Goal: Task Accomplishment & Management: Use online tool/utility

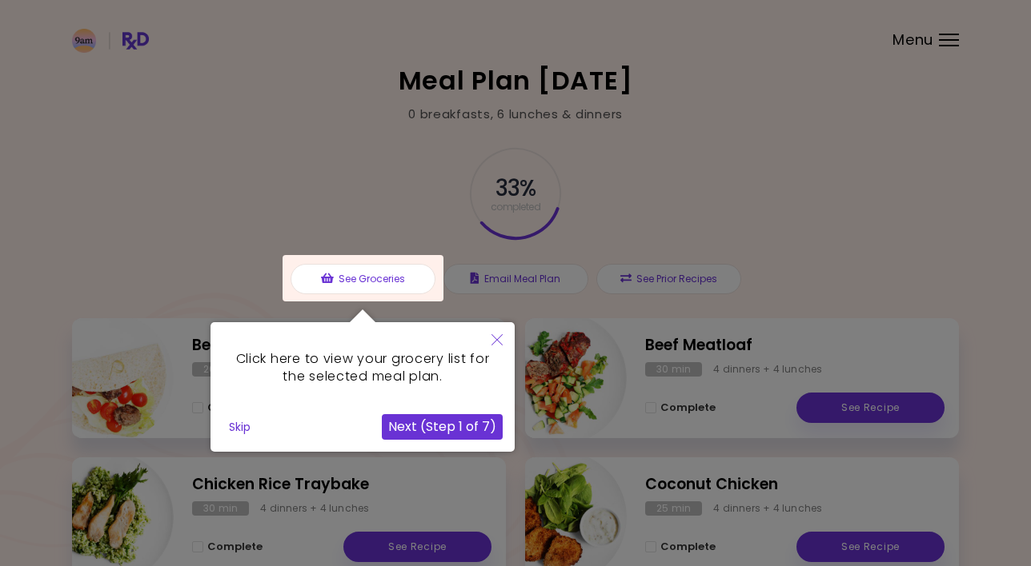
click at [502, 337] on icon "Close" at bounding box center [496, 339] width 11 height 11
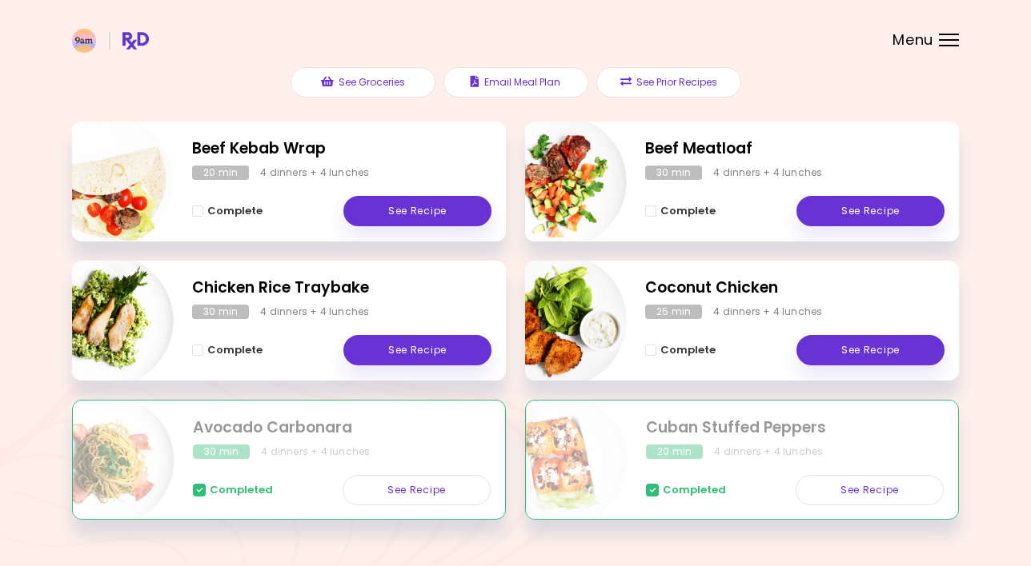
scroll to position [199, 0]
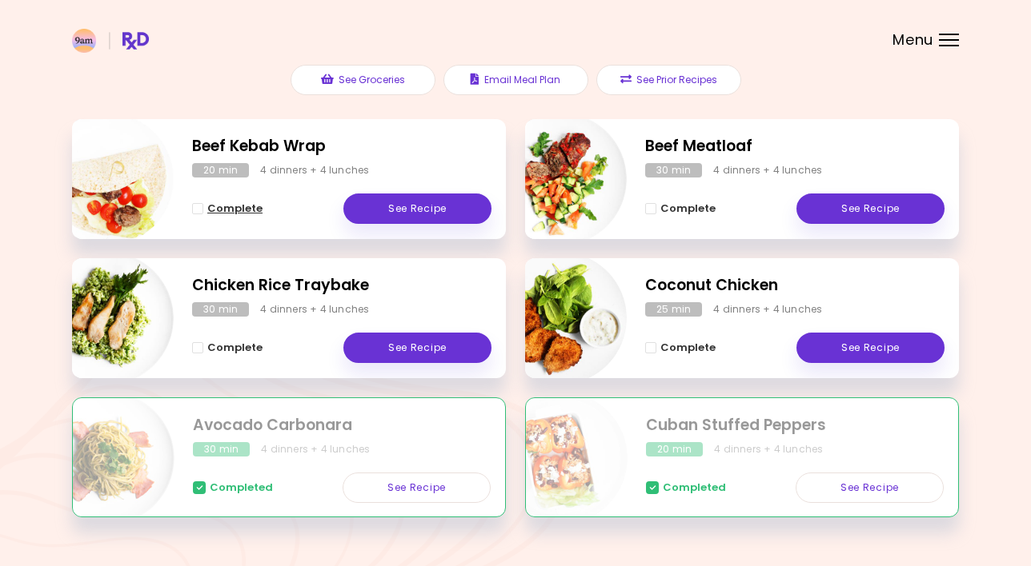
click at [198, 208] on span "Complete - Beef Kebab Wrap" at bounding box center [197, 208] width 11 height 11
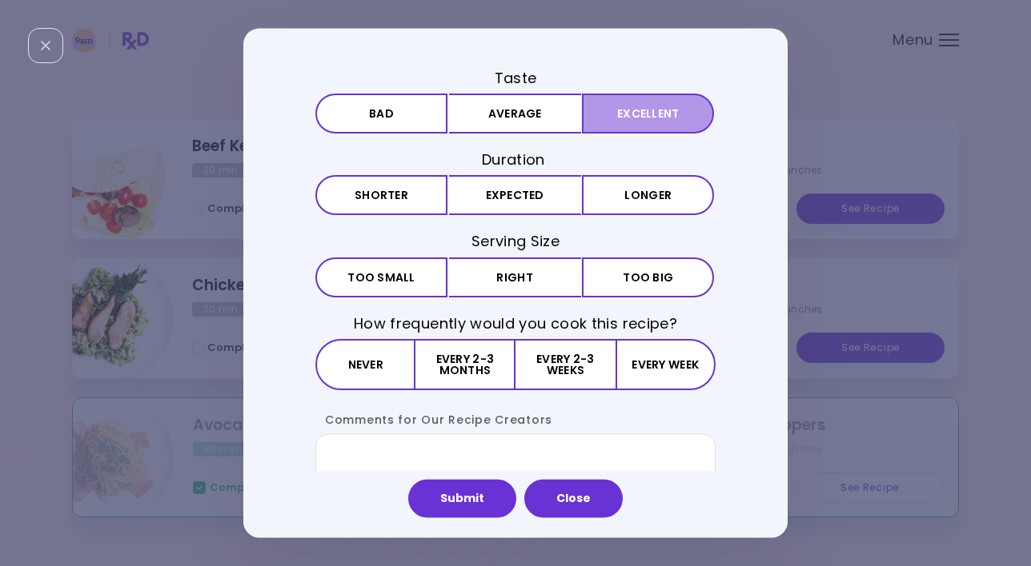
click at [619, 110] on button "Excellent" at bounding box center [648, 114] width 132 height 40
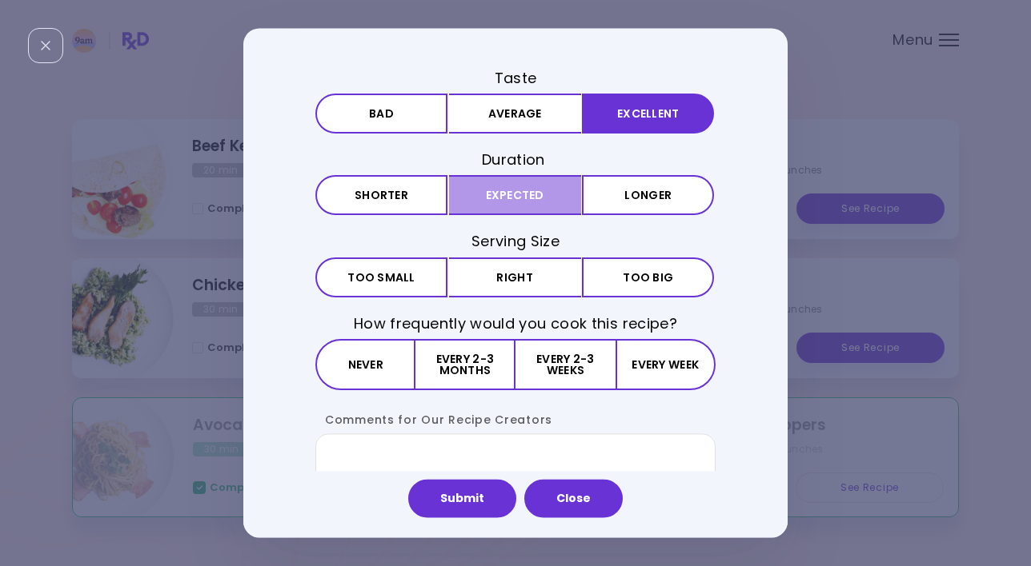
click at [490, 202] on button "Expected" at bounding box center [515, 196] width 132 height 40
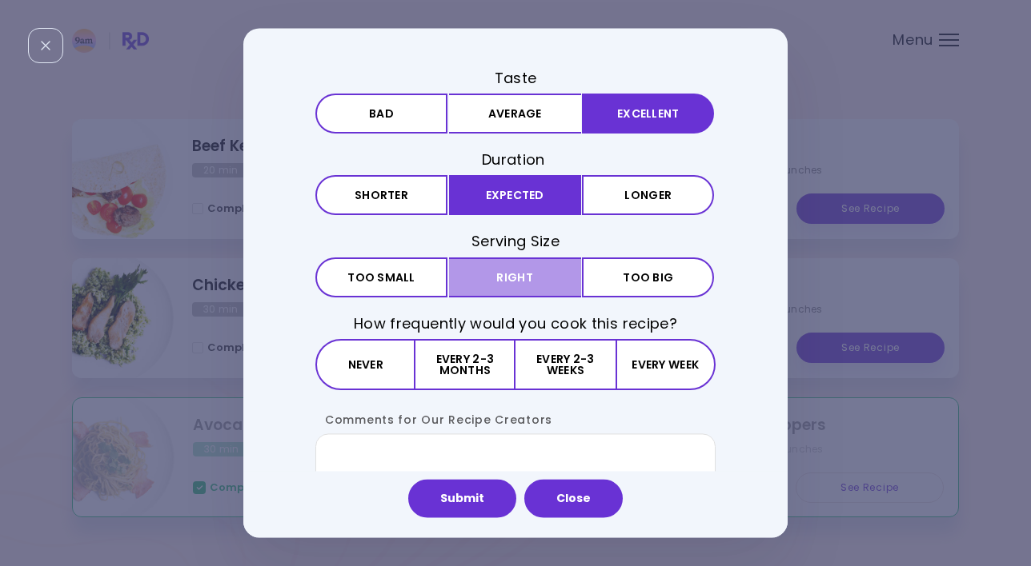
click at [494, 278] on button "Right" at bounding box center [515, 278] width 132 height 40
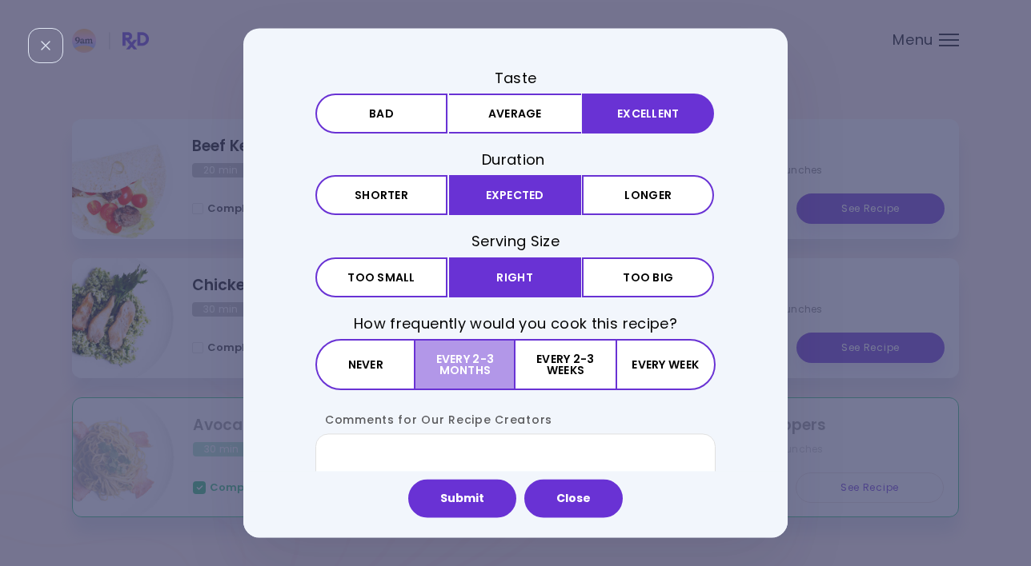
click at [490, 360] on button "Every 2-3 months" at bounding box center [465, 364] width 100 height 51
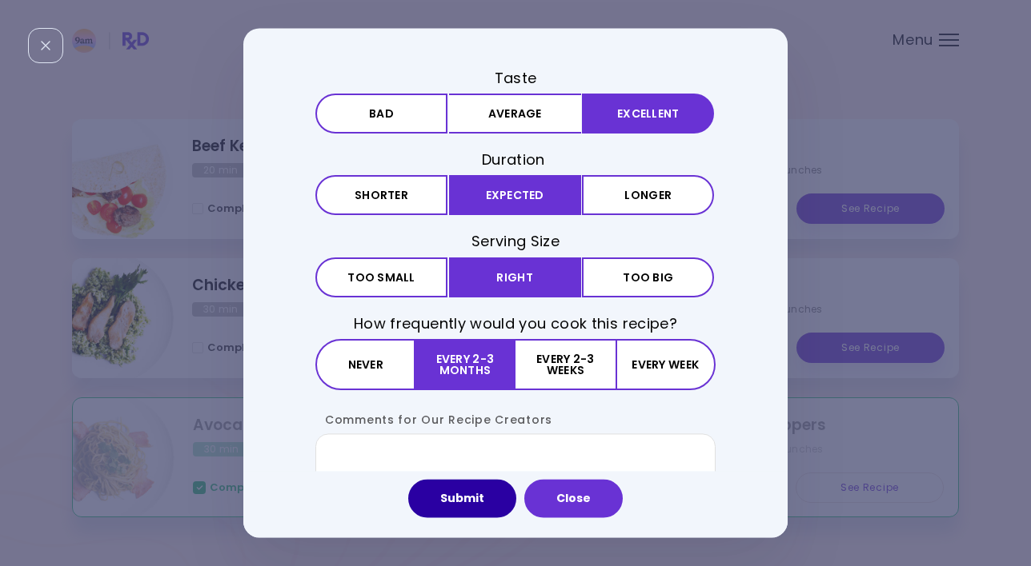
click at [478, 498] on button "Submit" at bounding box center [462, 499] width 108 height 38
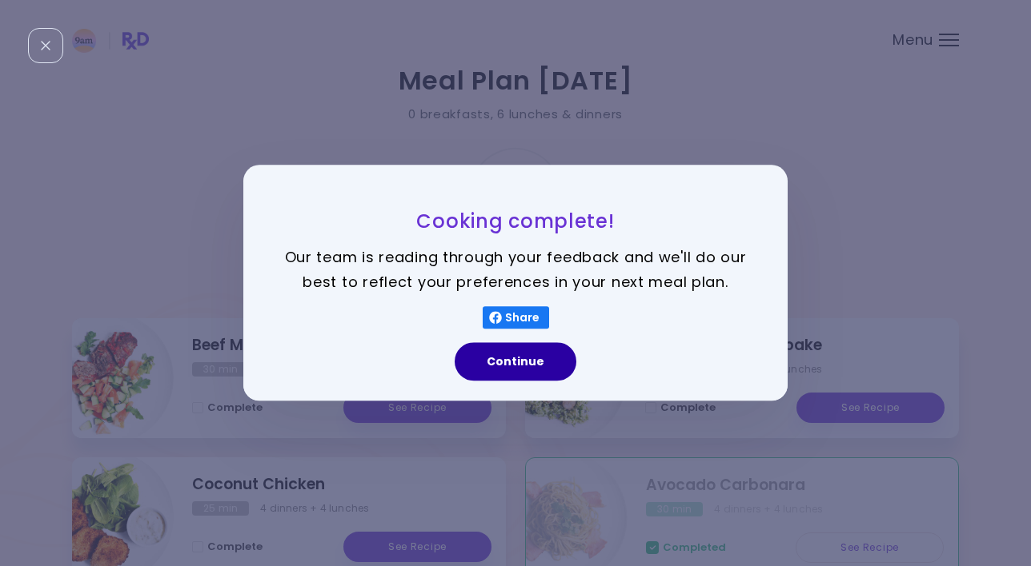
click at [539, 362] on button "Continue" at bounding box center [515, 362] width 122 height 38
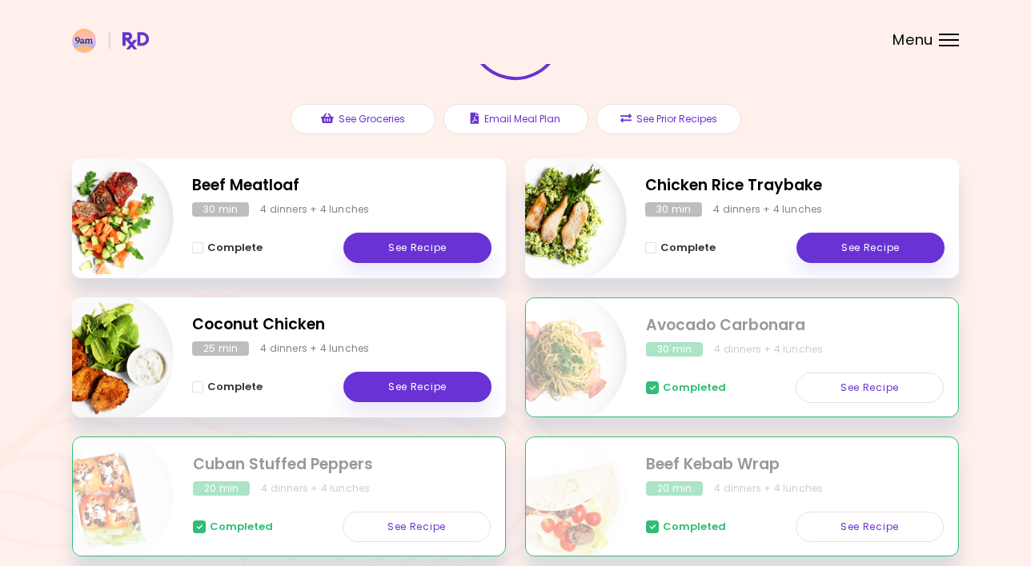
scroll to position [153, 0]
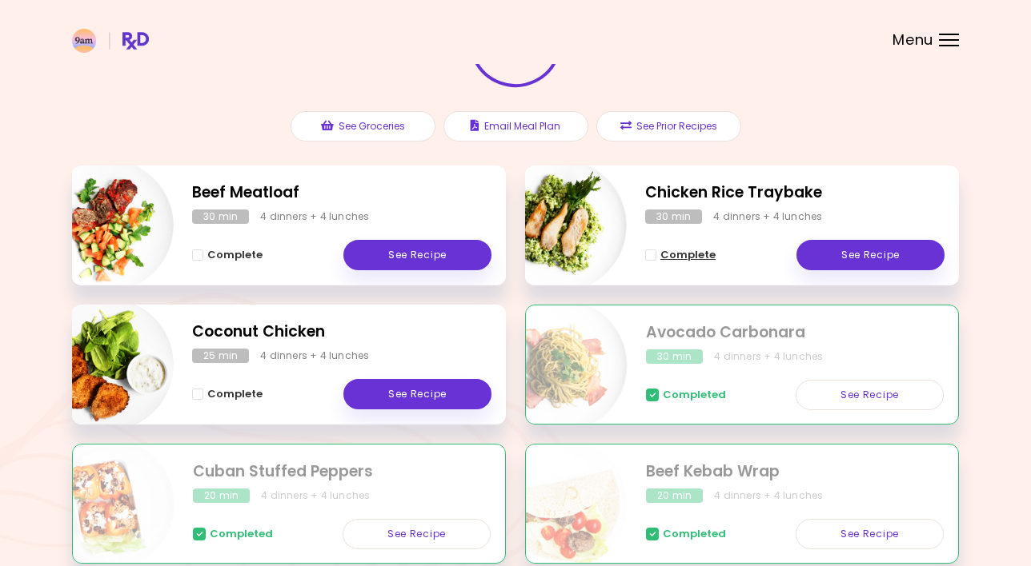
click at [647, 255] on span "Complete - Chicken Rice Traybake" at bounding box center [650, 255] width 11 height 11
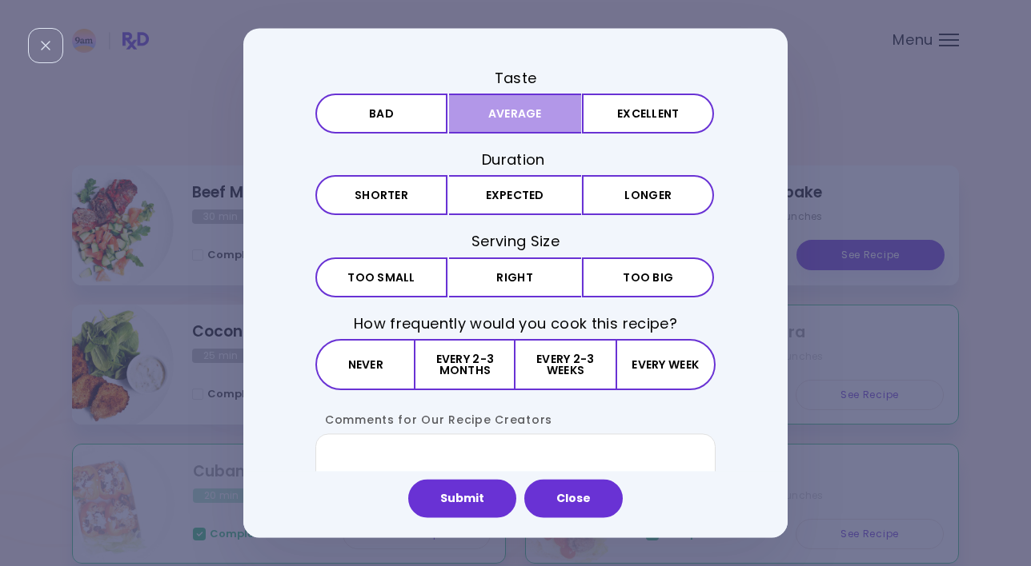
click at [460, 109] on button "Average" at bounding box center [515, 114] width 132 height 40
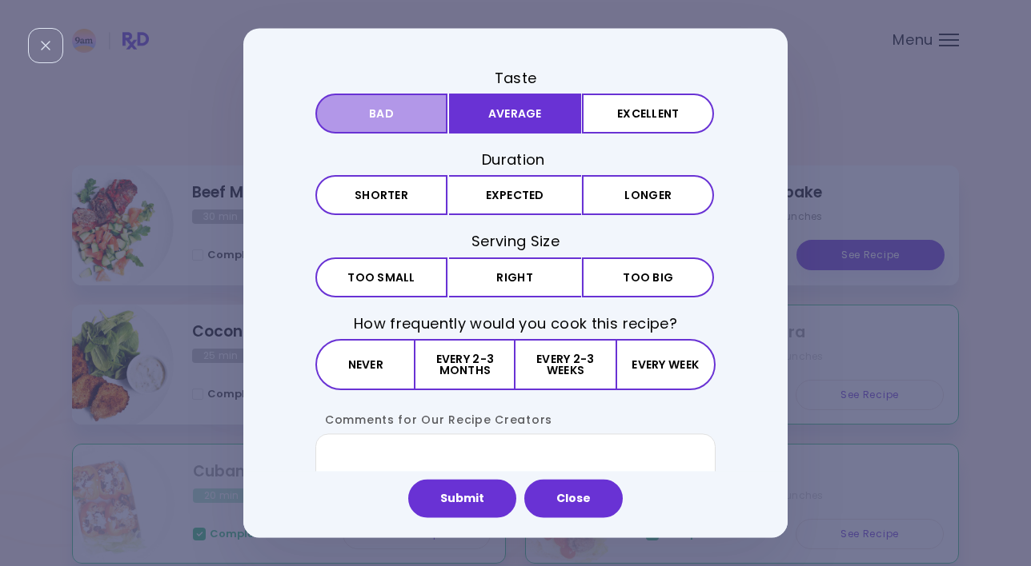
click at [410, 118] on button "Bad" at bounding box center [381, 114] width 132 height 40
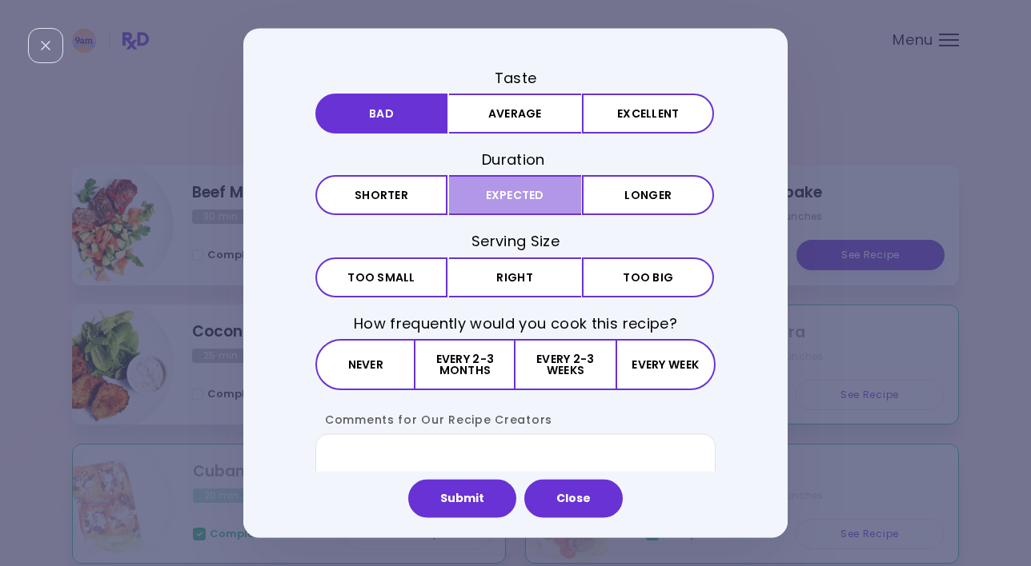
click at [511, 187] on button "Expected" at bounding box center [515, 196] width 132 height 40
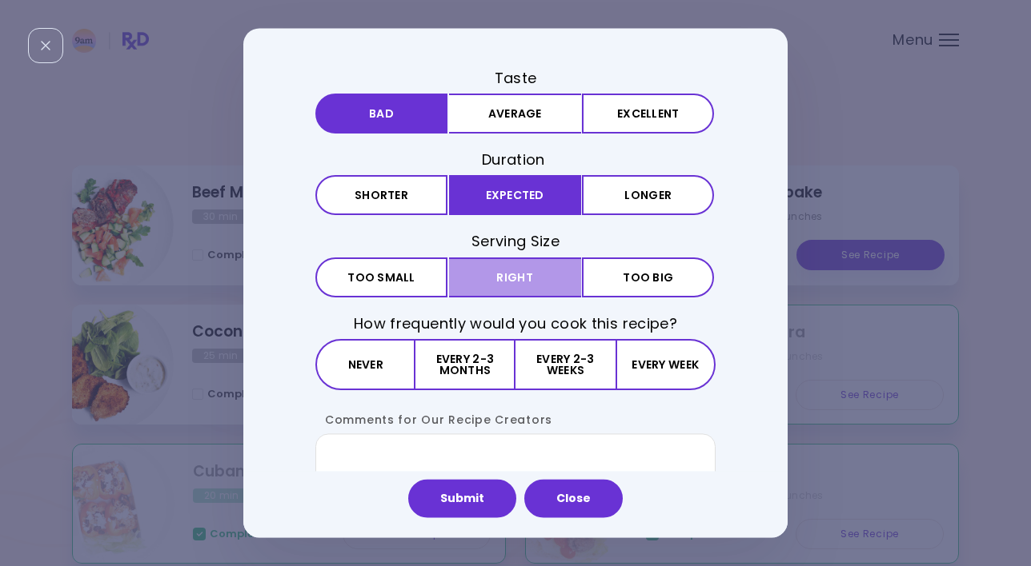
click at [495, 278] on button "Right" at bounding box center [515, 278] width 132 height 40
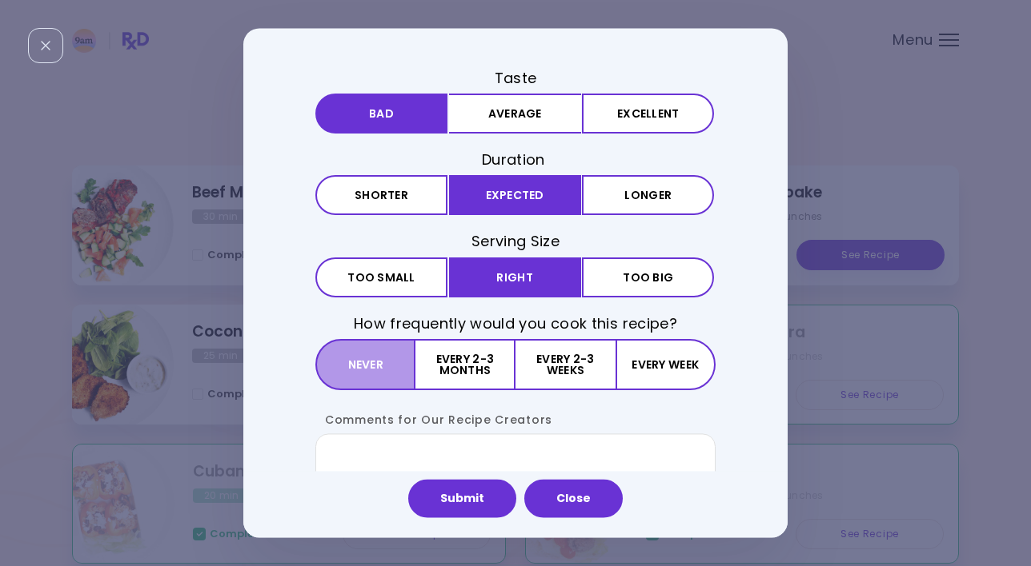
click at [371, 370] on button "Never" at bounding box center [365, 364] width 100 height 51
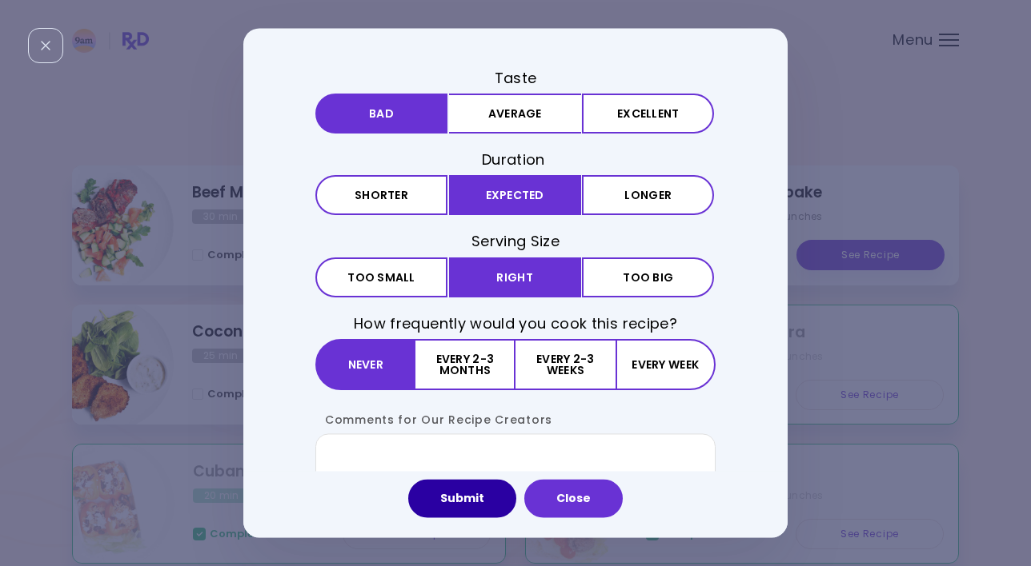
click at [432, 501] on button "Submit" at bounding box center [462, 499] width 108 height 38
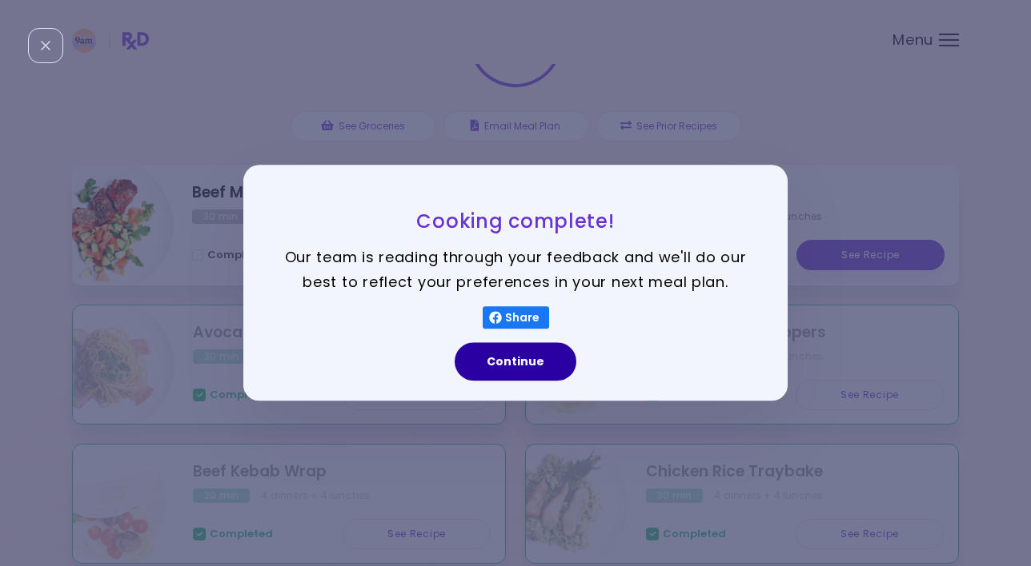
click at [498, 374] on button "Continue" at bounding box center [515, 362] width 122 height 38
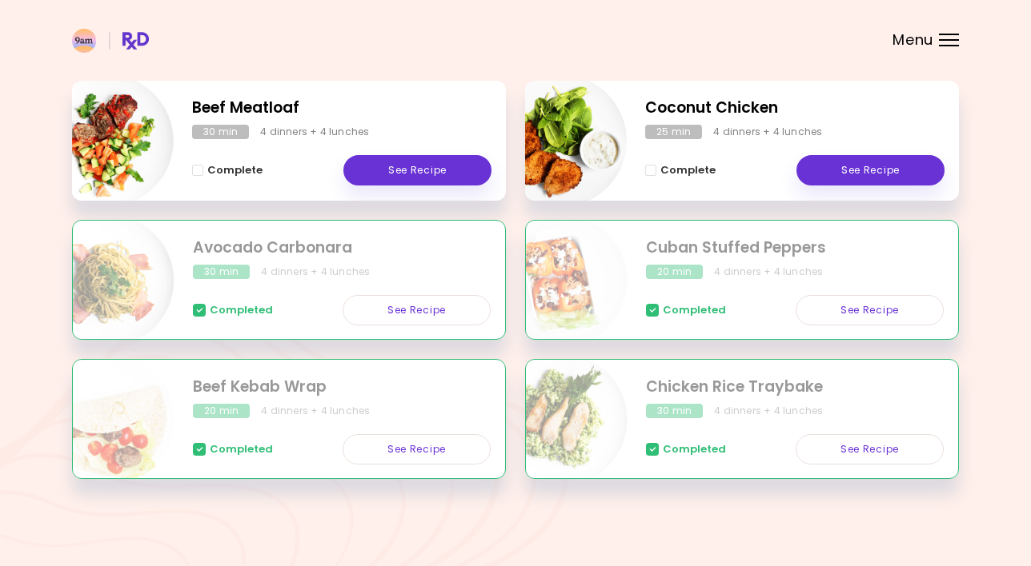
scroll to position [237, 0]
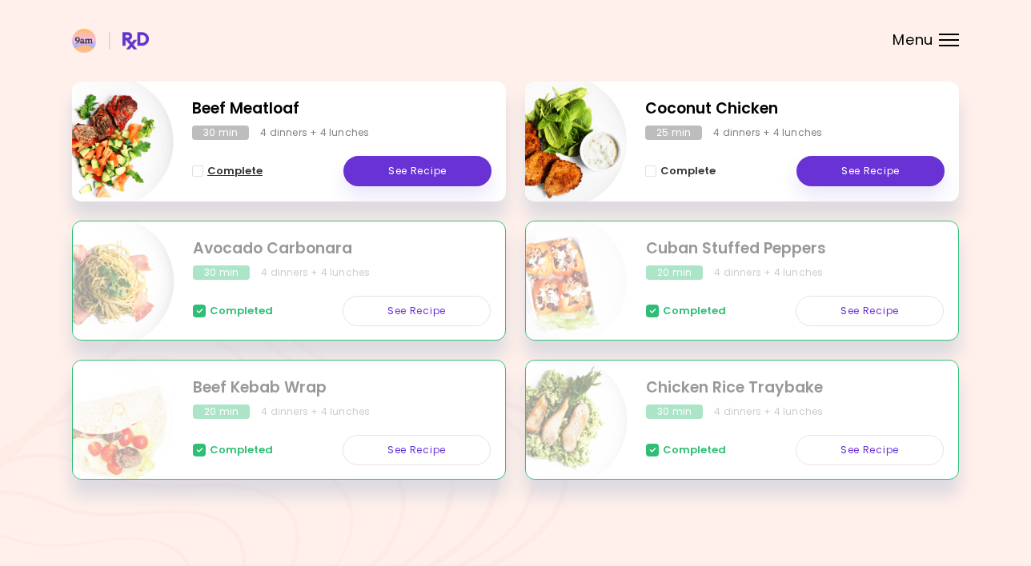
click at [198, 166] on span "Complete - Beef Meatloaf" at bounding box center [197, 171] width 11 height 11
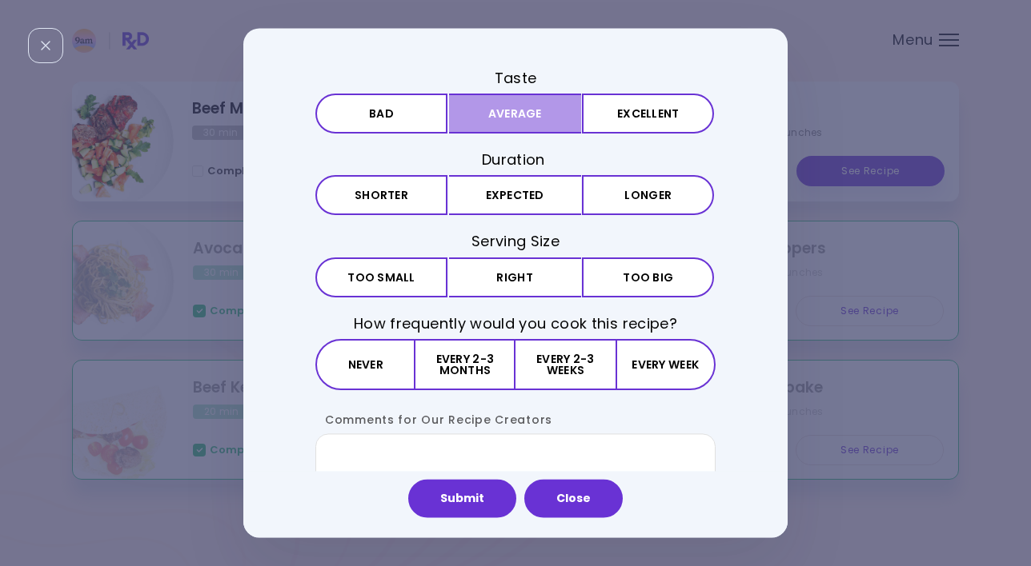
click at [559, 117] on button "Average" at bounding box center [515, 114] width 132 height 40
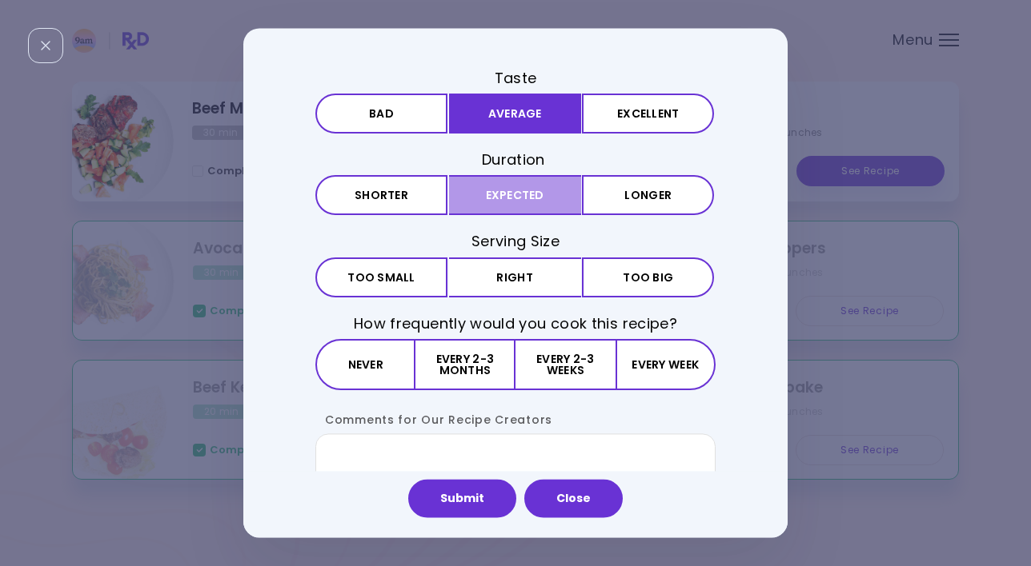
click at [550, 192] on button "Expected" at bounding box center [515, 196] width 132 height 40
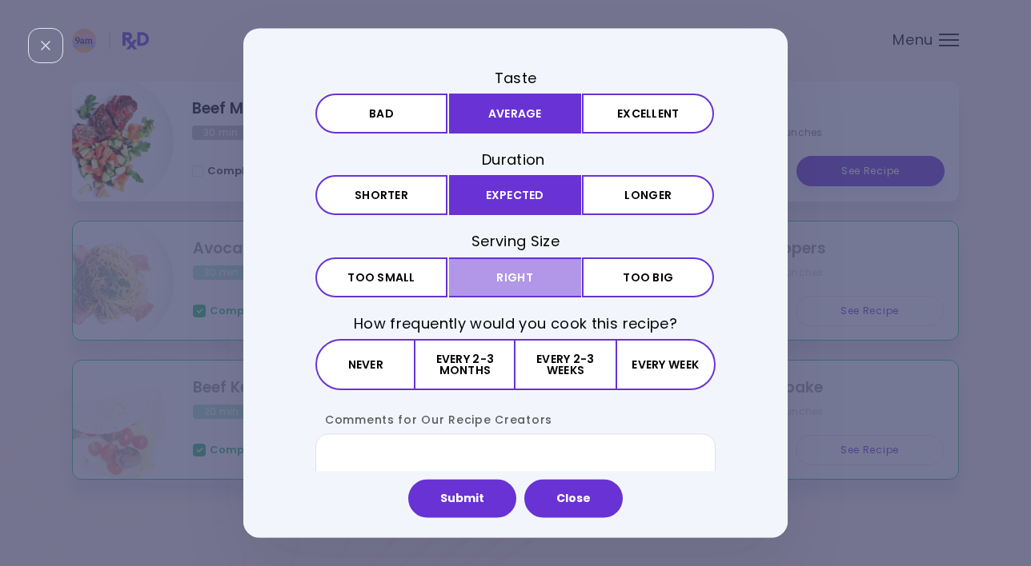
click at [525, 286] on button "Right" at bounding box center [515, 278] width 132 height 40
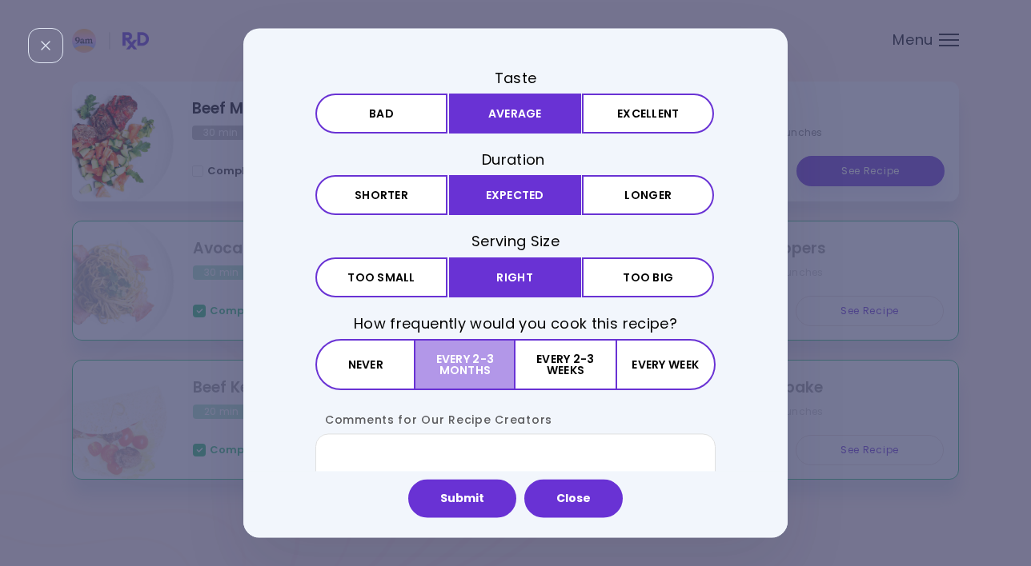
click at [480, 375] on button "Every 2-3 months" at bounding box center [465, 364] width 100 height 51
drag, startPoint x: 490, startPoint y: 494, endPoint x: 484, endPoint y: 477, distance: 18.5
click at [484, 477] on div "Submit Close" at bounding box center [515, 505] width 544 height 66
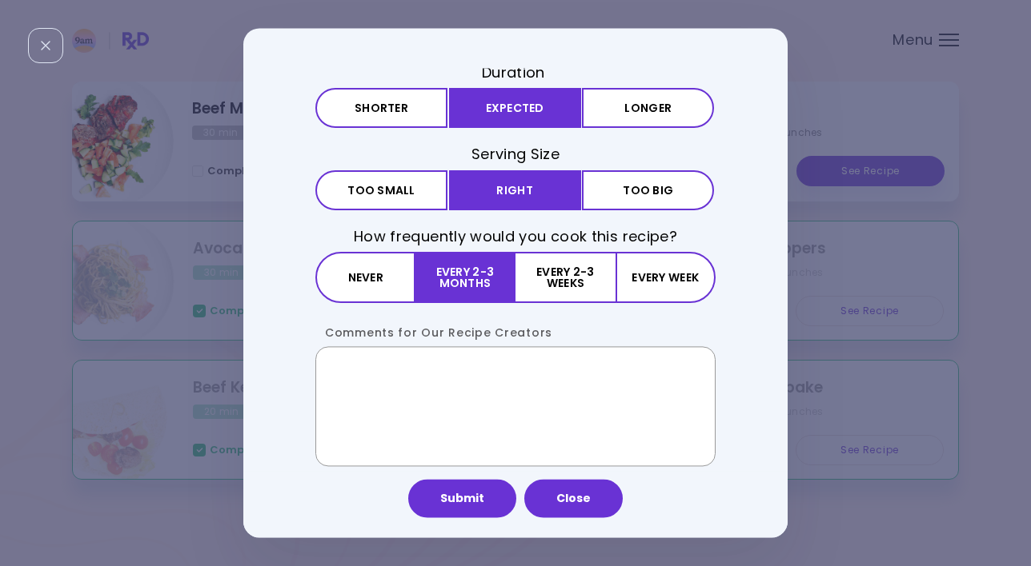
click at [519, 383] on textarea "Comments for Our Recipe Creators" at bounding box center [515, 406] width 400 height 120
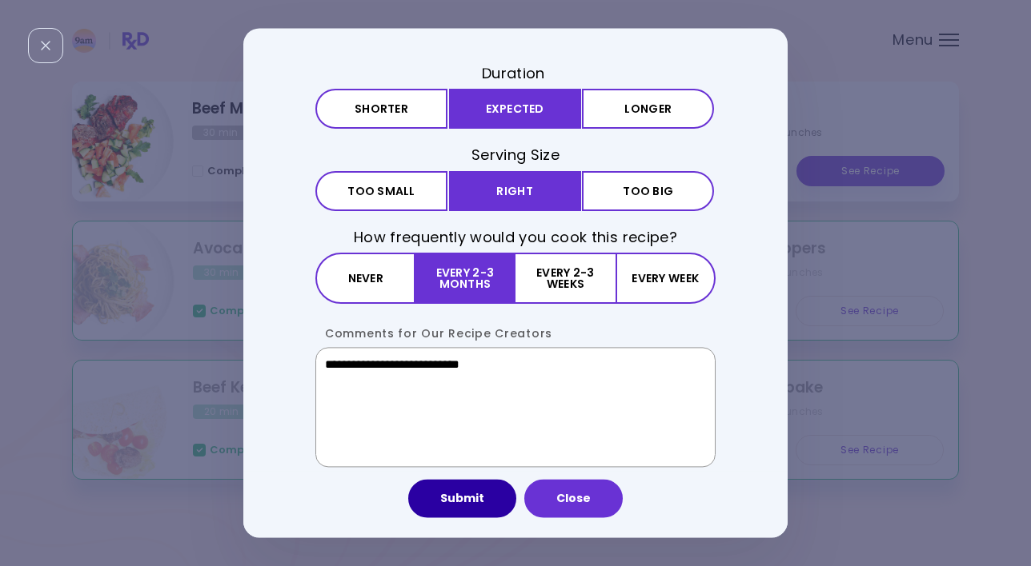
type textarea "**********"
click at [479, 505] on button "Submit" at bounding box center [462, 499] width 108 height 38
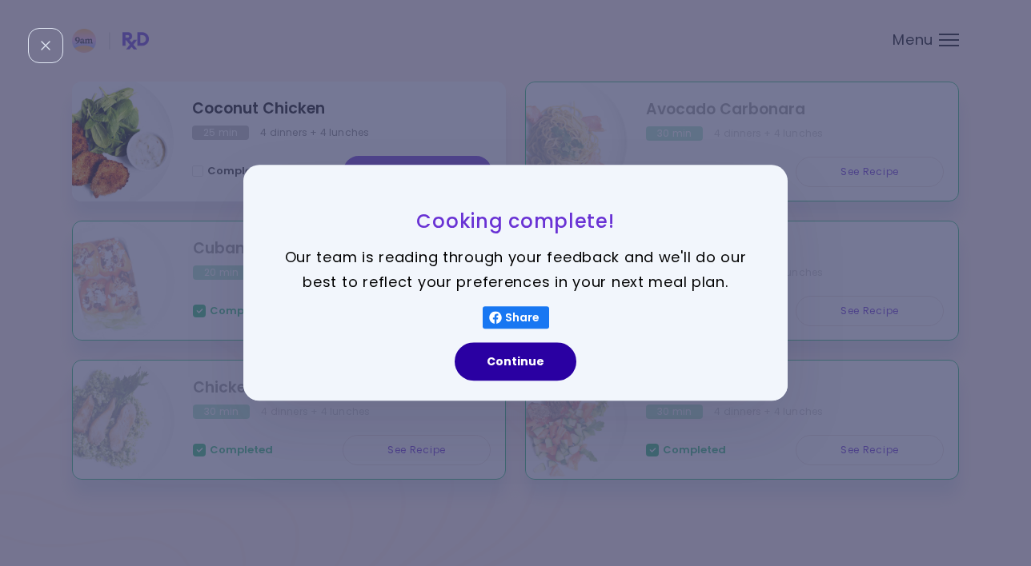
click at [539, 346] on button "Continue" at bounding box center [515, 362] width 122 height 38
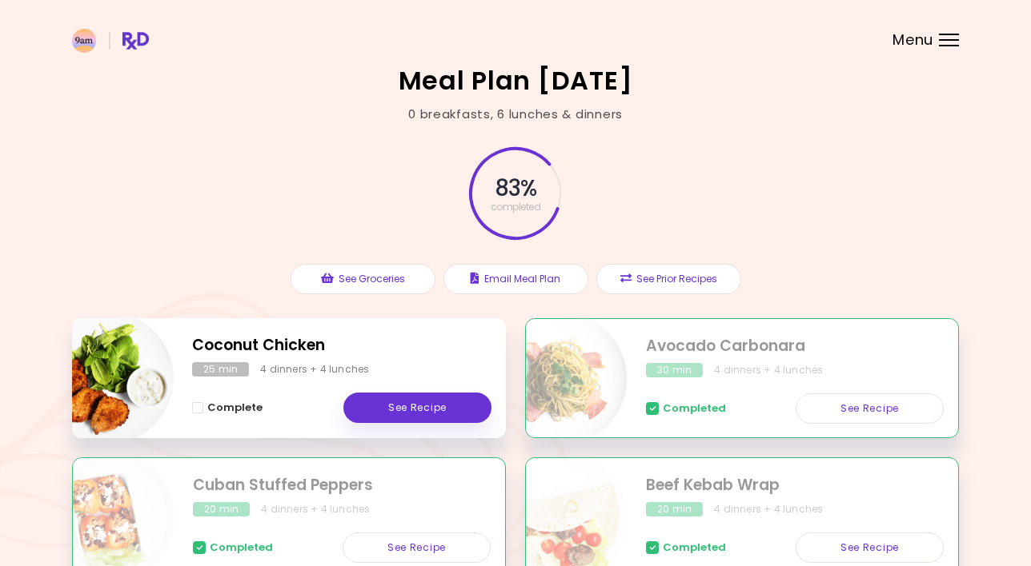
click at [939, 41] on div "Menu" at bounding box center [949, 40] width 20 height 13
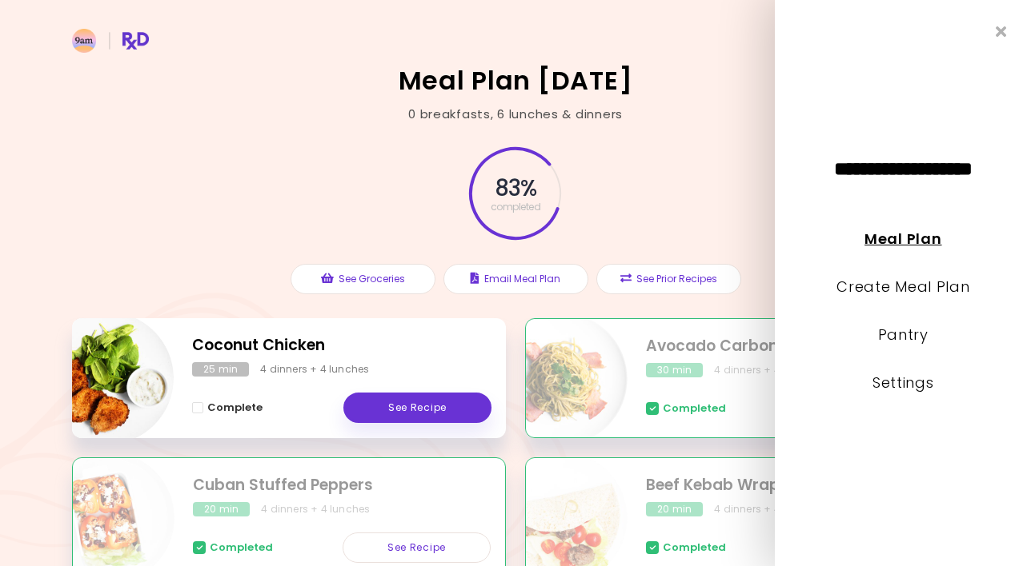
click at [909, 238] on link "Meal Plan" at bounding box center [902, 239] width 77 height 20
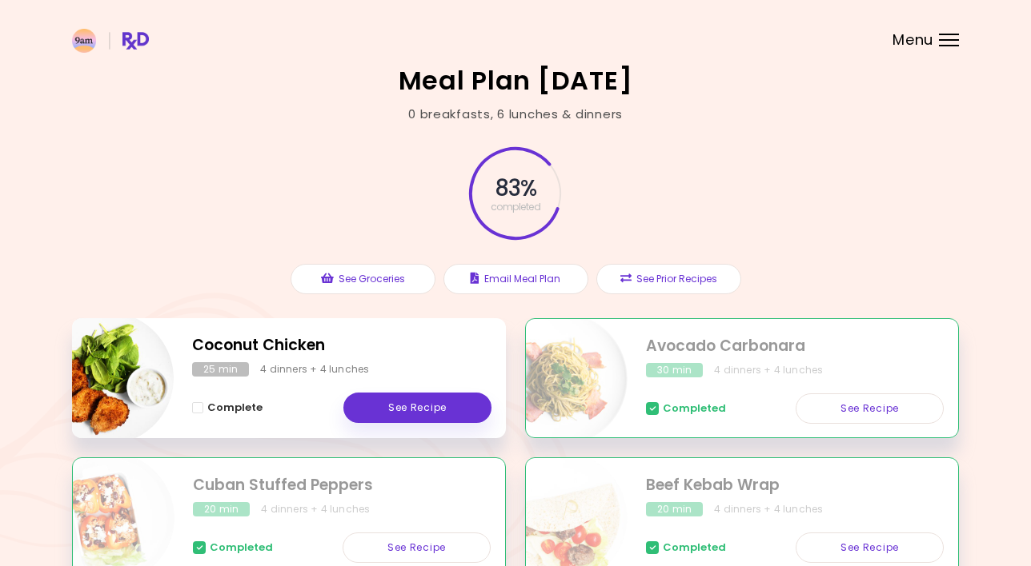
click at [951, 30] on header at bounding box center [515, 32] width 1031 height 64
click at [940, 50] on header at bounding box center [515, 32] width 1031 height 64
click at [914, 33] on span "Menu" at bounding box center [912, 40] width 41 height 14
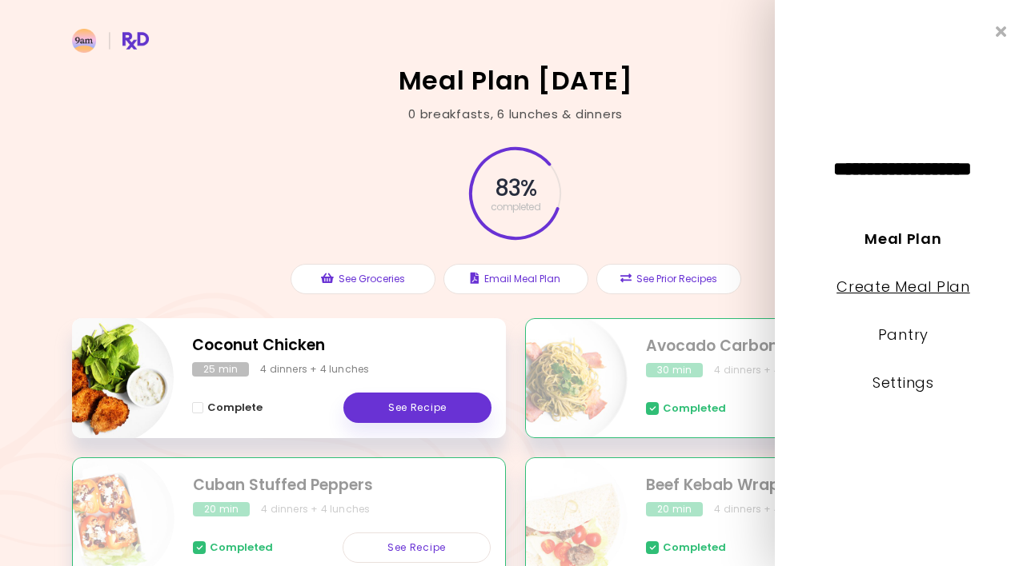
click at [897, 285] on link "Create Meal Plan" at bounding box center [903, 287] width 134 height 20
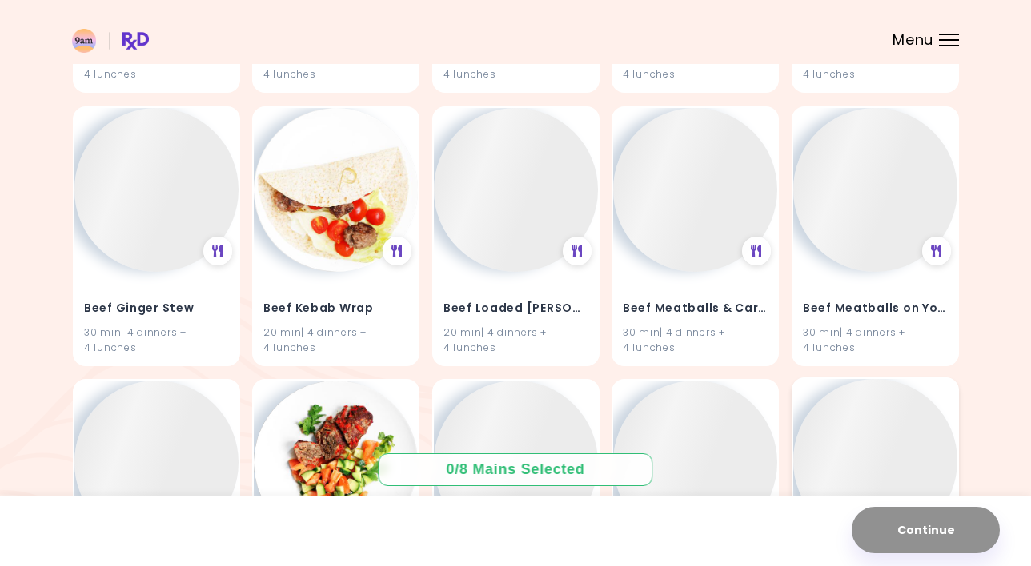
scroll to position [6422, 0]
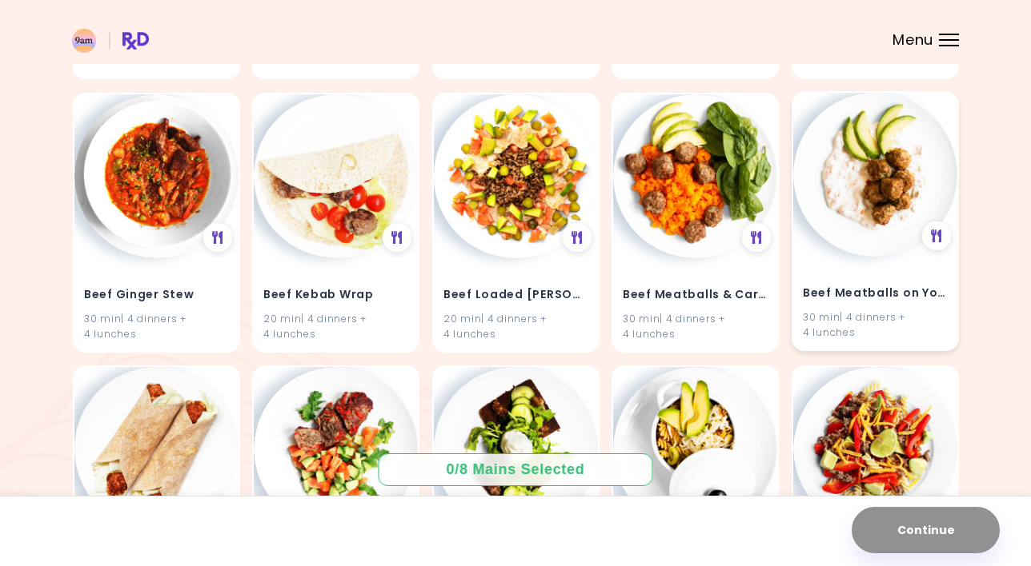
click at [875, 173] on img at bounding box center [875, 175] width 164 height 164
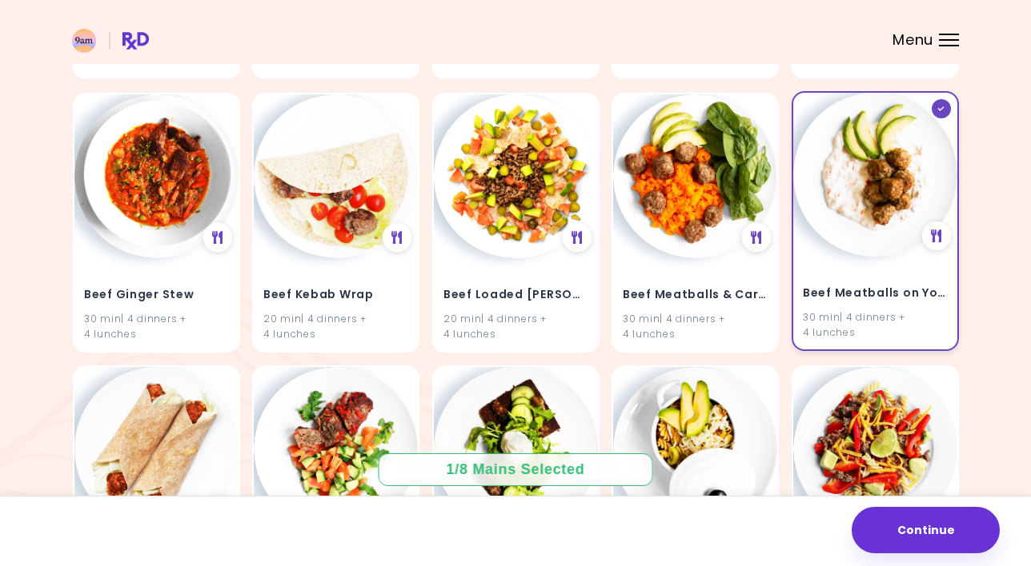
click at [875, 173] on img at bounding box center [875, 175] width 164 height 164
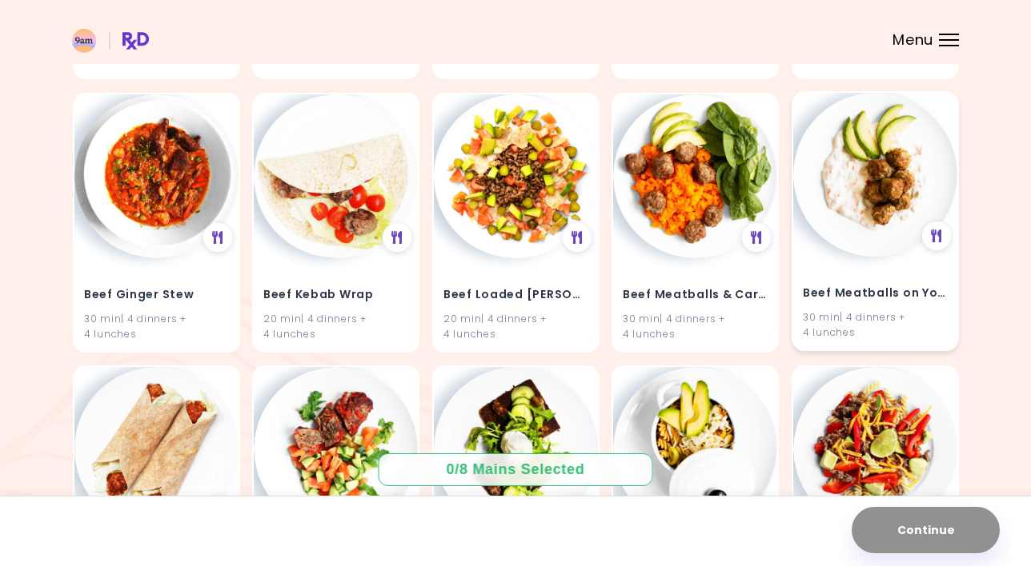
click at [868, 281] on h4 "Beef Meatballs on Yogurt" at bounding box center [875, 294] width 145 height 26
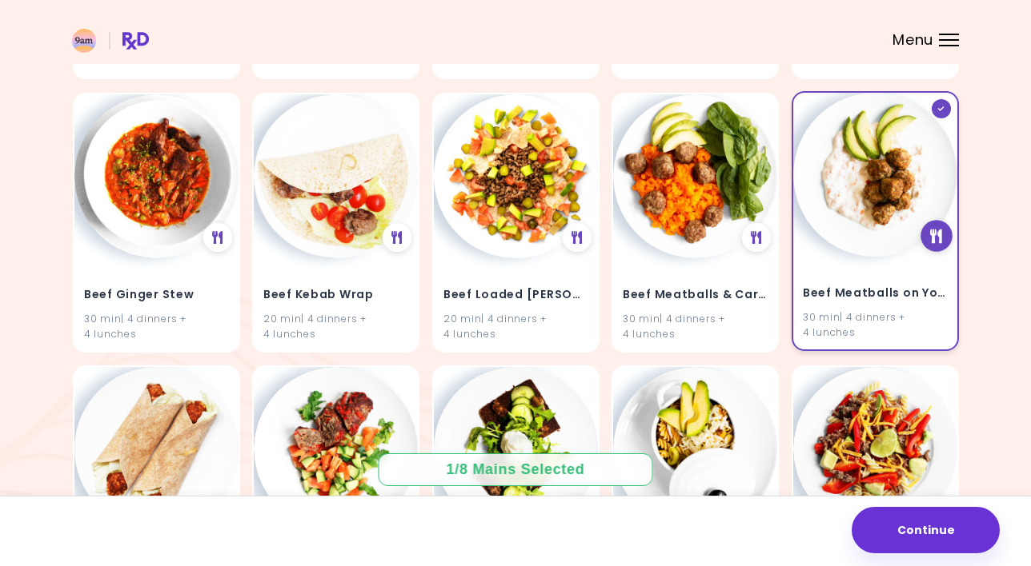
click at [937, 228] on icon at bounding box center [936, 235] width 12 height 14
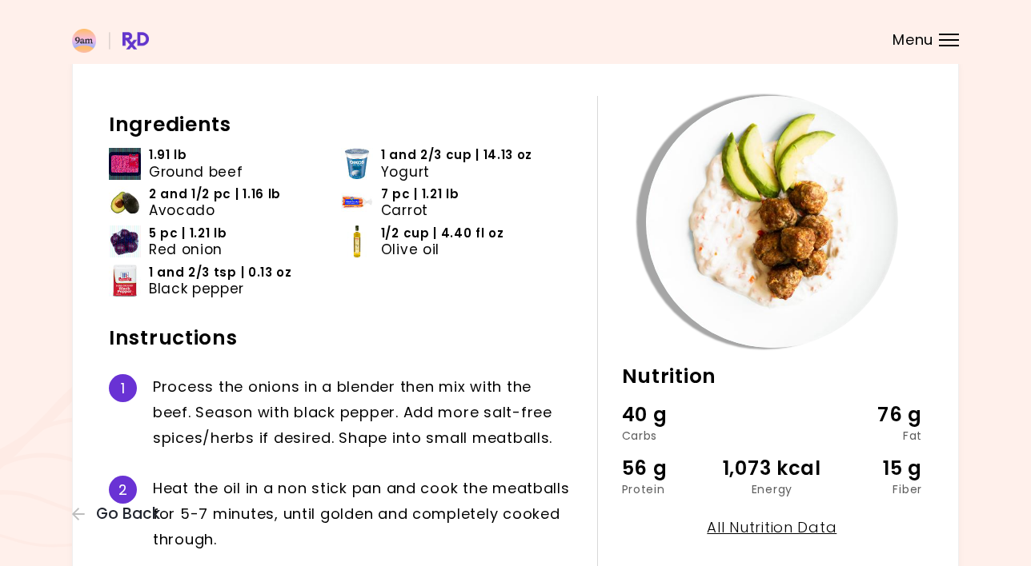
scroll to position [52, 0]
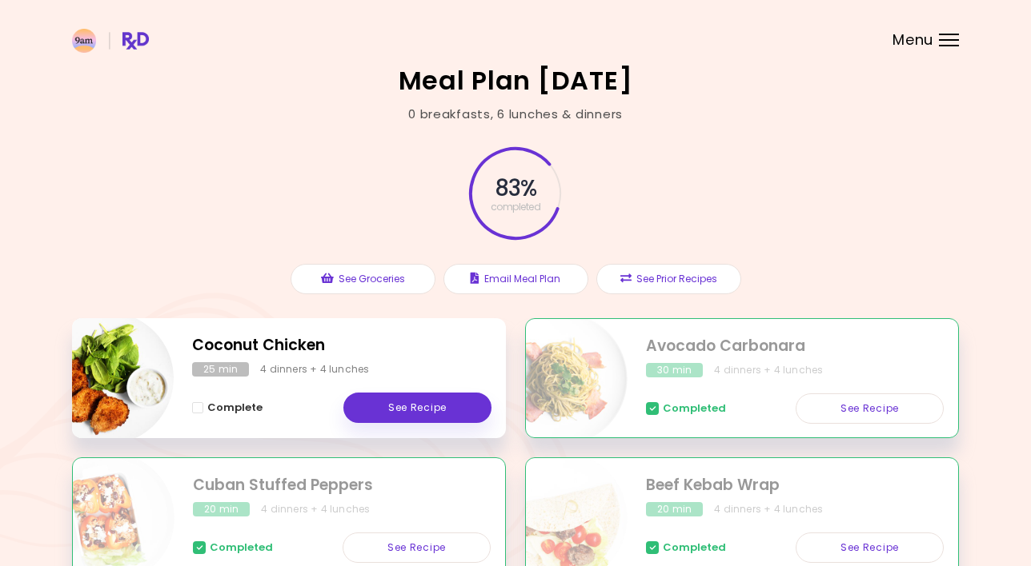
click at [955, 50] on header at bounding box center [515, 32] width 1031 height 64
click at [951, 39] on div at bounding box center [949, 40] width 20 height 2
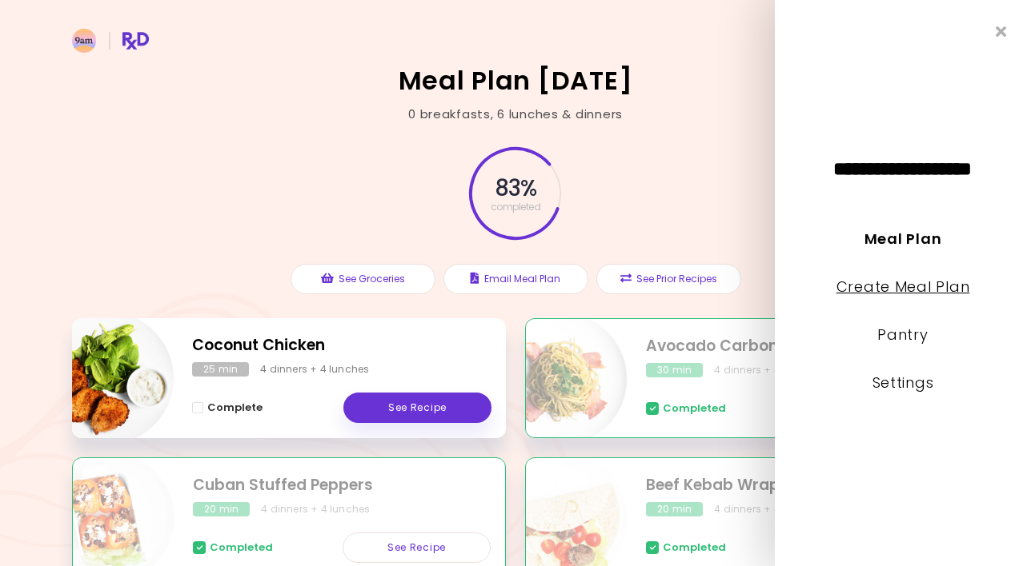
click at [889, 288] on link "Create Meal Plan" at bounding box center [903, 287] width 134 height 20
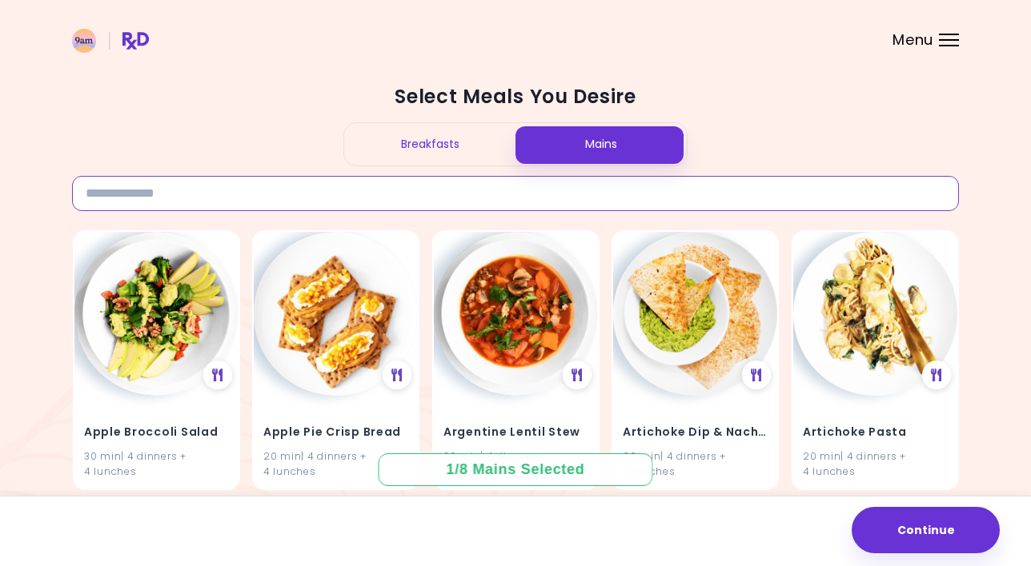
click at [269, 194] on input at bounding box center [515, 193] width 887 height 35
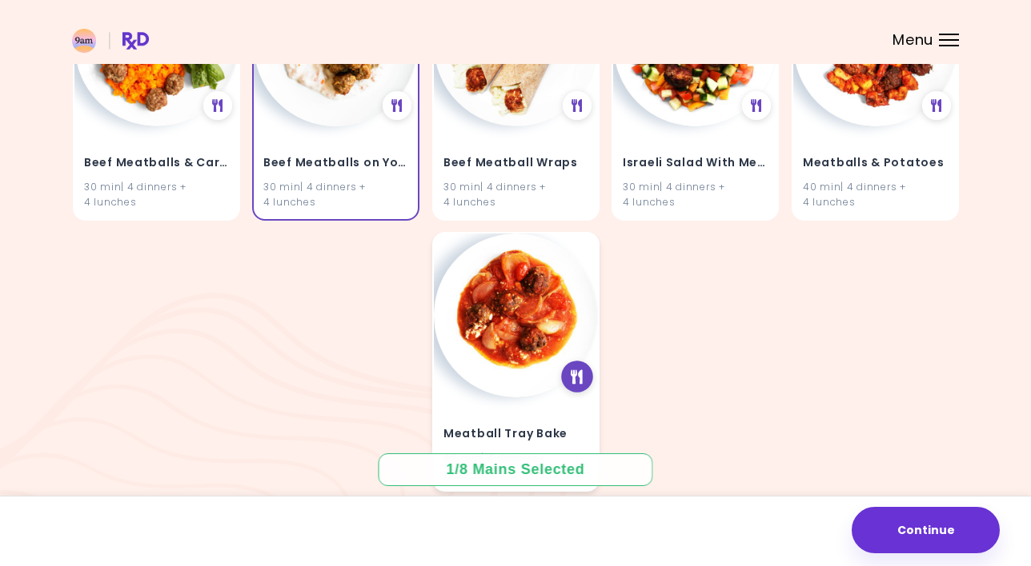
scroll to position [269, 0]
type input "********"
click at [579, 377] on icon at bounding box center [576, 377] width 12 height 14
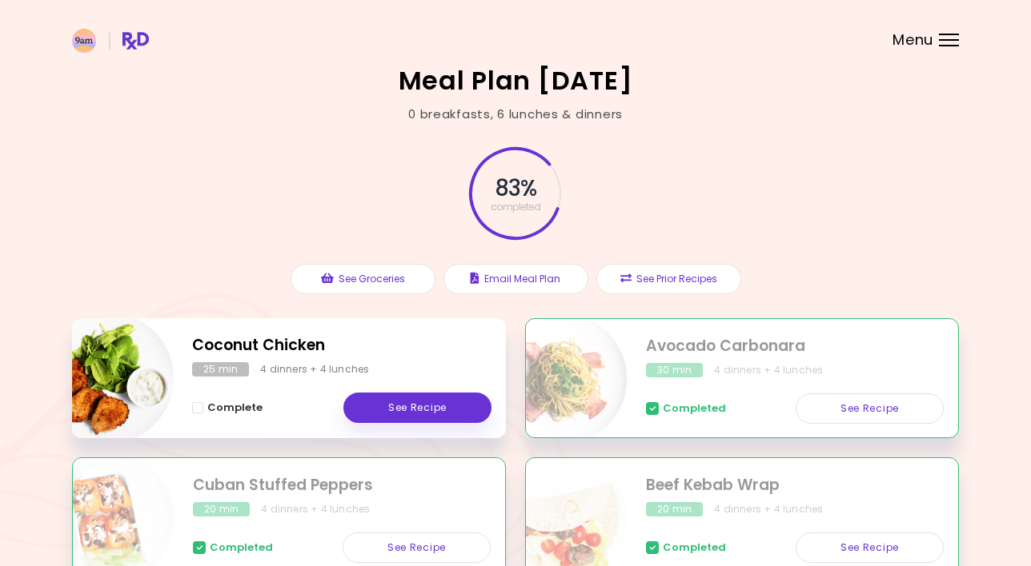
click at [942, 27] on header at bounding box center [515, 32] width 1031 height 64
click at [920, 42] on span "Menu" at bounding box center [912, 40] width 41 height 14
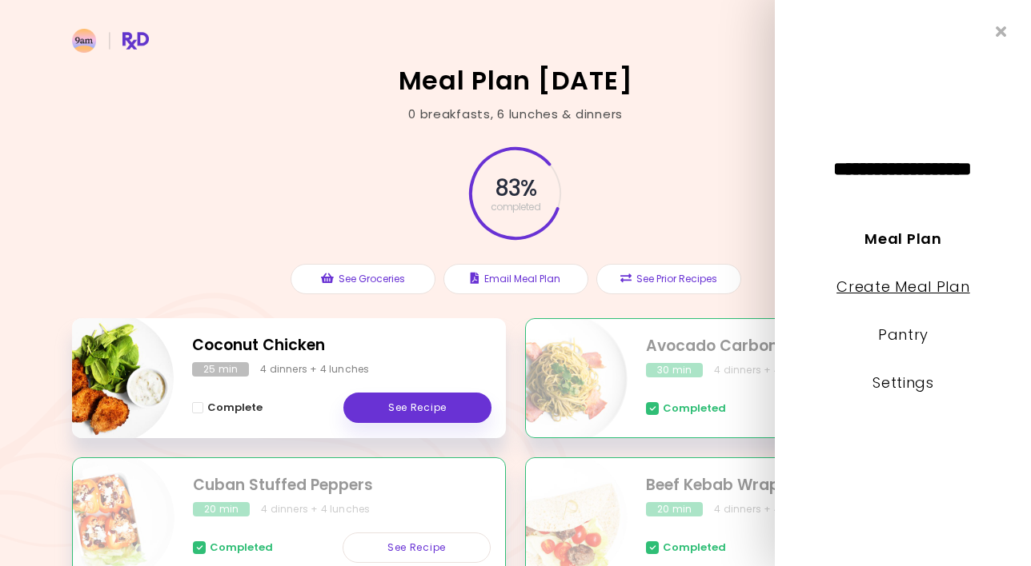
click at [907, 294] on link "Create Meal Plan" at bounding box center [903, 287] width 134 height 20
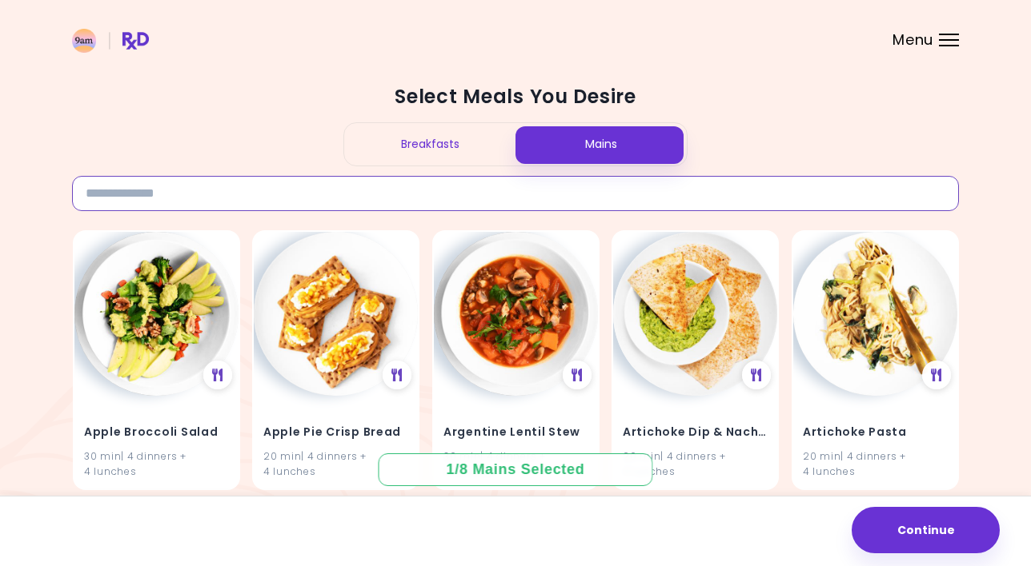
click at [435, 205] on input at bounding box center [515, 193] width 887 height 35
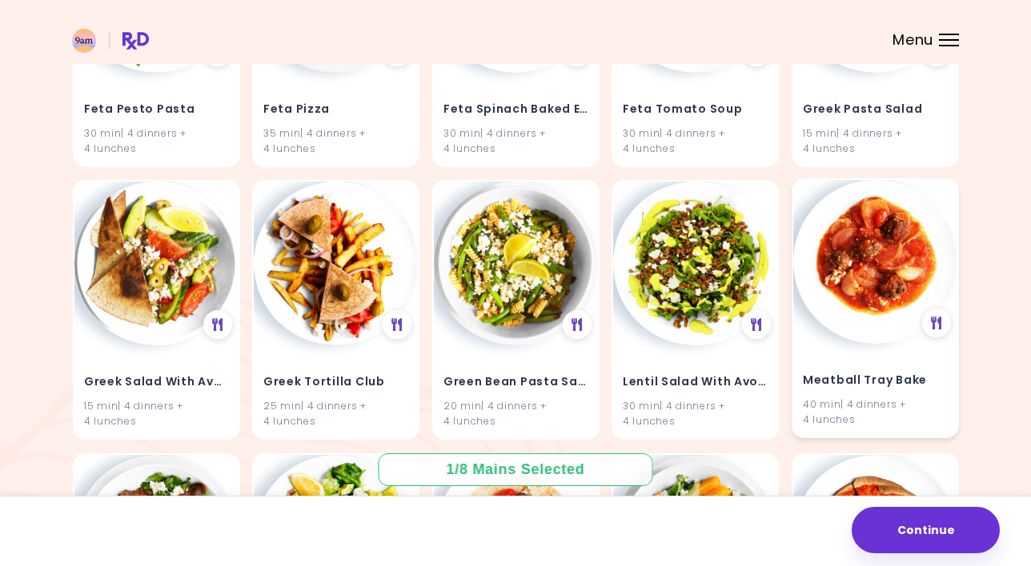
scroll to position [1417, 0]
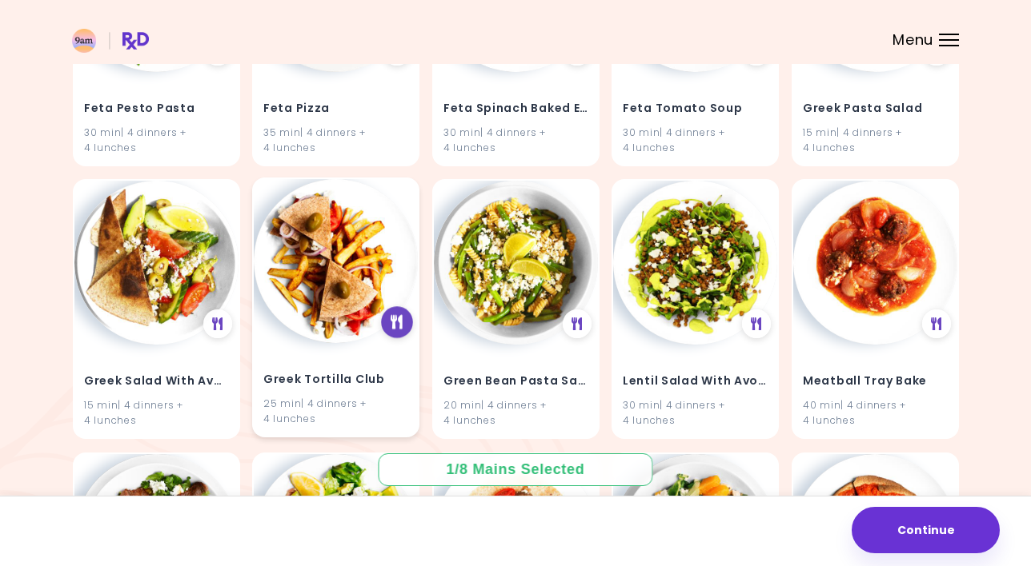
type input "****"
click at [398, 319] on icon at bounding box center [396, 322] width 12 height 14
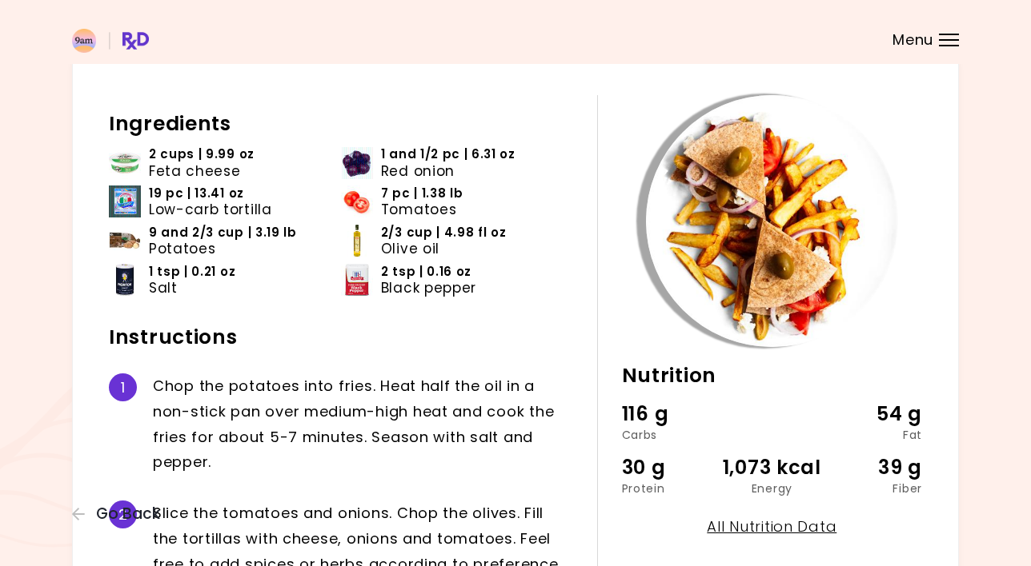
scroll to position [49, 0]
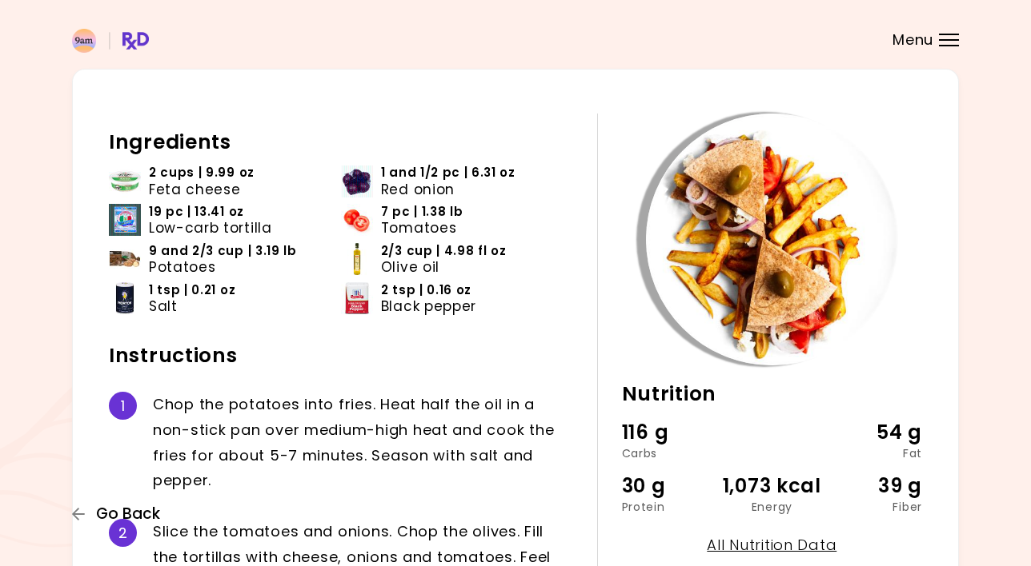
click at [129, 510] on span "Go Back" at bounding box center [128, 515] width 64 height 18
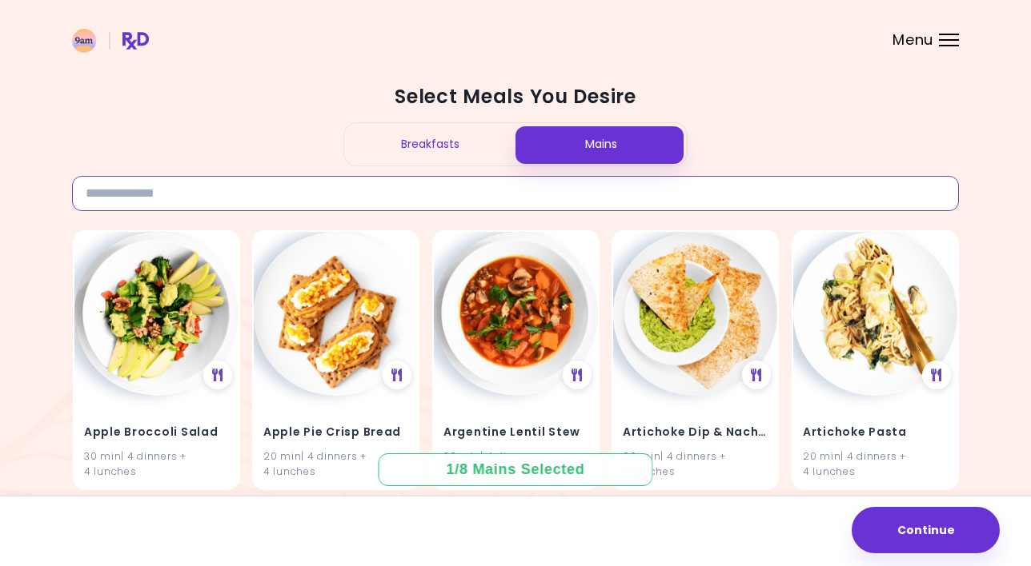
click at [336, 196] on input at bounding box center [515, 193] width 887 height 35
type input "****"
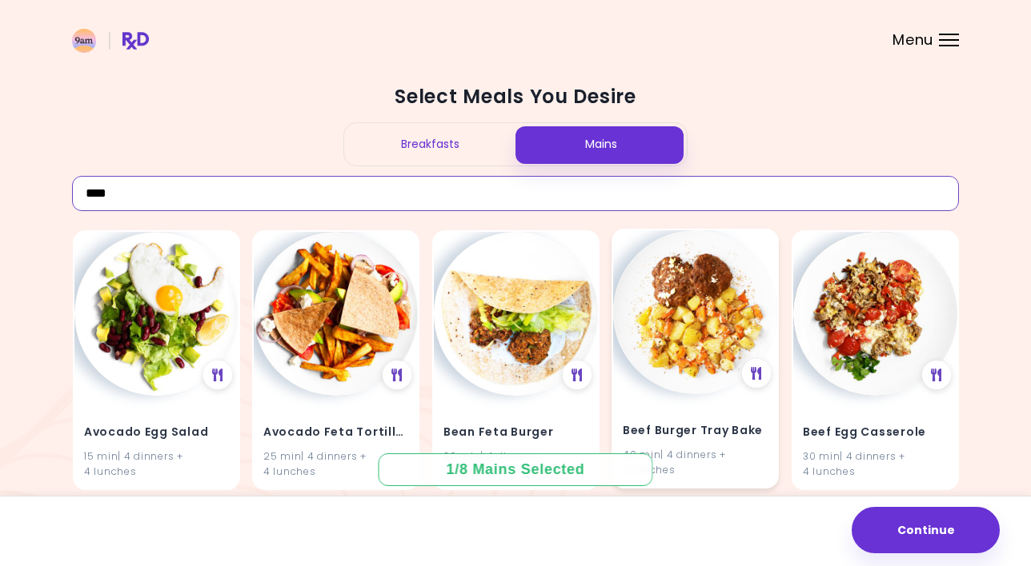
scroll to position [121, 0]
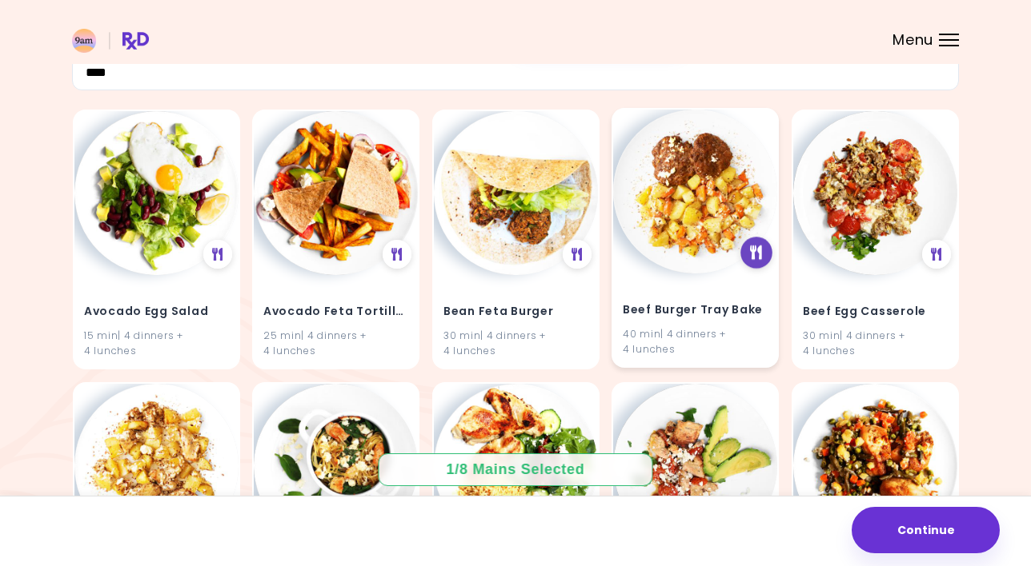
click at [762, 250] on icon at bounding box center [756, 253] width 12 height 14
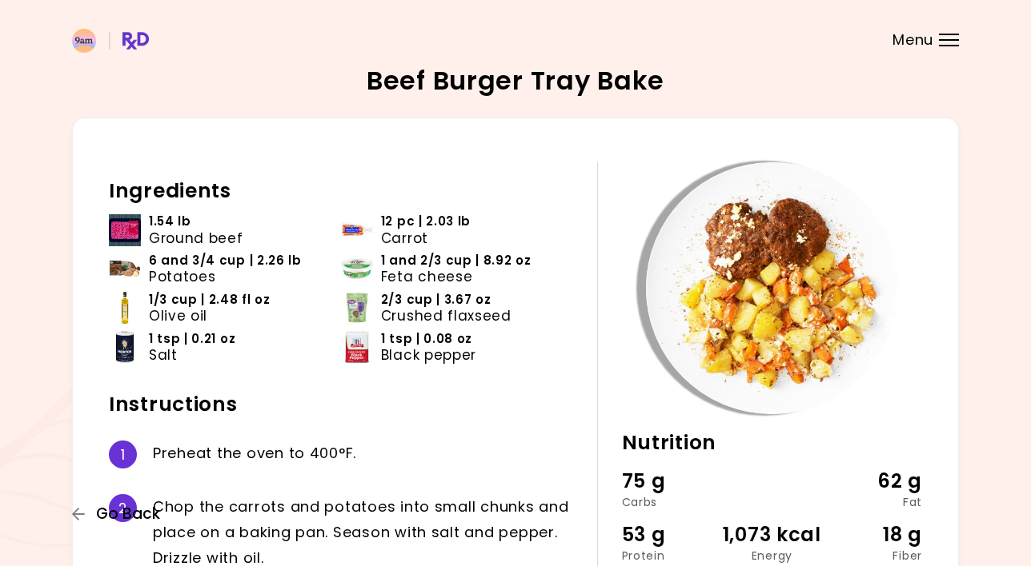
click at [90, 516] on button "Go Back" at bounding box center [120, 515] width 96 height 18
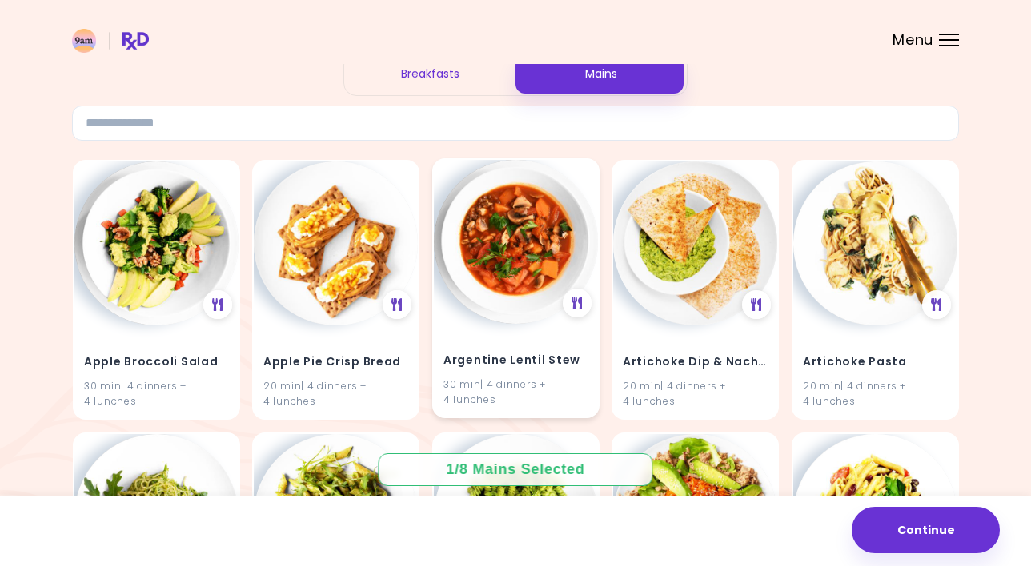
scroll to position [67, 0]
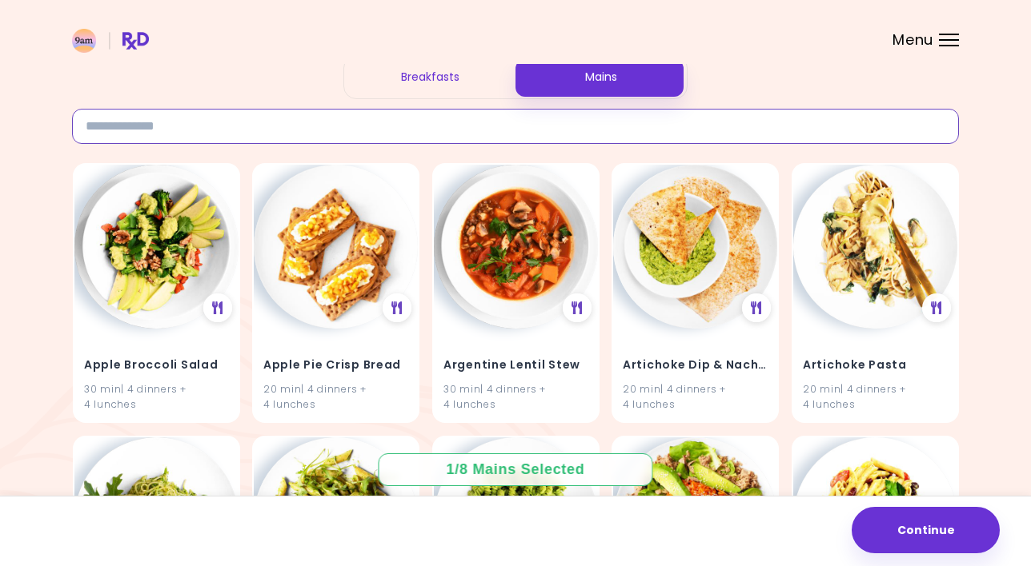
click at [375, 128] on input at bounding box center [515, 126] width 887 height 35
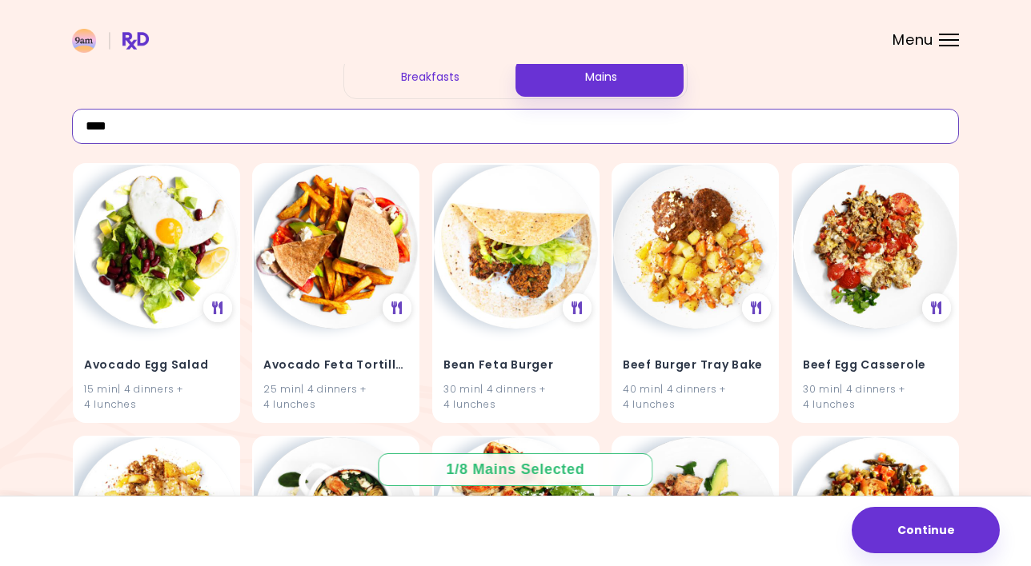
type input "****"
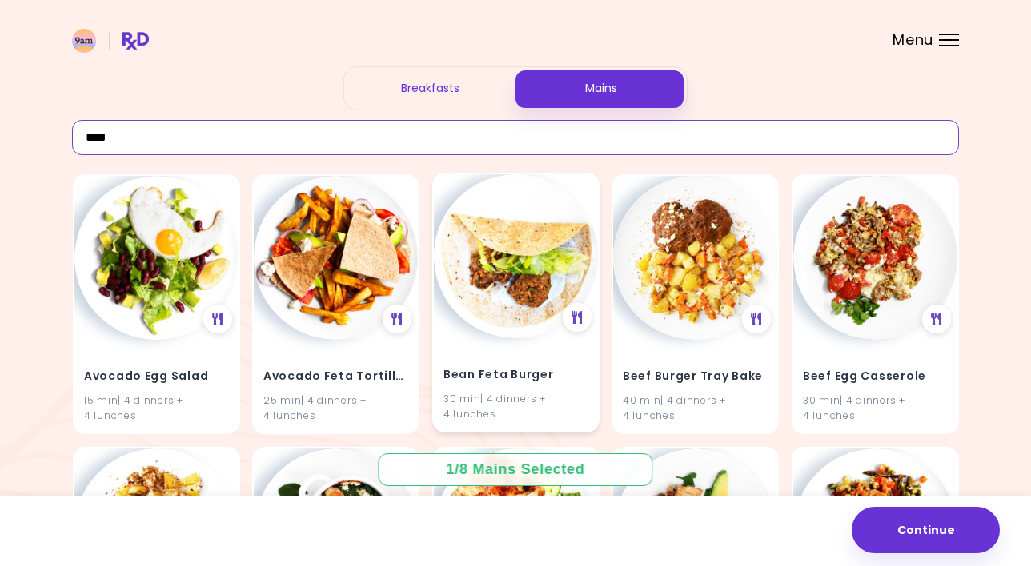
scroll to position [50, 0]
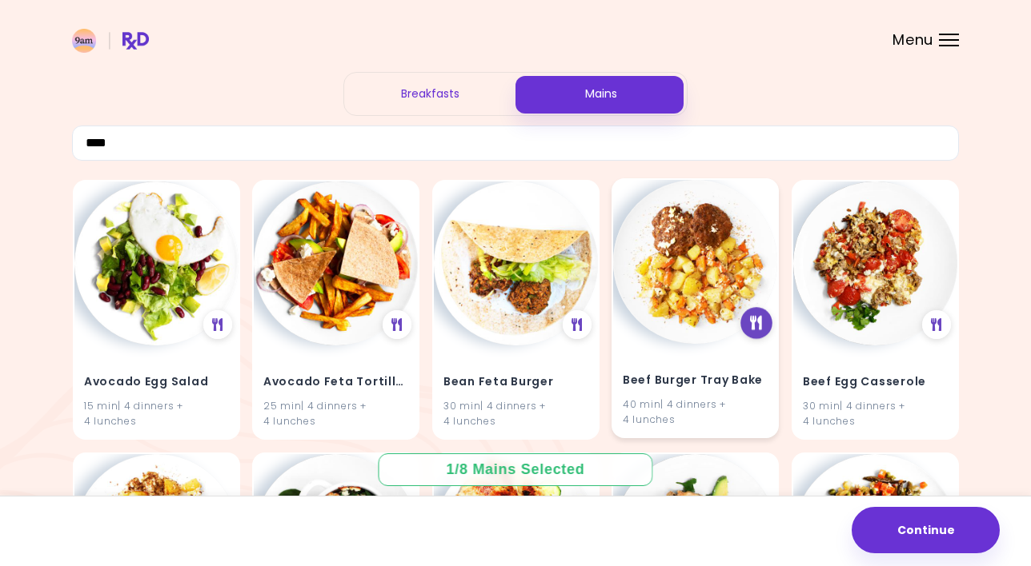
click at [756, 316] on icon at bounding box center [756, 323] width 12 height 14
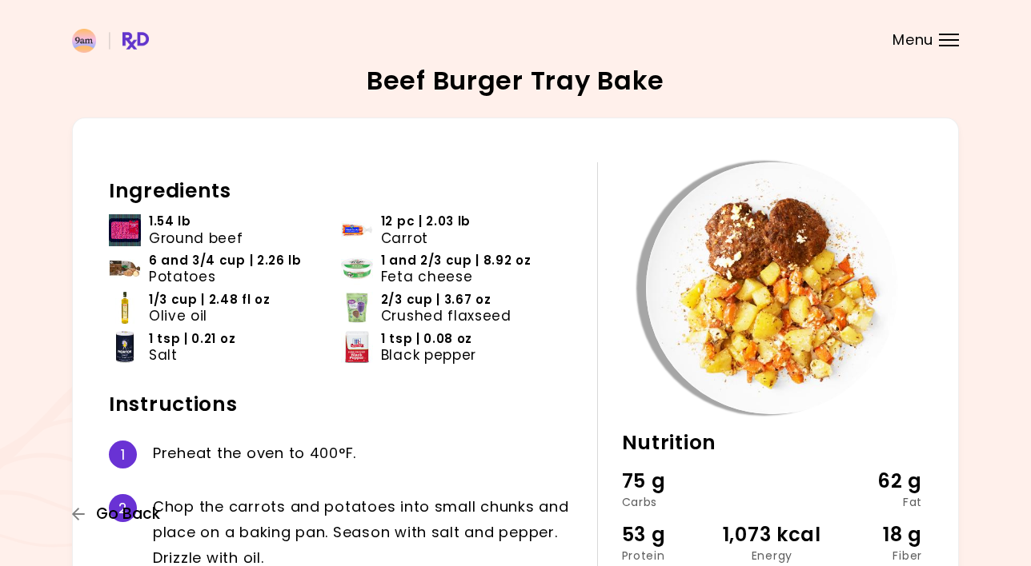
click at [98, 511] on span "Go Back" at bounding box center [128, 515] width 64 height 18
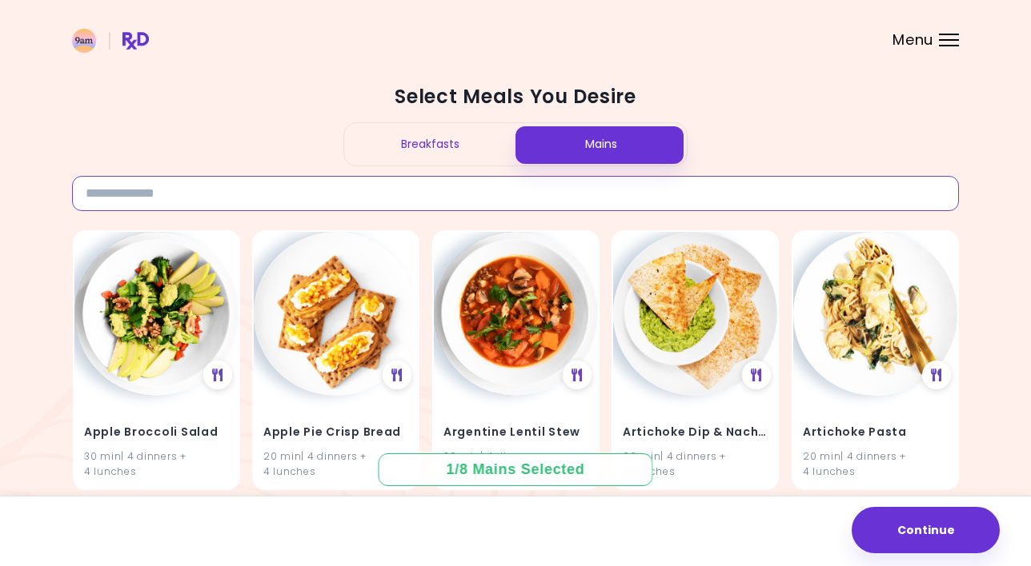
click at [231, 195] on input at bounding box center [515, 193] width 887 height 35
type input "*"
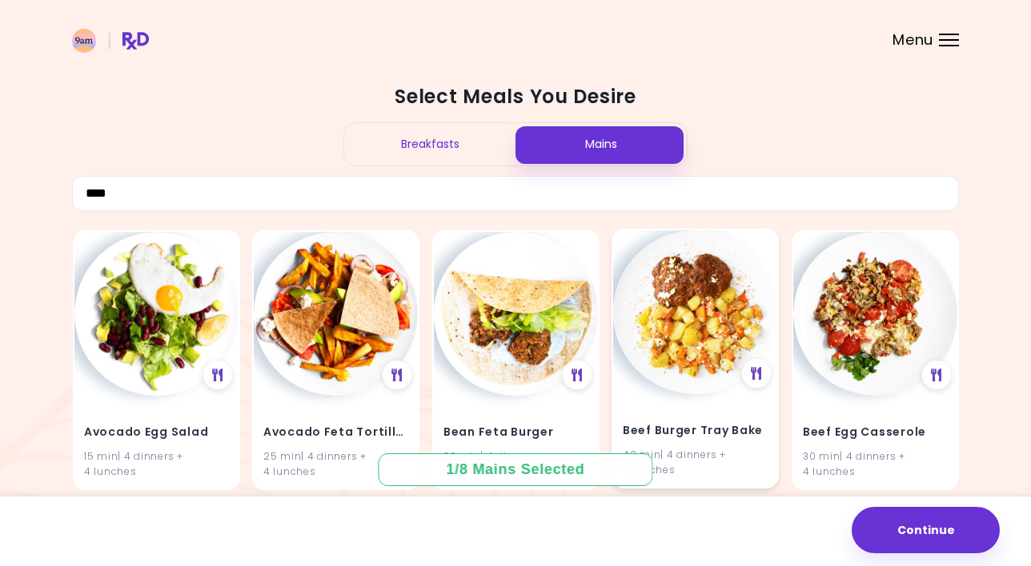
click at [710, 241] on img at bounding box center [695, 312] width 164 height 164
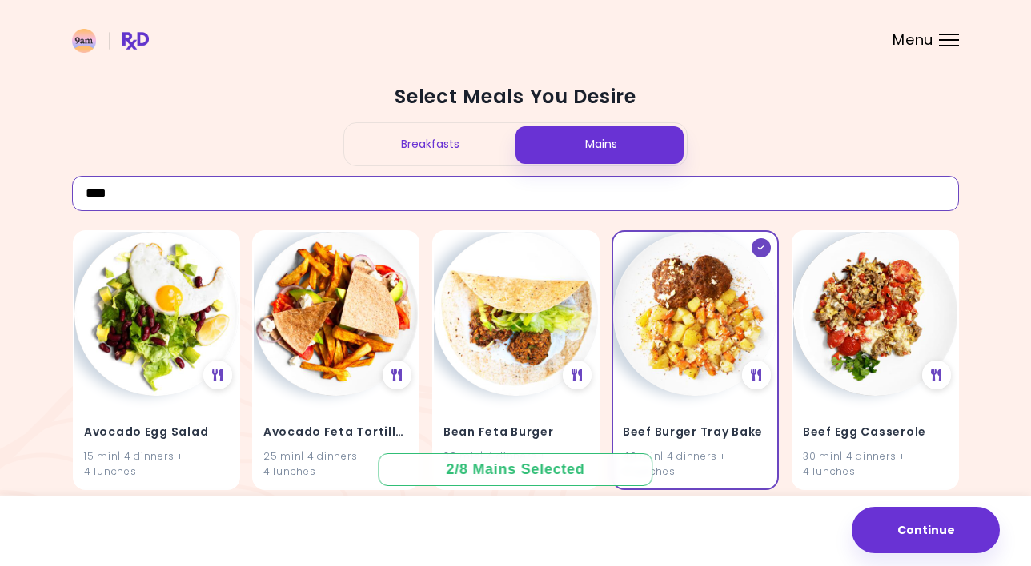
drag, startPoint x: 142, startPoint y: 186, endPoint x: 20, endPoint y: 179, distance: 122.6
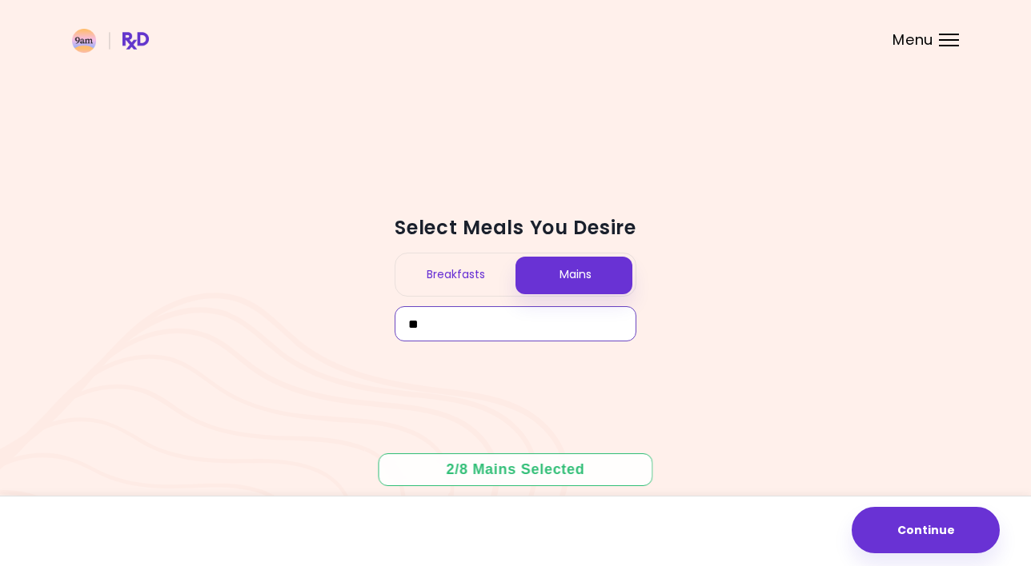
type input "*"
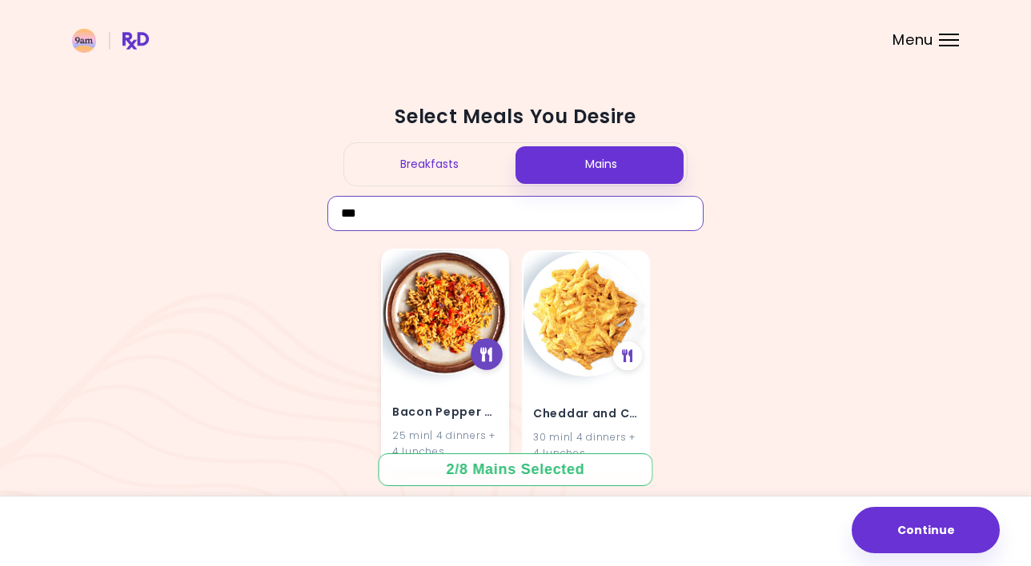
type input "***"
click at [480, 350] on div at bounding box center [486, 354] width 32 height 32
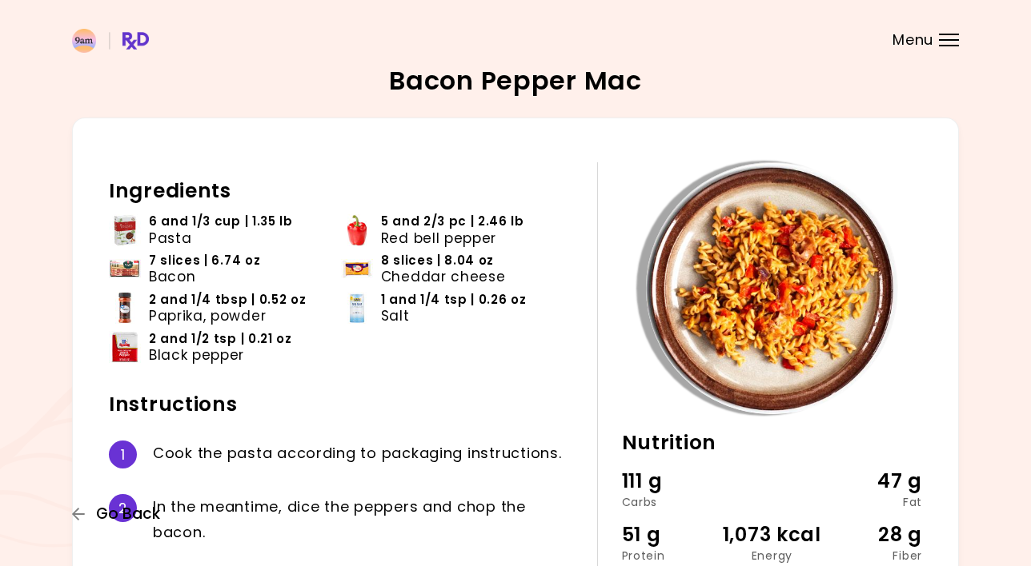
click at [129, 513] on span "Go Back" at bounding box center [128, 515] width 64 height 18
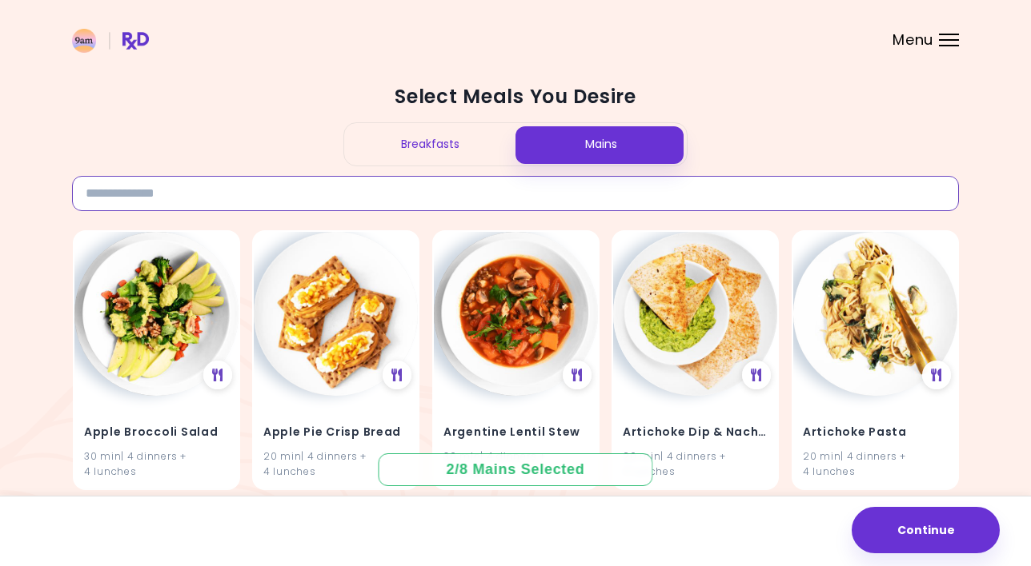
click at [206, 202] on input at bounding box center [515, 193] width 887 height 35
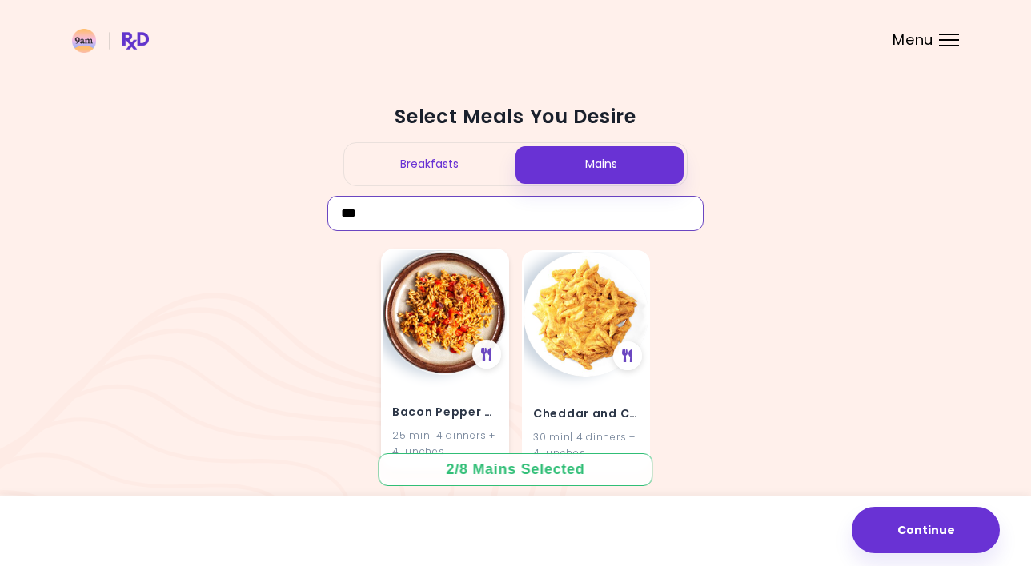
type input "***"
click at [485, 269] on img at bounding box center [444, 312] width 125 height 125
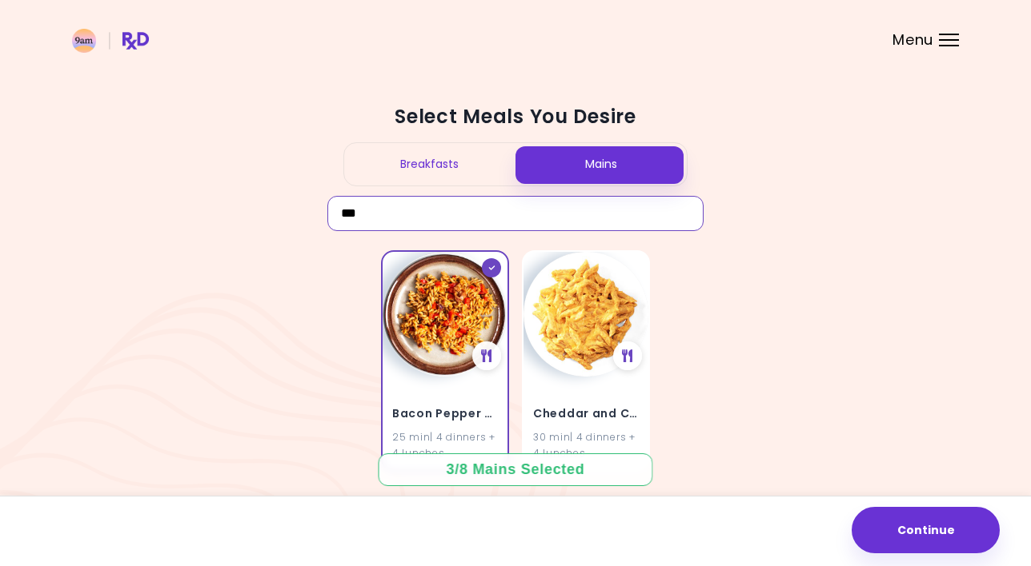
click at [371, 211] on input "***" at bounding box center [515, 213] width 377 height 35
drag, startPoint x: 414, startPoint y: 214, endPoint x: 214, endPoint y: 202, distance: 200.4
click at [214, 202] on div "Select Meals You Desire Breakfasts Mains *** Bacon Pepper Mac 25 min | 4 dinner…" at bounding box center [515, 283] width 1031 height 566
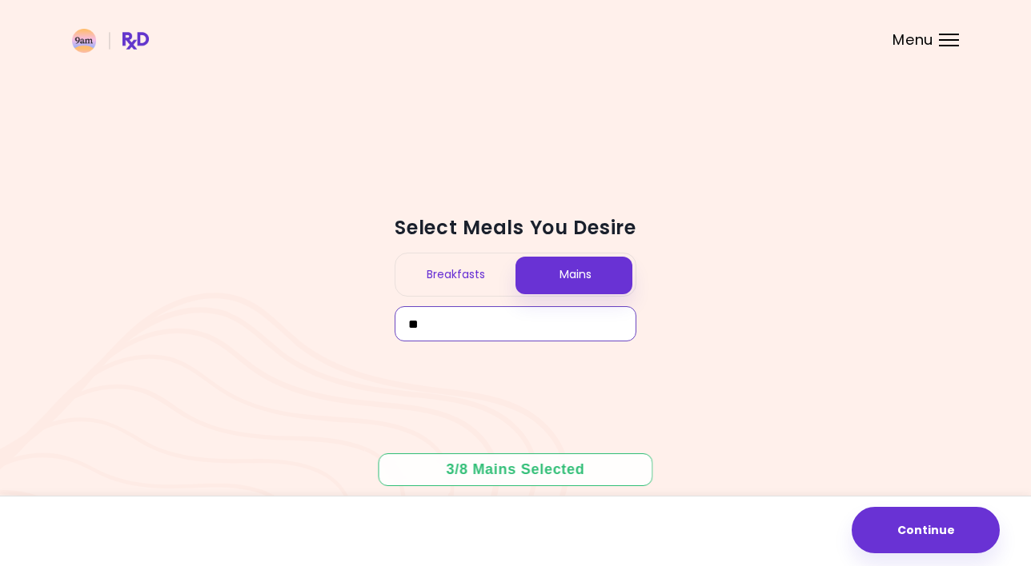
type input "*"
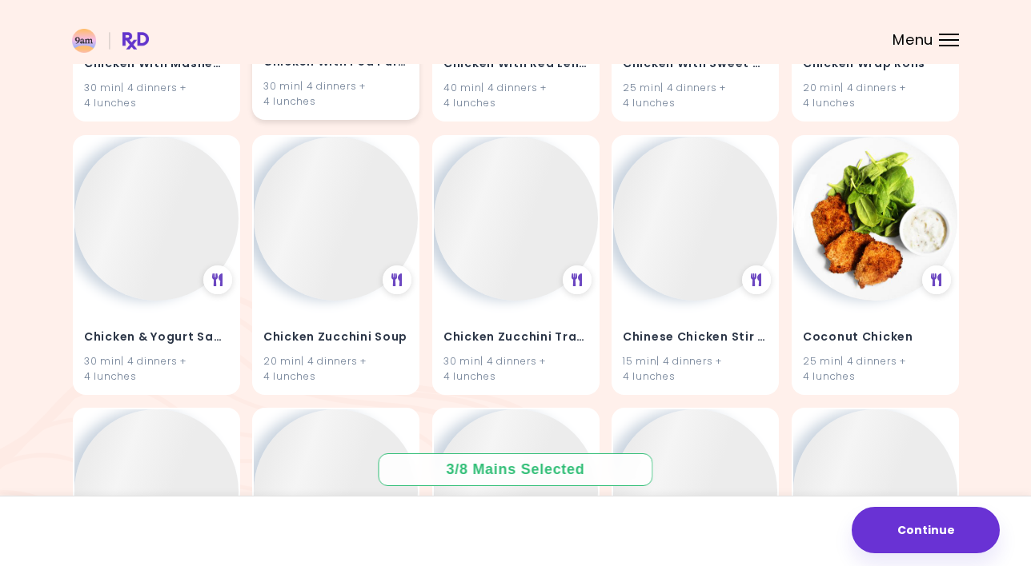
scroll to position [5902, 0]
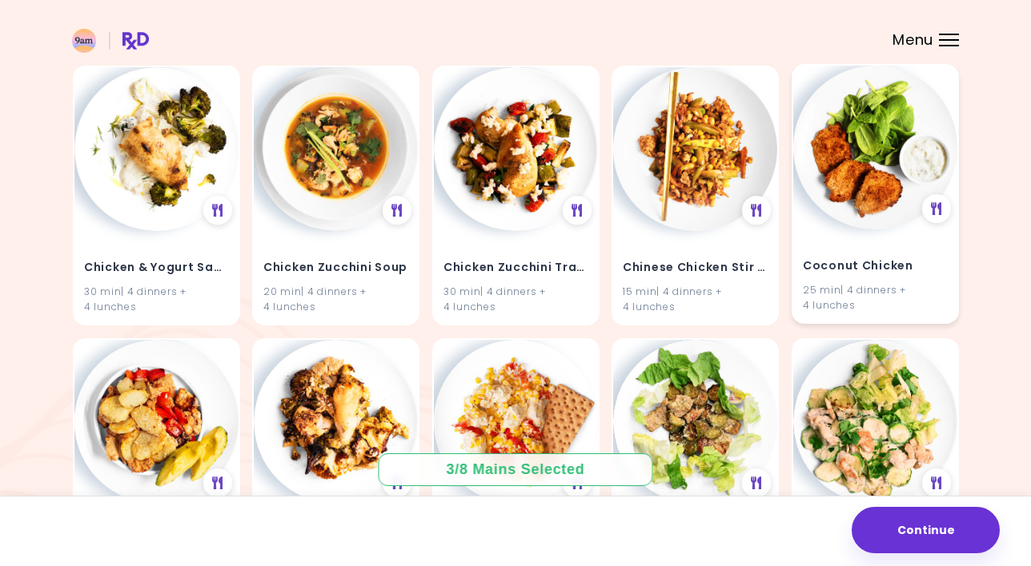
click at [935, 94] on img at bounding box center [875, 148] width 164 height 164
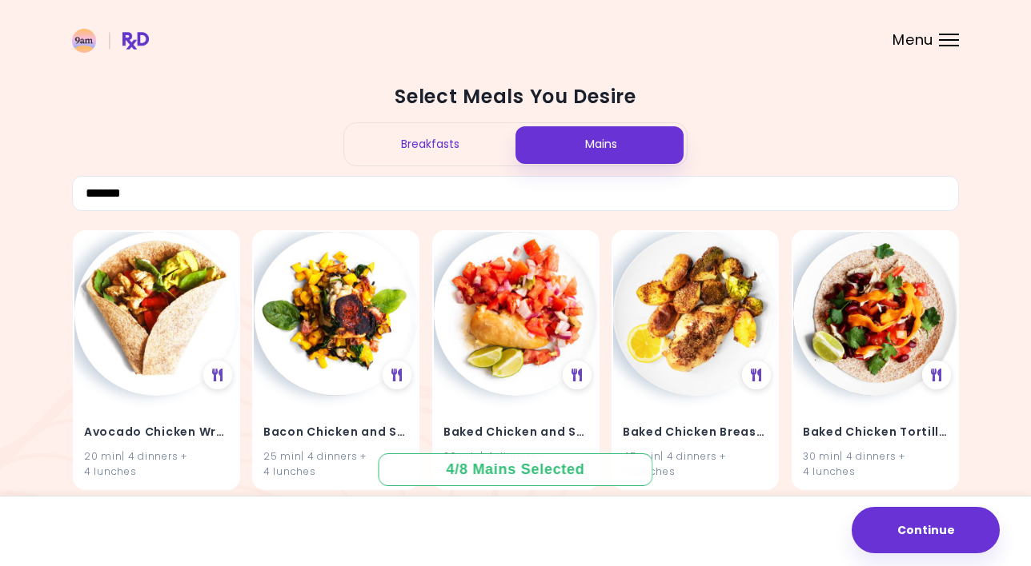
scroll to position [0, 0]
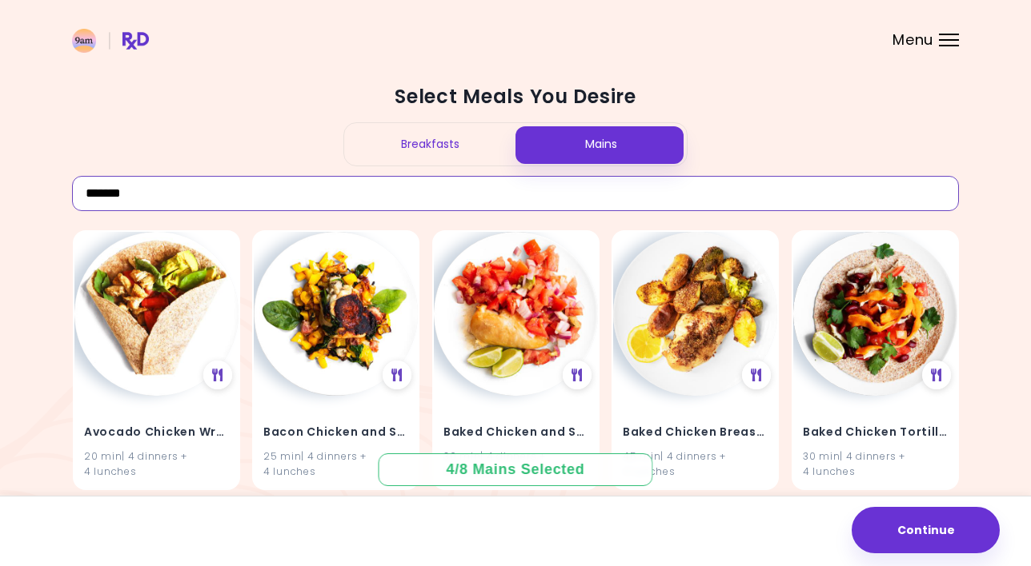
drag, startPoint x: 306, startPoint y: 194, endPoint x: 11, endPoint y: 191, distance: 295.3
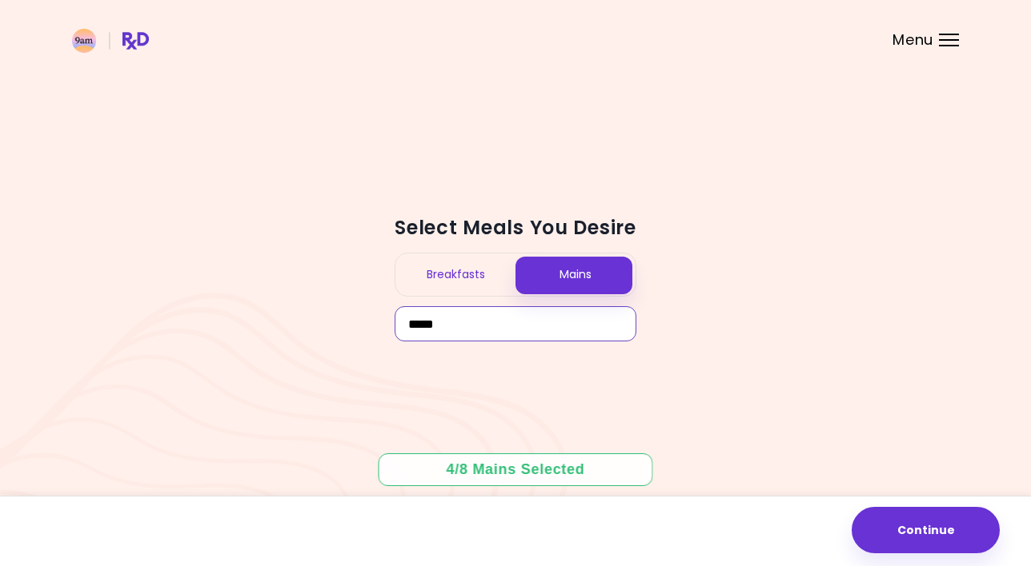
drag, startPoint x: 457, startPoint y: 326, endPoint x: 209, endPoint y: 295, distance: 250.0
click at [209, 295] on div "Select Meals You Desire Breakfasts Mains ***** 4 / 8 Mains Selected Continue" at bounding box center [515, 283] width 1031 height 566
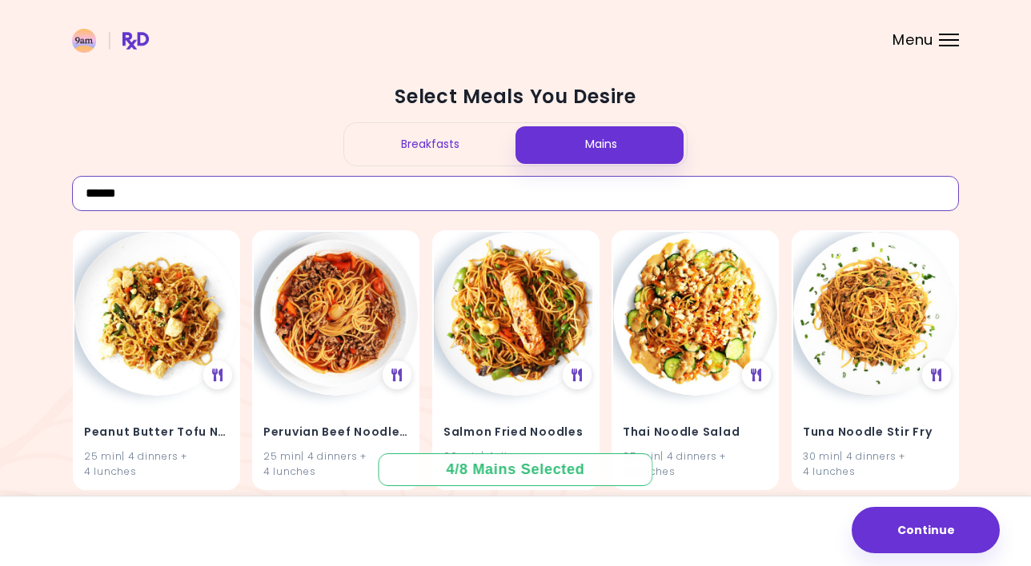
drag, startPoint x: 148, startPoint y: 190, endPoint x: -39, endPoint y: 181, distance: 187.5
click at [0, 181] on html "**********" at bounding box center [515, 419] width 1031 height 839
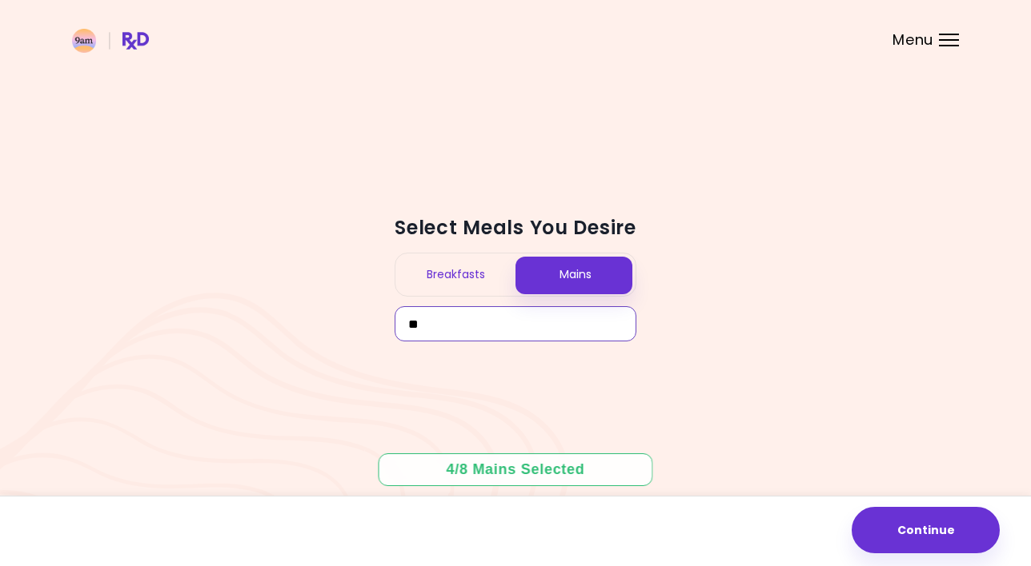
type input "*"
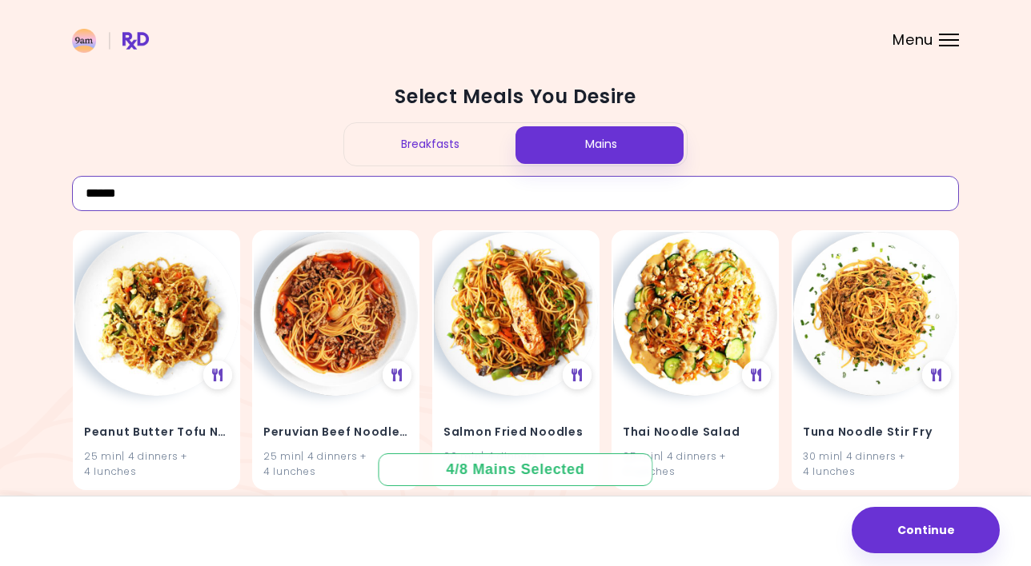
drag, startPoint x: 31, startPoint y: 198, endPoint x: -47, endPoint y: 184, distance: 79.6
click at [0, 184] on html "**********" at bounding box center [515, 419] width 1031 height 839
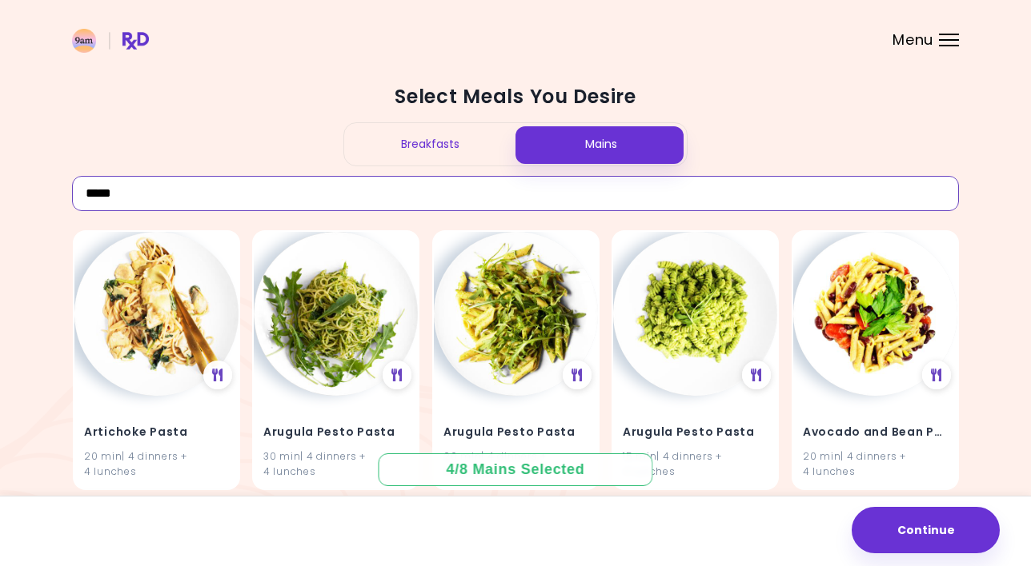
drag, startPoint x: 148, startPoint y: 186, endPoint x: -4, endPoint y: 183, distance: 152.0
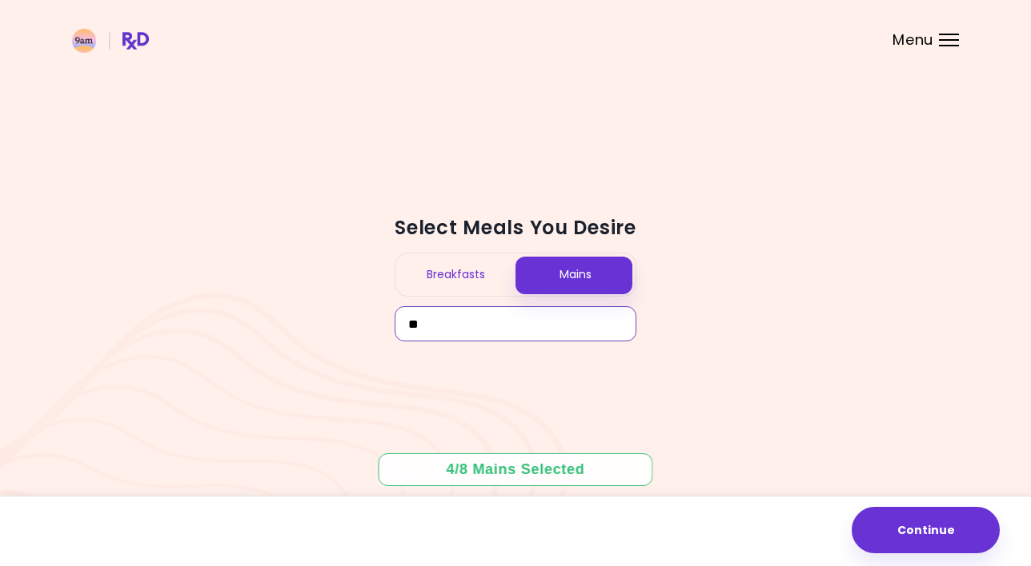
type input "*"
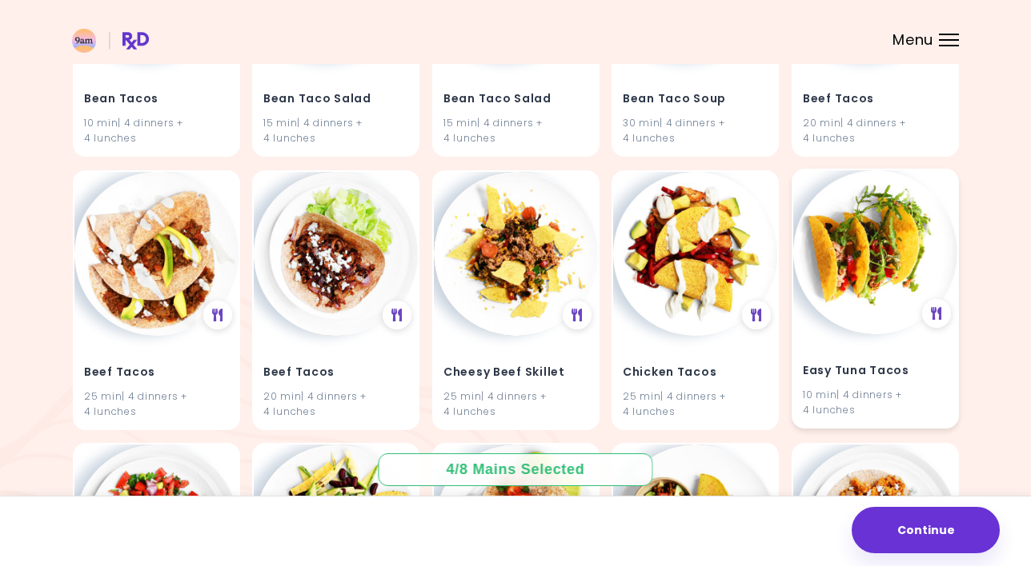
scroll to position [608, 0]
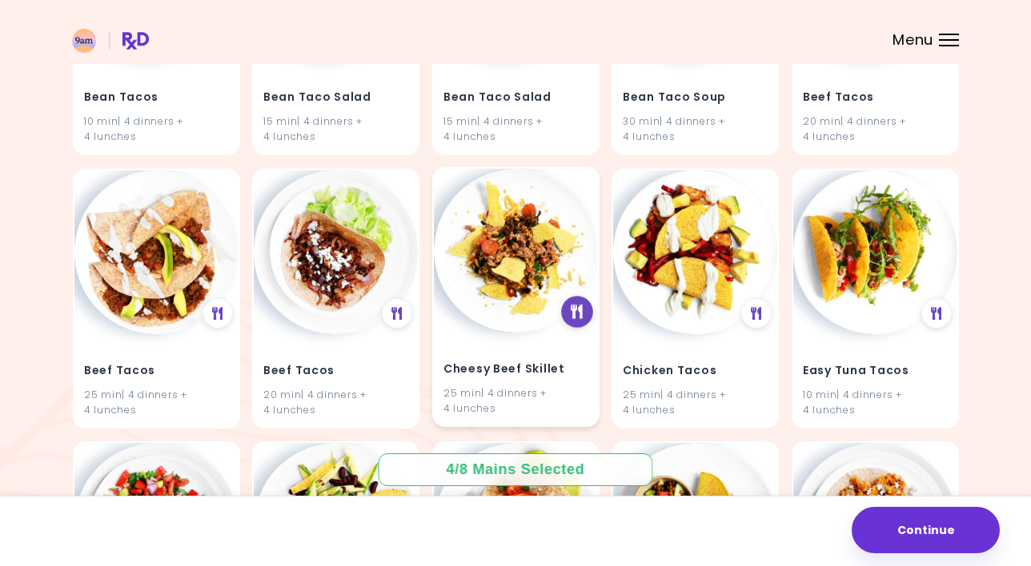
type input "****"
click at [569, 306] on div at bounding box center [576, 311] width 32 height 32
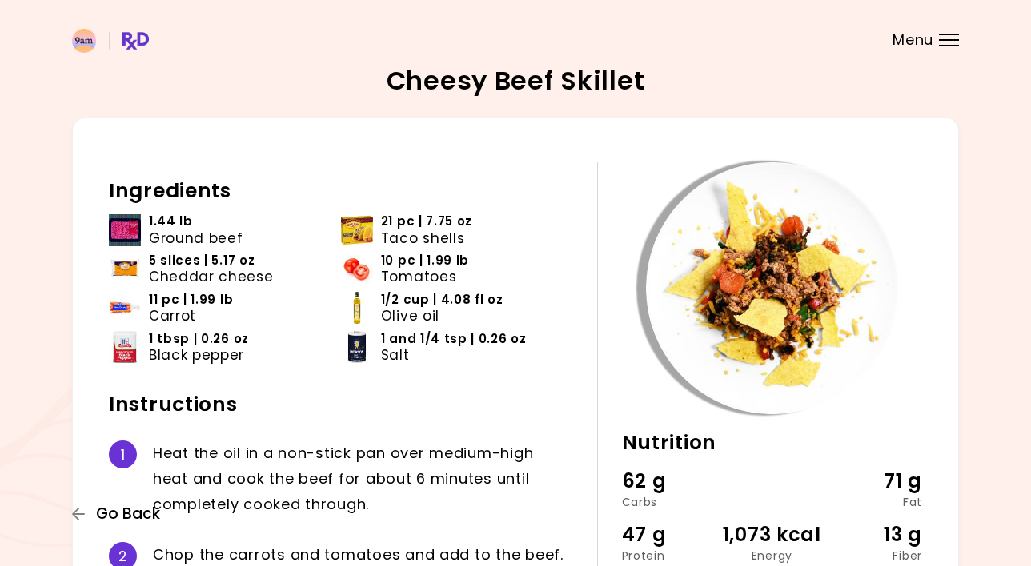
click at [114, 514] on span "Go Back" at bounding box center [128, 515] width 64 height 18
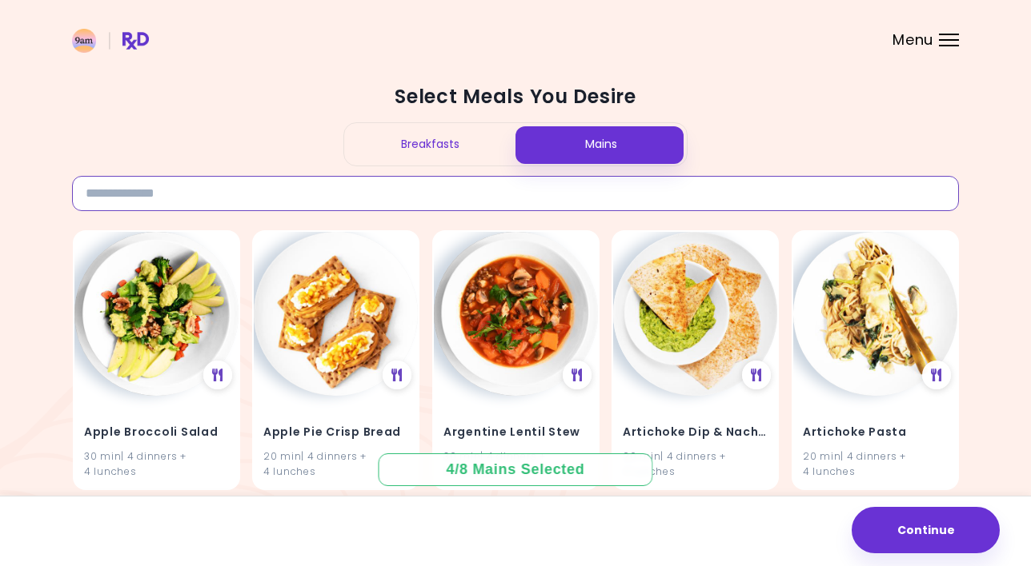
click at [268, 185] on input at bounding box center [515, 193] width 887 height 35
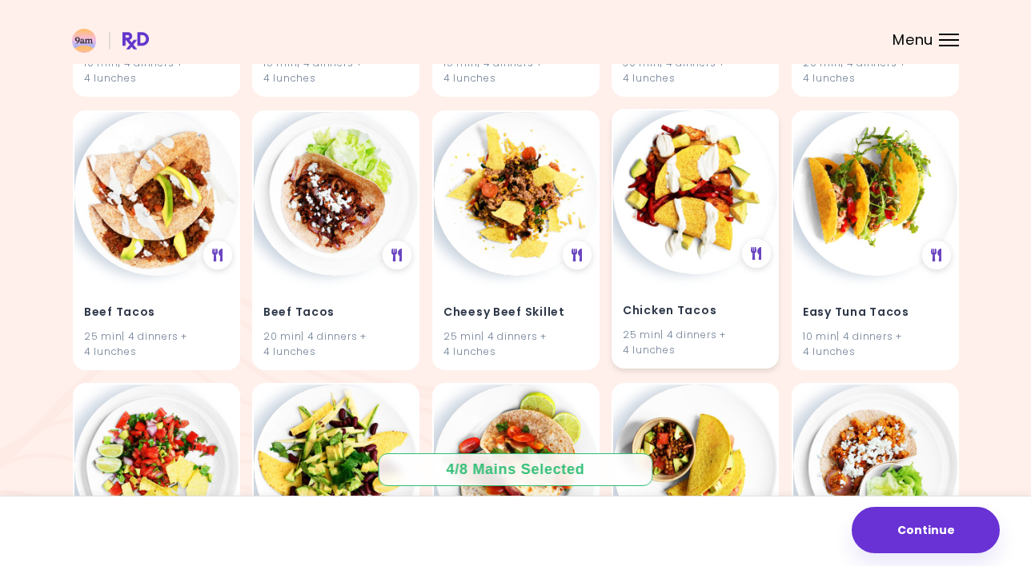
scroll to position [672, 0]
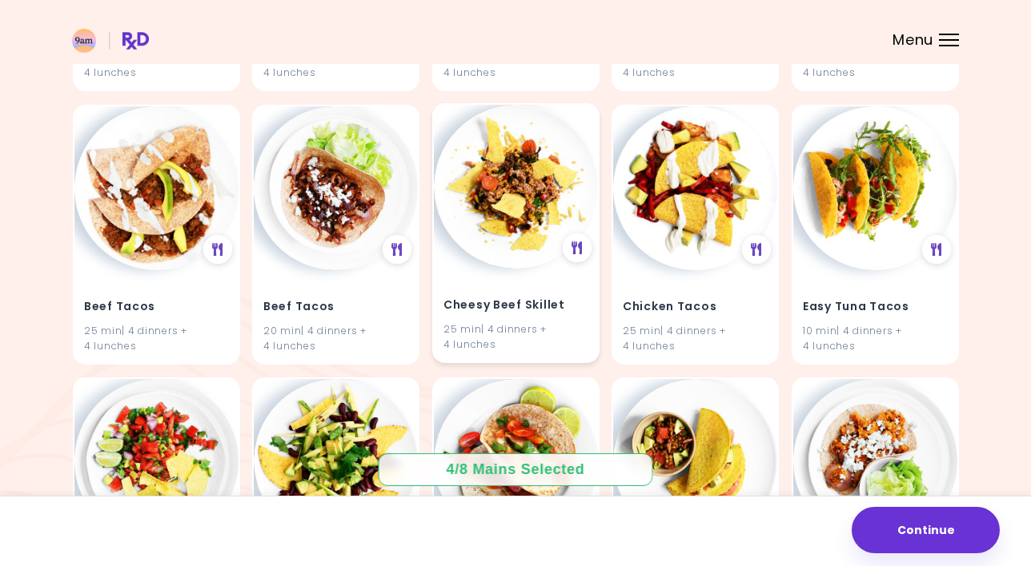
click at [583, 120] on div "Cheesy Beef Skillet 25 min | 4 dinners + 4 lunches" at bounding box center [515, 233] width 167 height 260
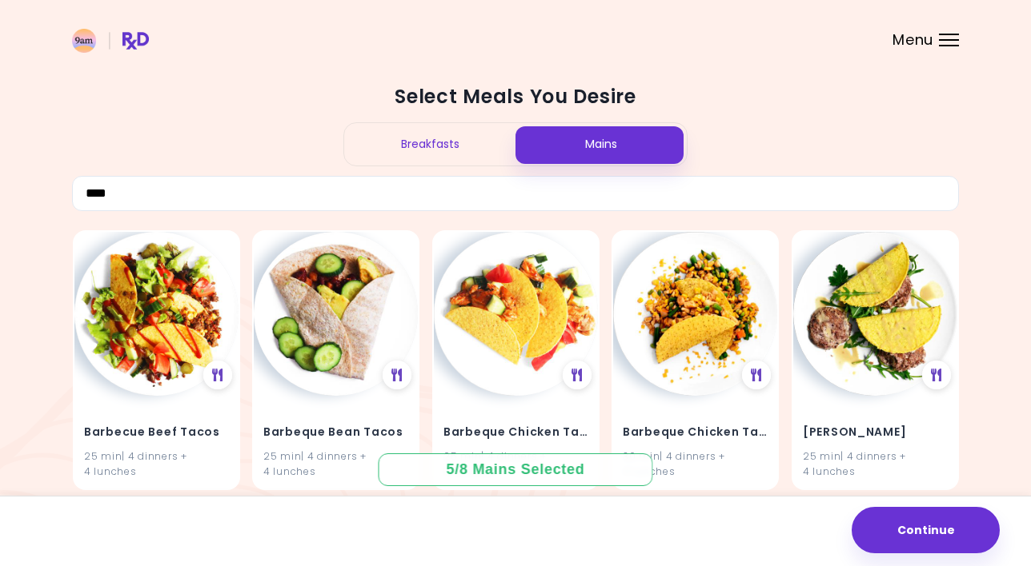
scroll to position [0, 0]
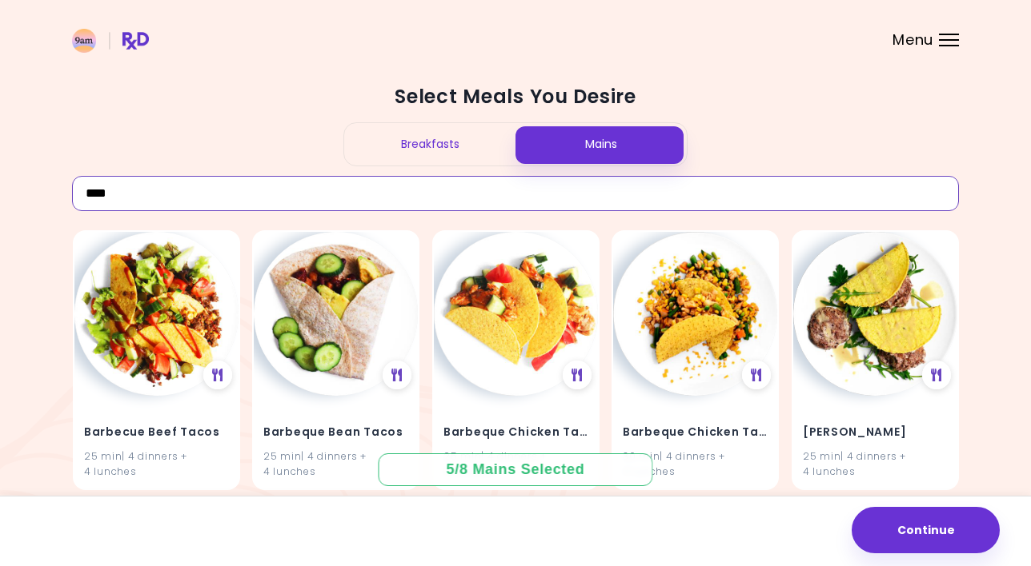
drag, startPoint x: 190, startPoint y: 195, endPoint x: -49, endPoint y: 158, distance: 241.4
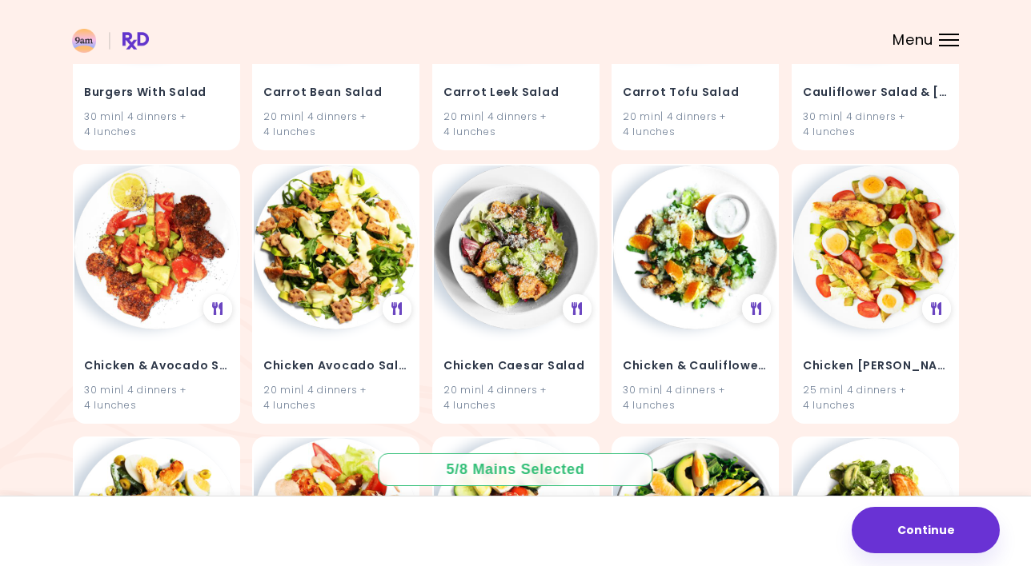
scroll to position [1707, 0]
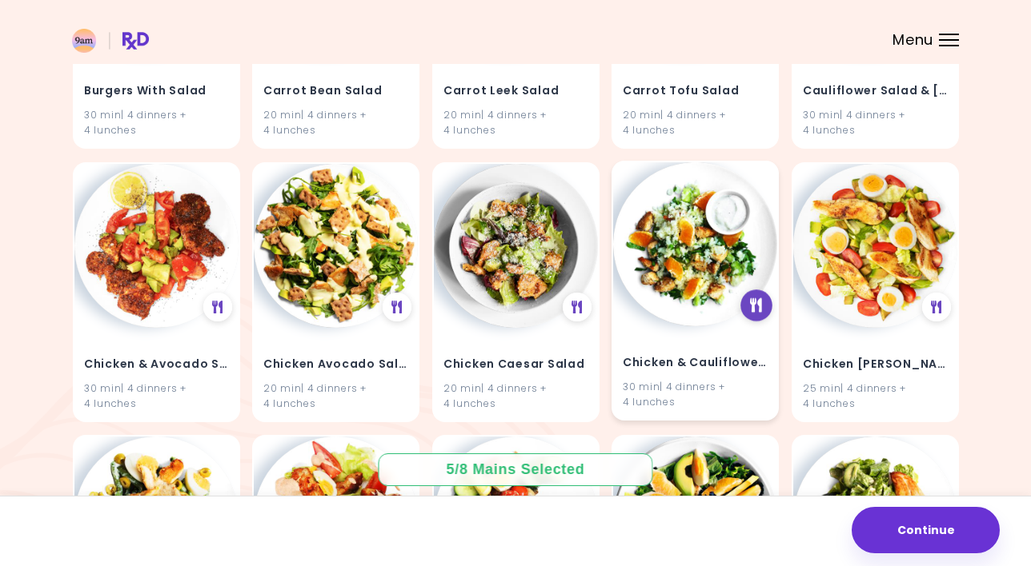
type input "*****"
click at [751, 298] on icon at bounding box center [756, 305] width 12 height 14
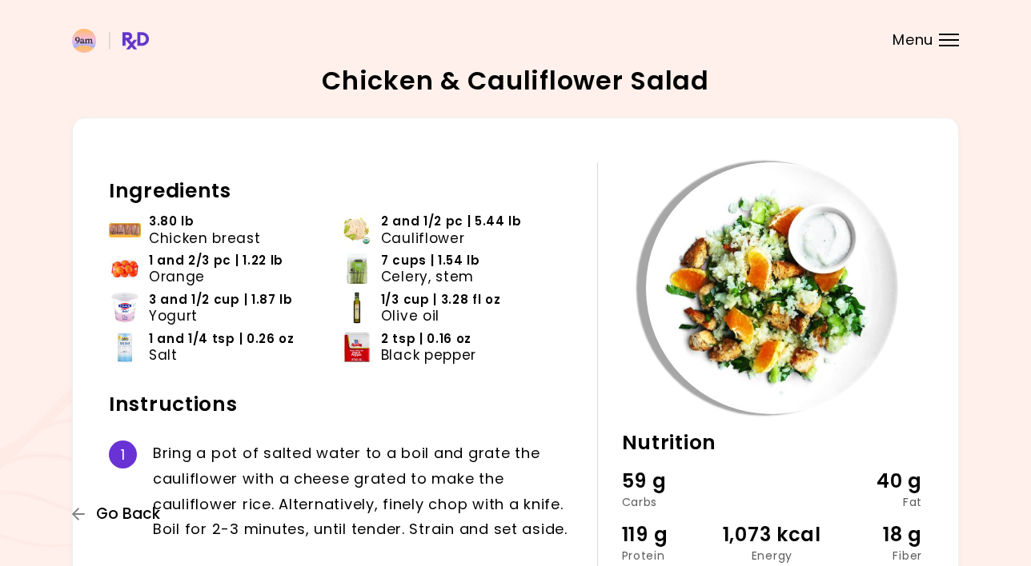
click at [77, 515] on icon "button" at bounding box center [78, 514] width 13 height 13
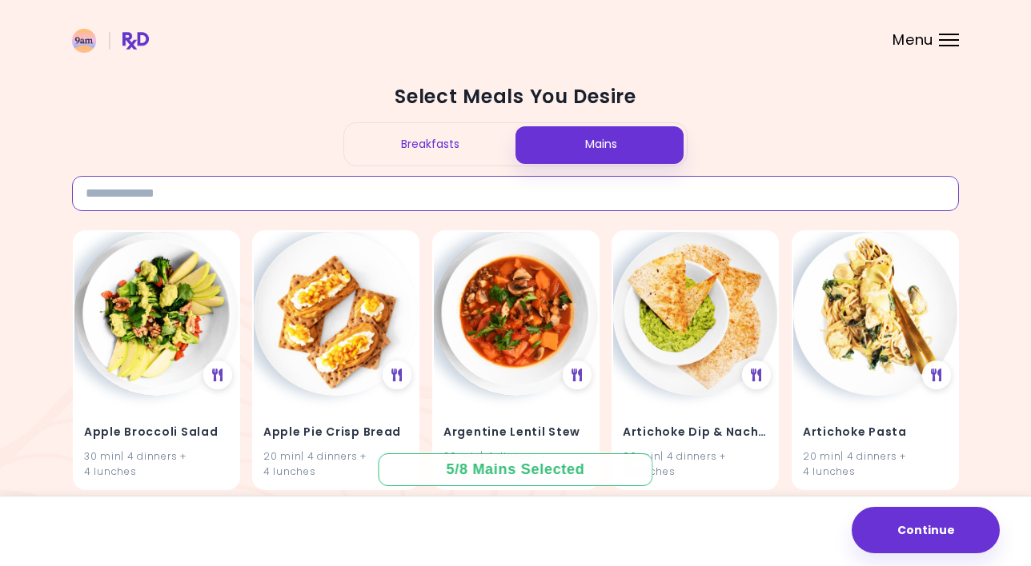
click at [430, 201] on input at bounding box center [515, 193] width 887 height 35
type input "*"
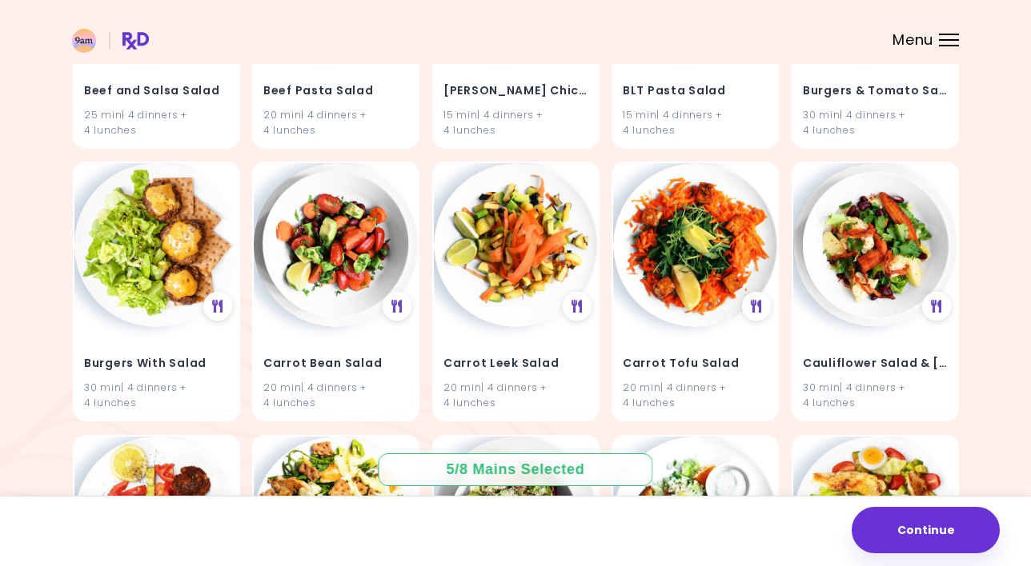
scroll to position [1758, 0]
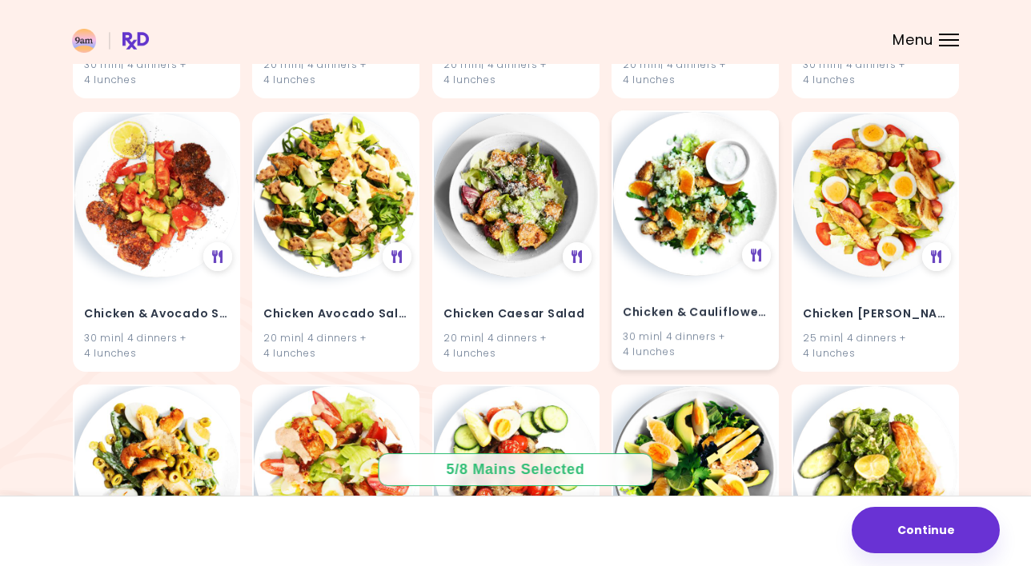
type input "*****"
click at [755, 172] on img at bounding box center [695, 194] width 164 height 164
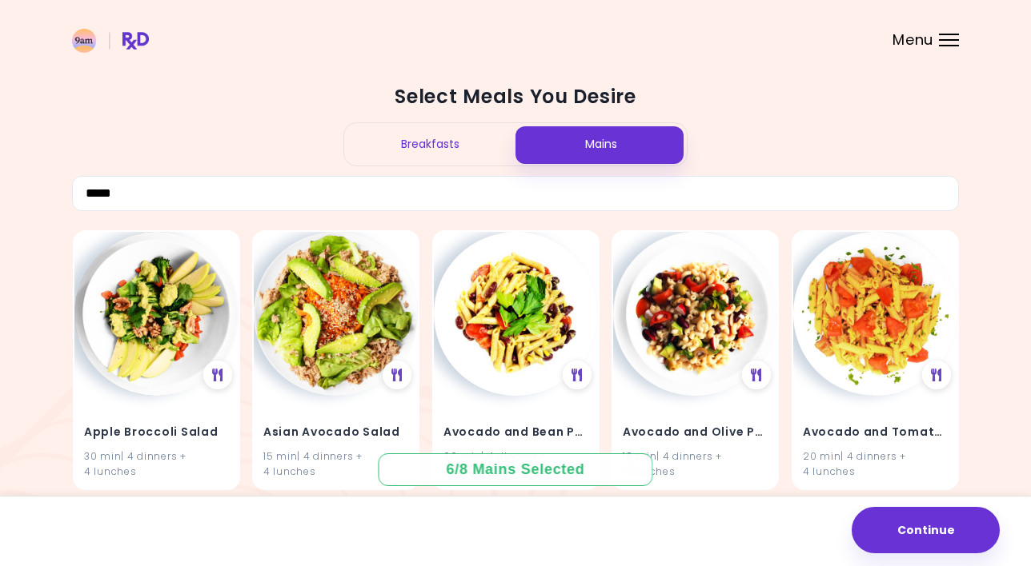
scroll to position [0, 0]
click at [458, 154] on div "Breakfasts" at bounding box center [429, 144] width 171 height 42
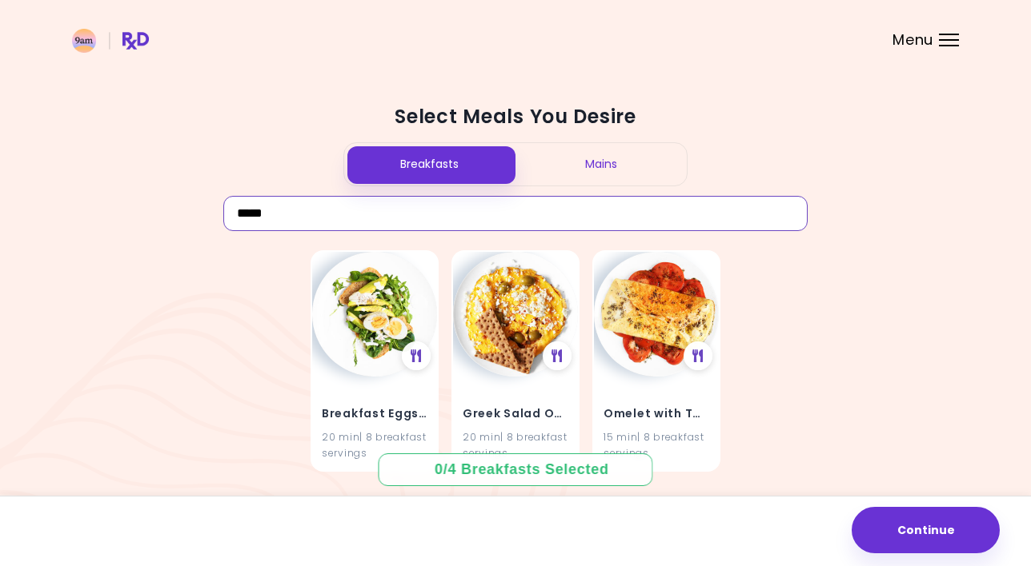
drag, startPoint x: 306, startPoint y: 217, endPoint x: 108, endPoint y: 211, distance: 198.5
click at [108, 212] on div "Select Meals You Desire Breakfasts Mains ***** Breakfast Eggs and Salad 20 min …" at bounding box center [515, 283] width 1031 height 566
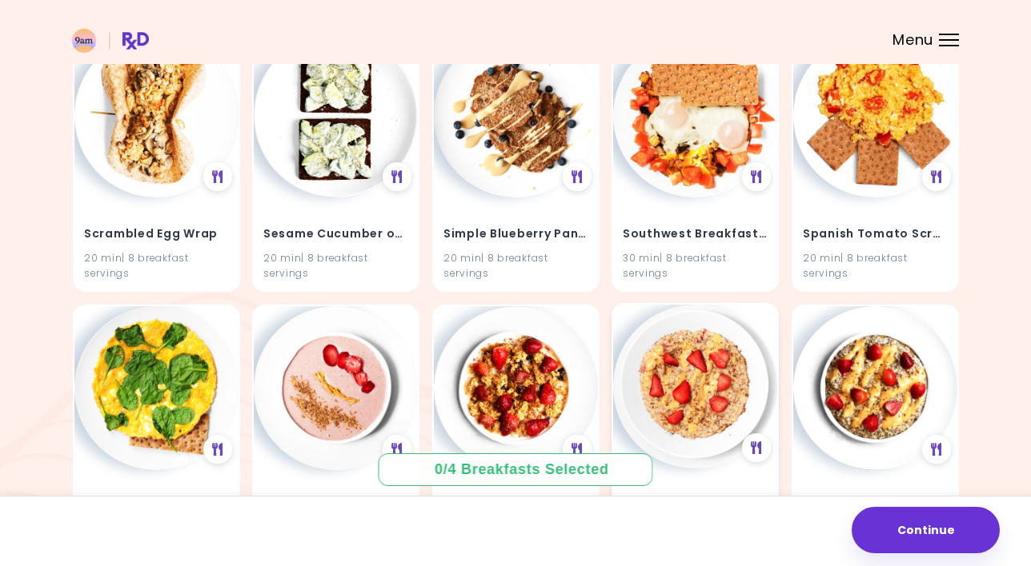
scroll to position [4365, 0]
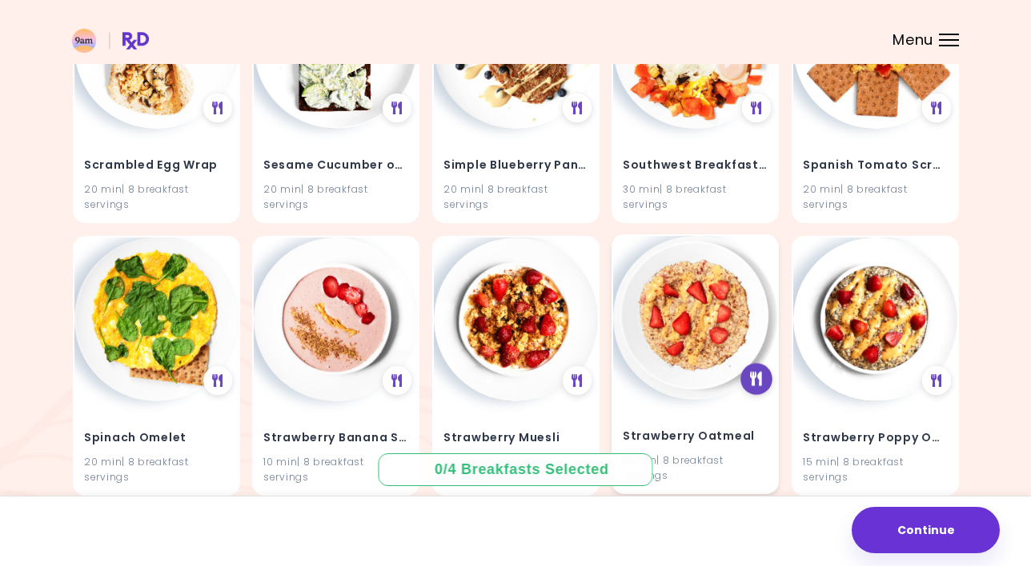
click at [755, 370] on div at bounding box center [756, 379] width 32 height 32
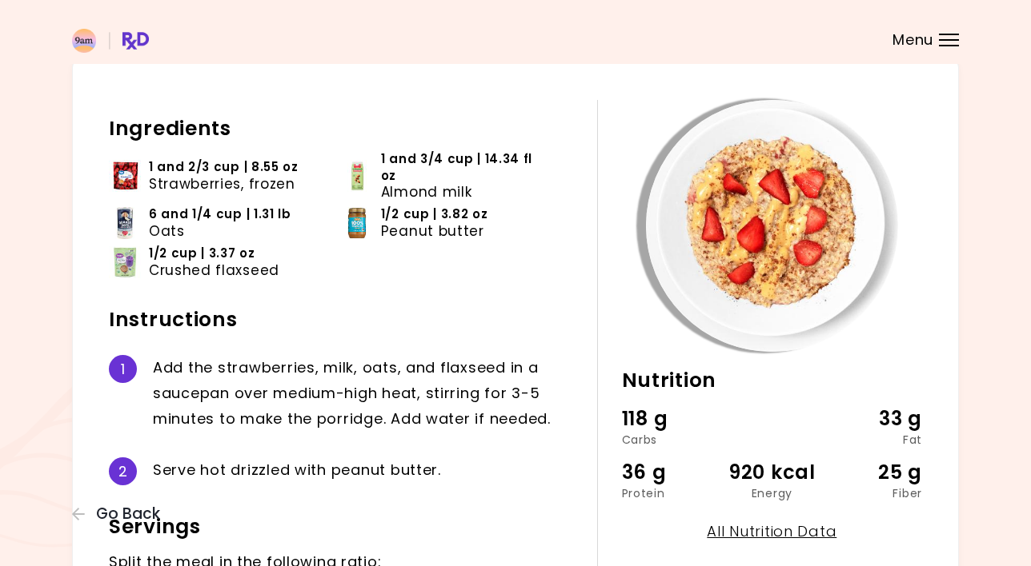
scroll to position [61, 0]
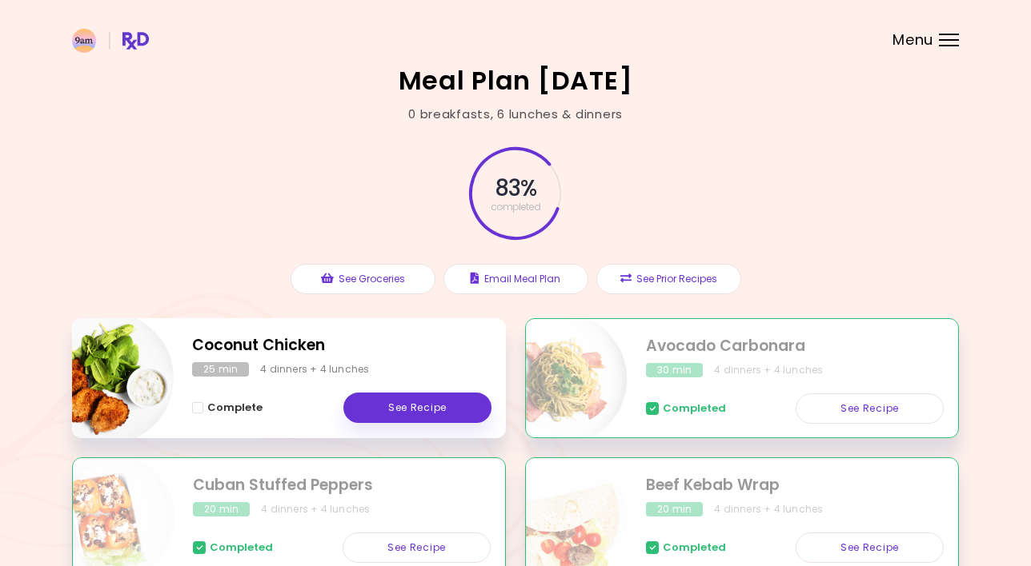
click at [941, 38] on div "Menu" at bounding box center [949, 40] width 20 height 13
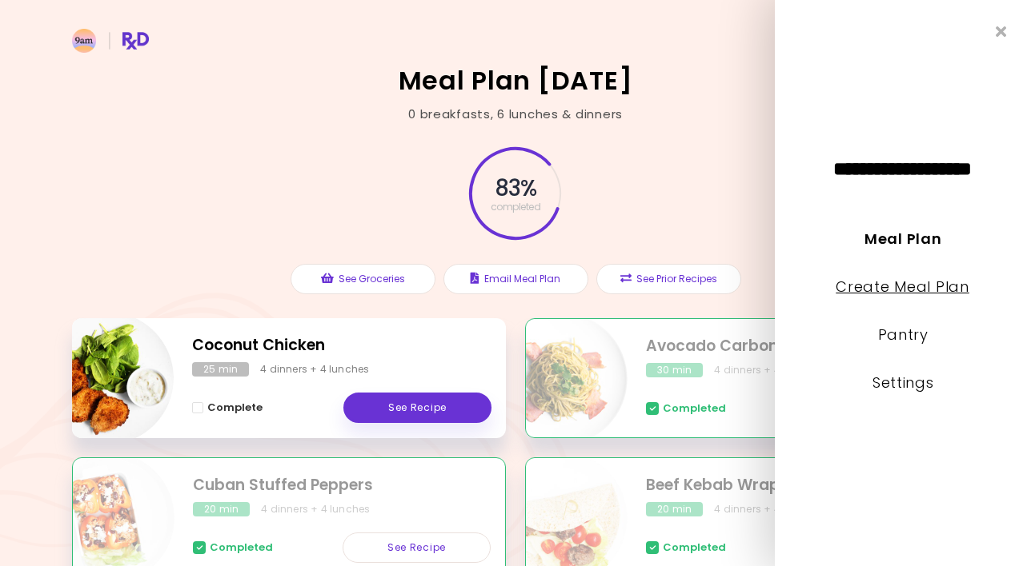
click at [902, 294] on link "Create Meal Plan" at bounding box center [903, 287] width 134 height 20
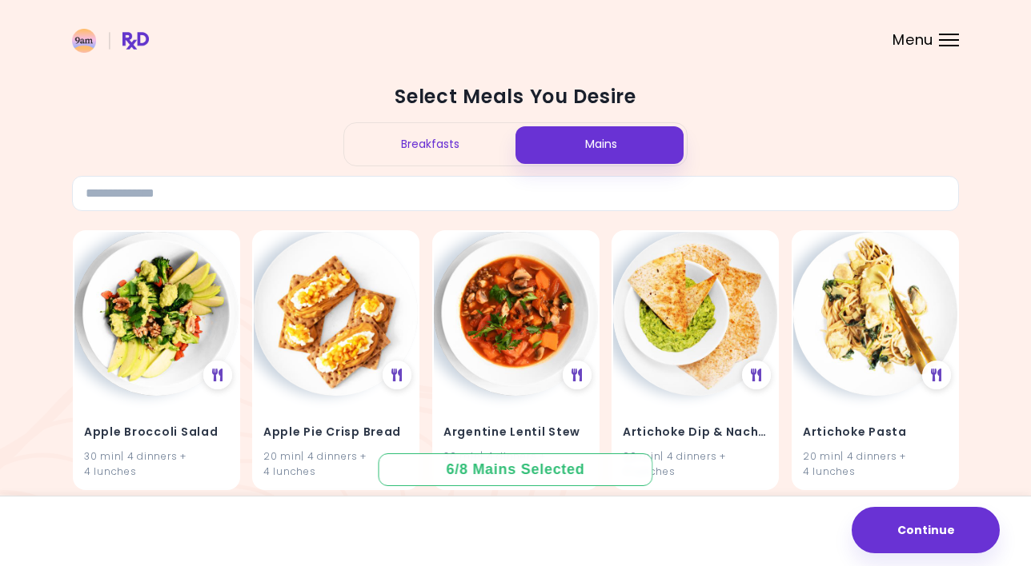
click at [408, 150] on div "Breakfasts" at bounding box center [429, 144] width 171 height 42
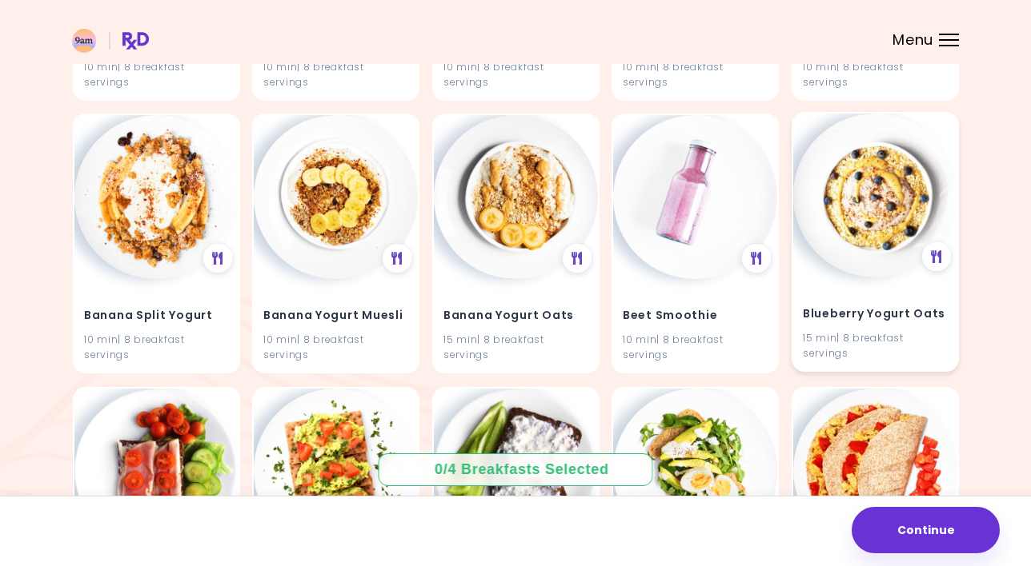
scroll to position [938, 0]
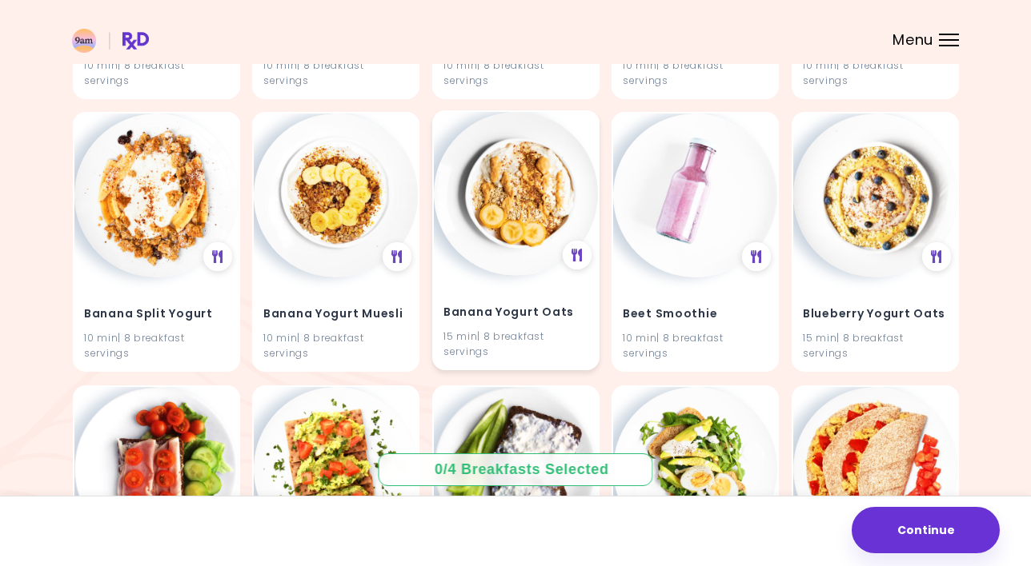
click at [546, 175] on img at bounding box center [516, 194] width 164 height 164
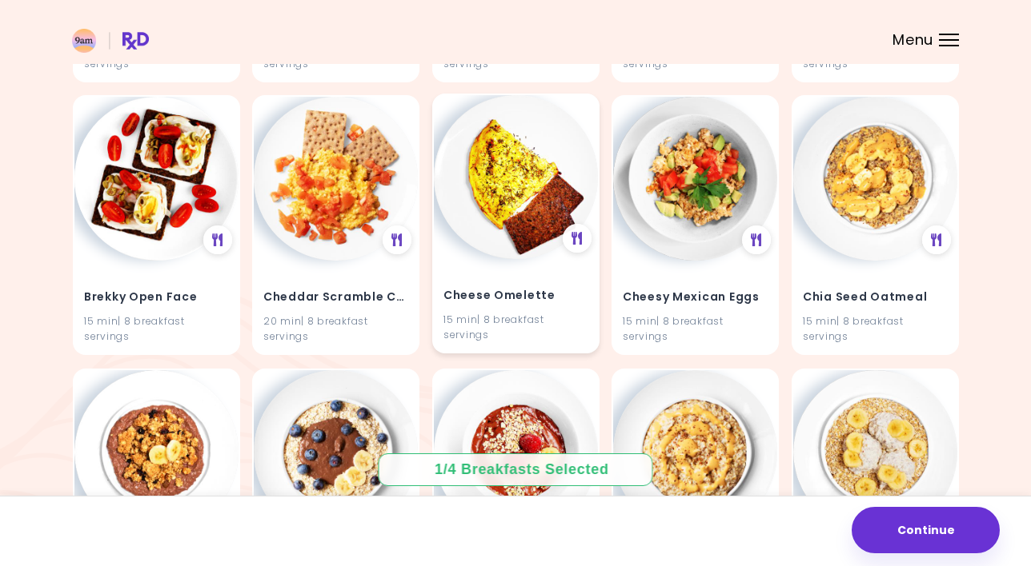
scroll to position [1502, 0]
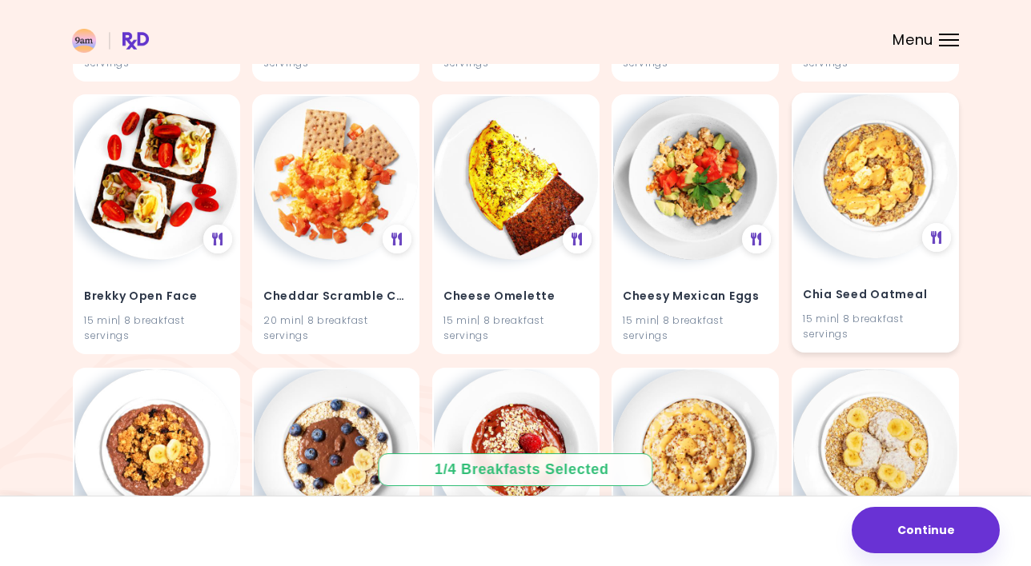
click at [914, 131] on img at bounding box center [875, 176] width 164 height 164
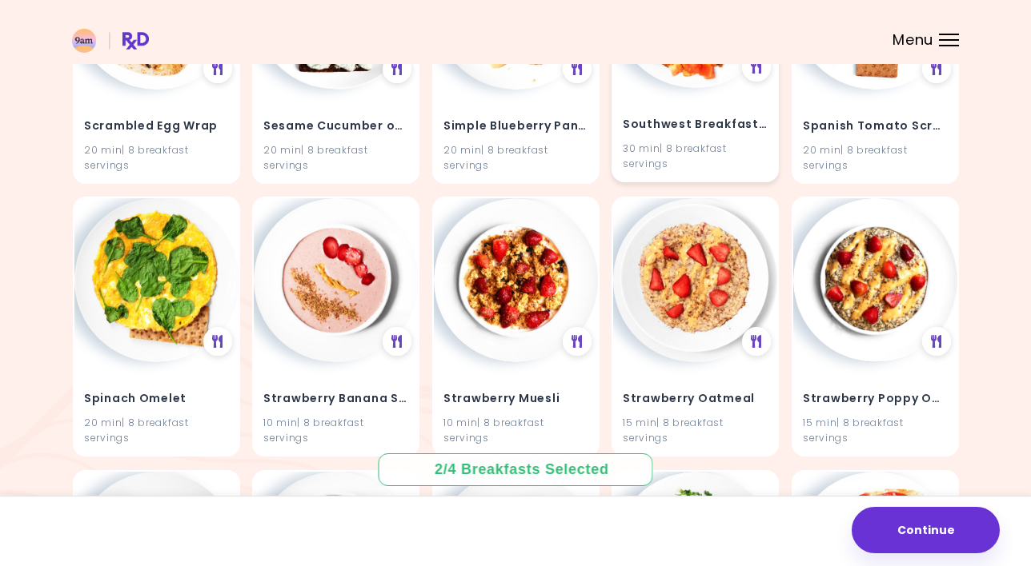
scroll to position [4409, 0]
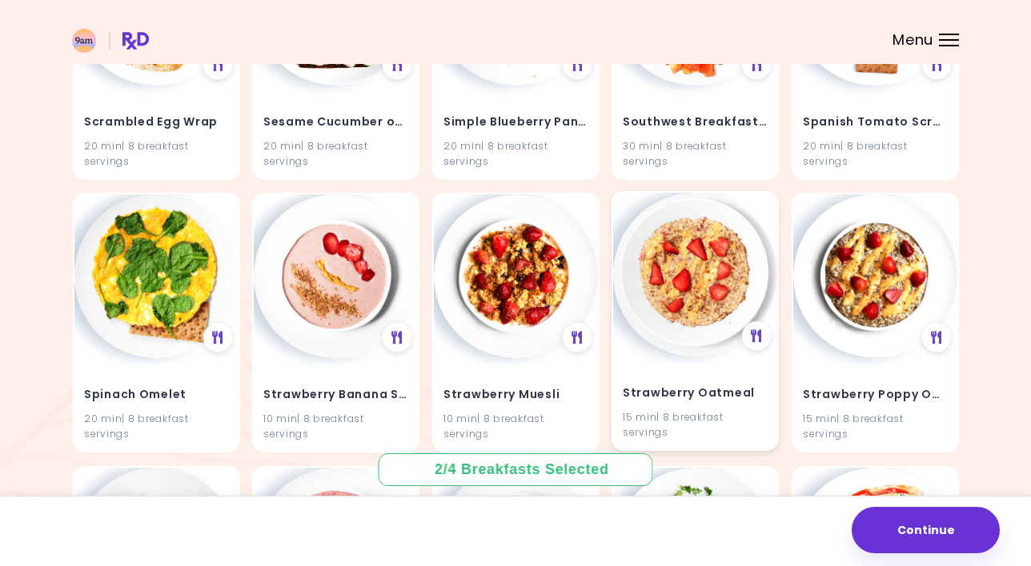
click at [726, 194] on img at bounding box center [695, 275] width 164 height 164
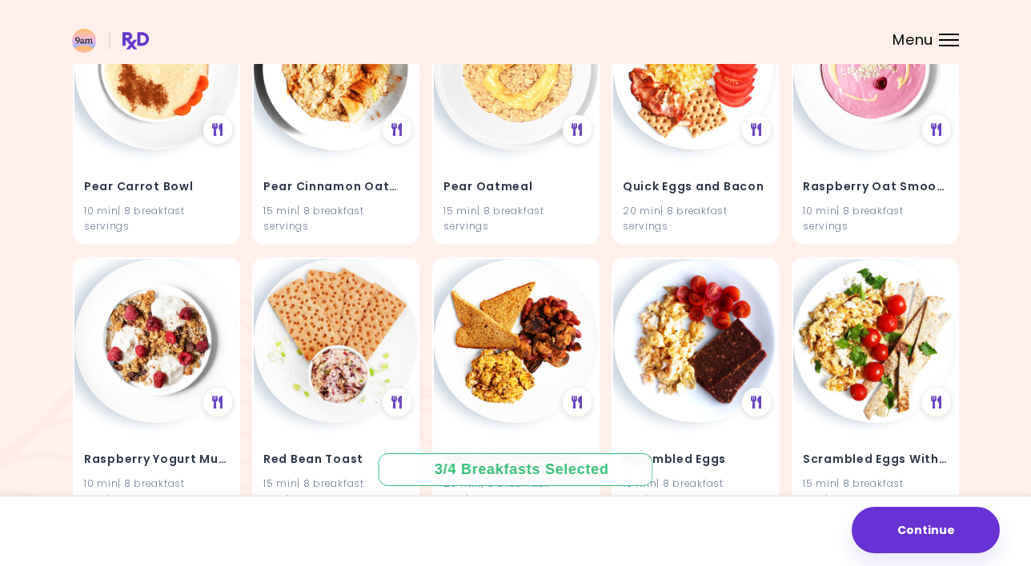
scroll to position [3796, 0]
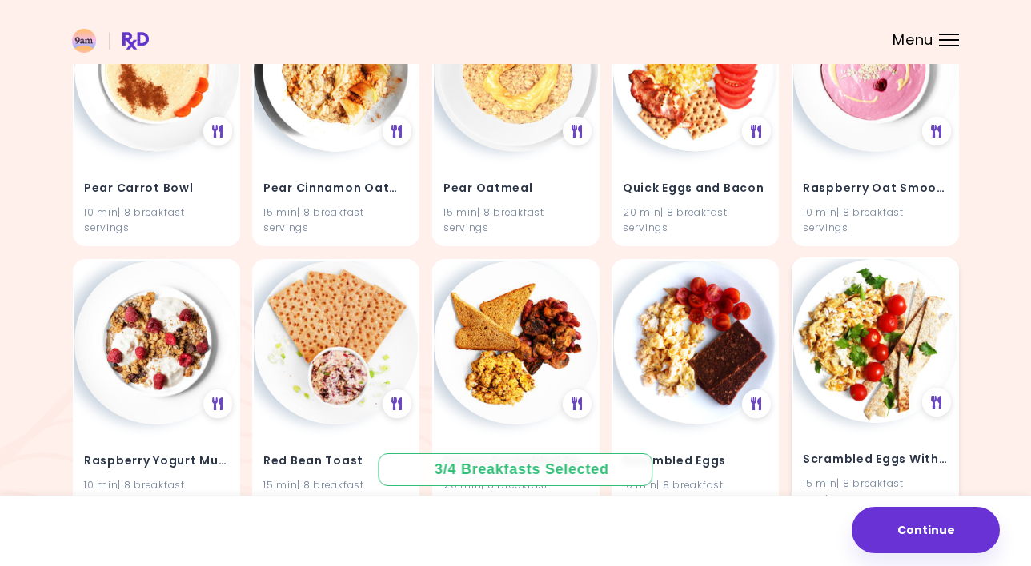
click at [901, 268] on img at bounding box center [875, 341] width 164 height 164
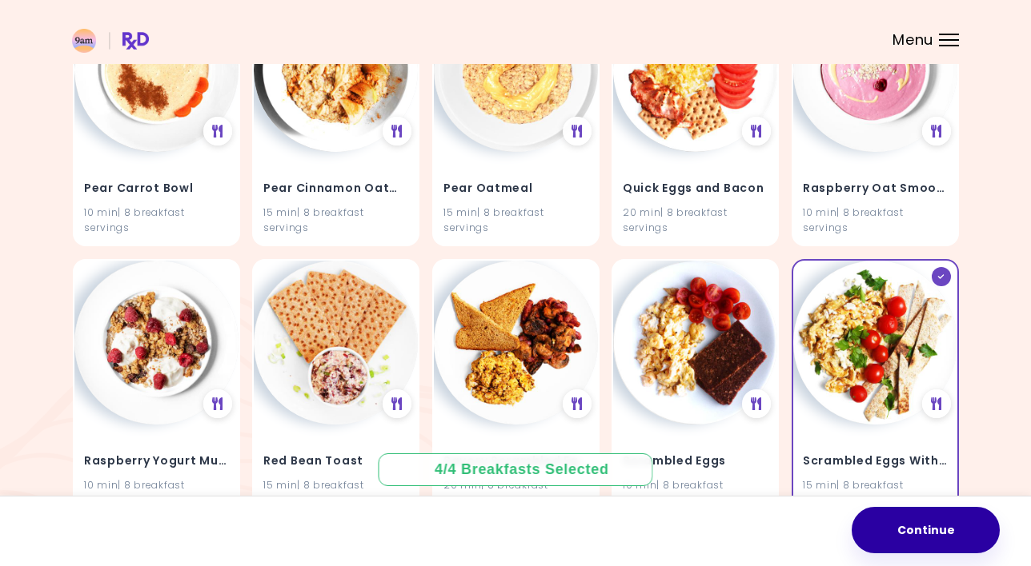
click at [919, 526] on button "Continue" at bounding box center [925, 530] width 148 height 46
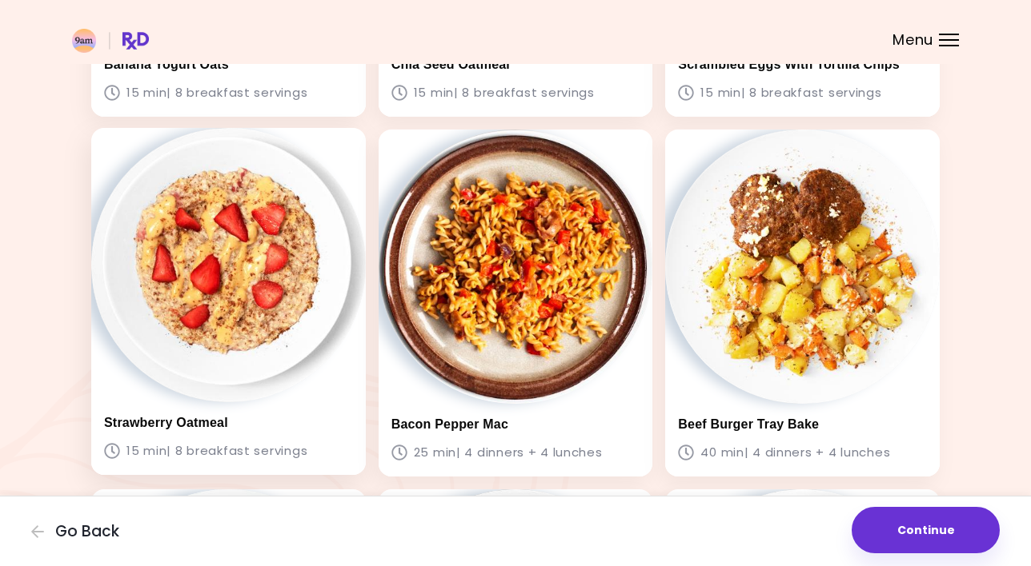
scroll to position [382, 0]
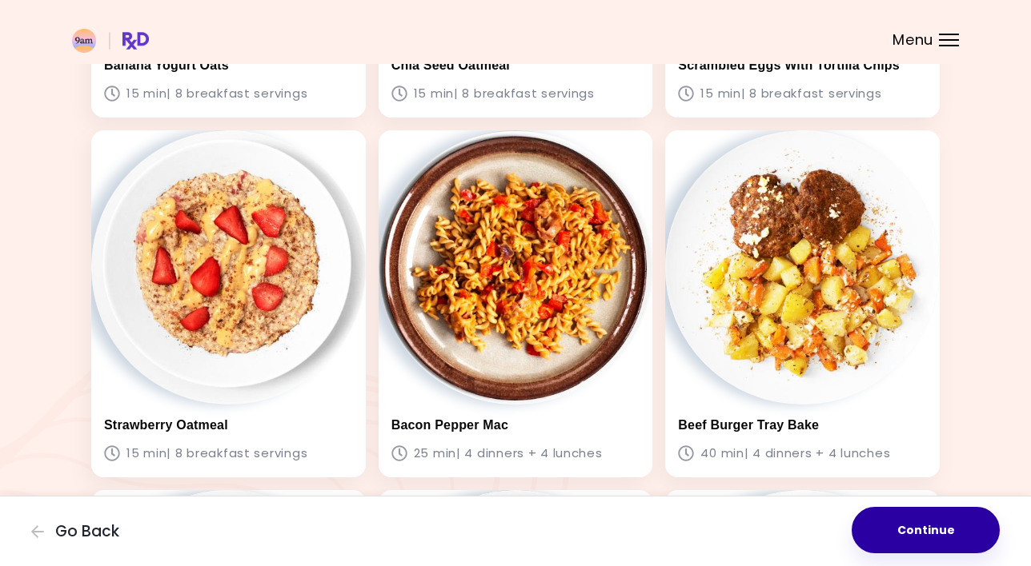
click at [938, 530] on button "Continue" at bounding box center [925, 530] width 148 height 46
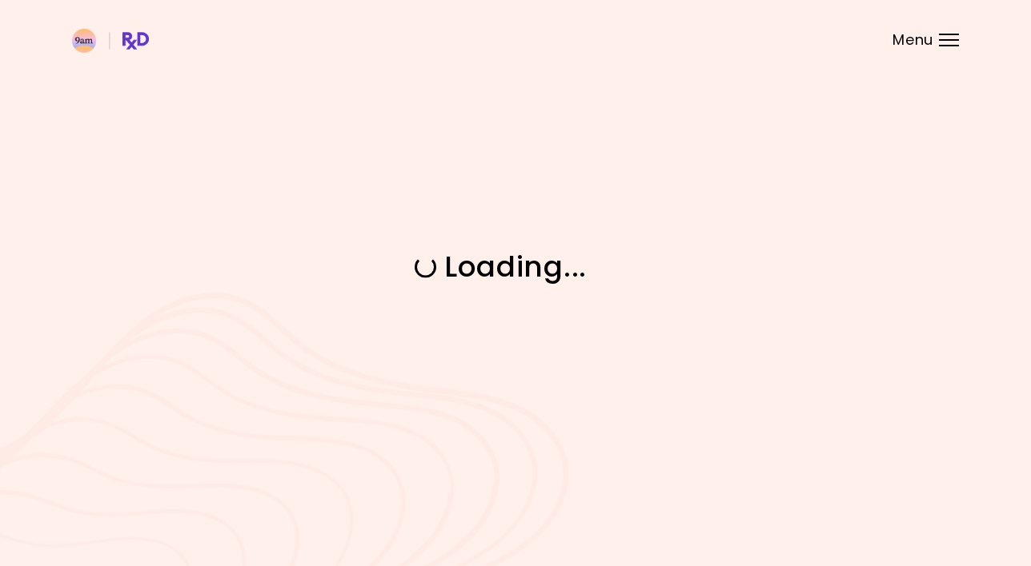
scroll to position [0, 0]
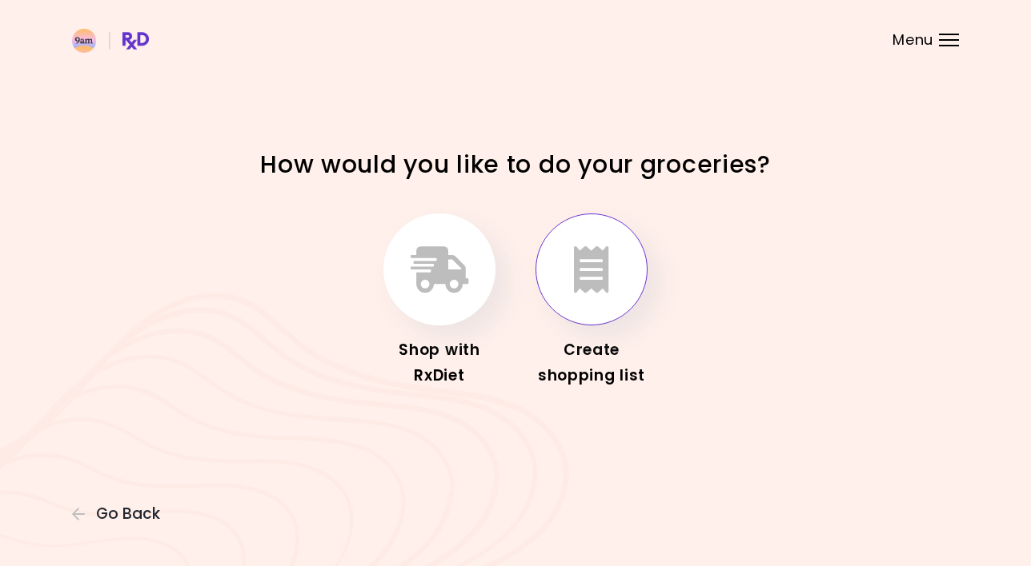
click at [618, 279] on button "button" at bounding box center [591, 270] width 112 height 112
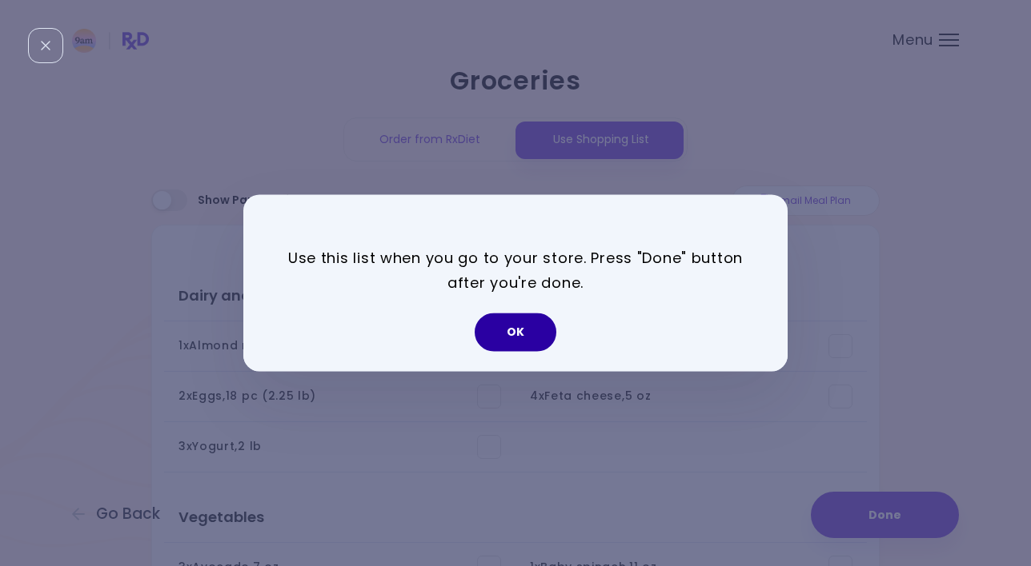
click at [535, 332] on button "OK" at bounding box center [515, 333] width 82 height 38
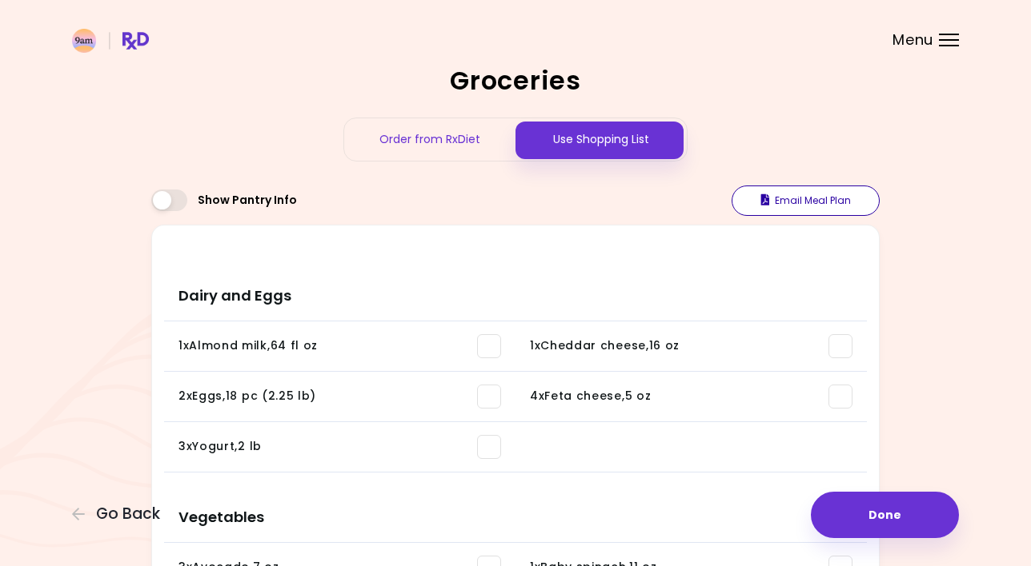
click at [813, 195] on button "Email Meal Plan" at bounding box center [805, 201] width 148 height 30
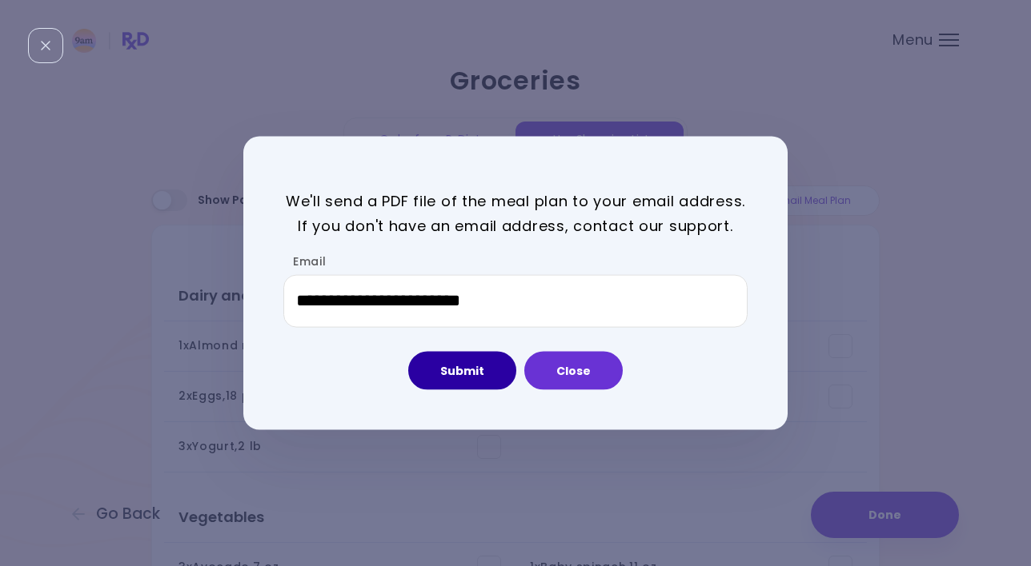
click at [474, 370] on button "Submit" at bounding box center [462, 370] width 108 height 38
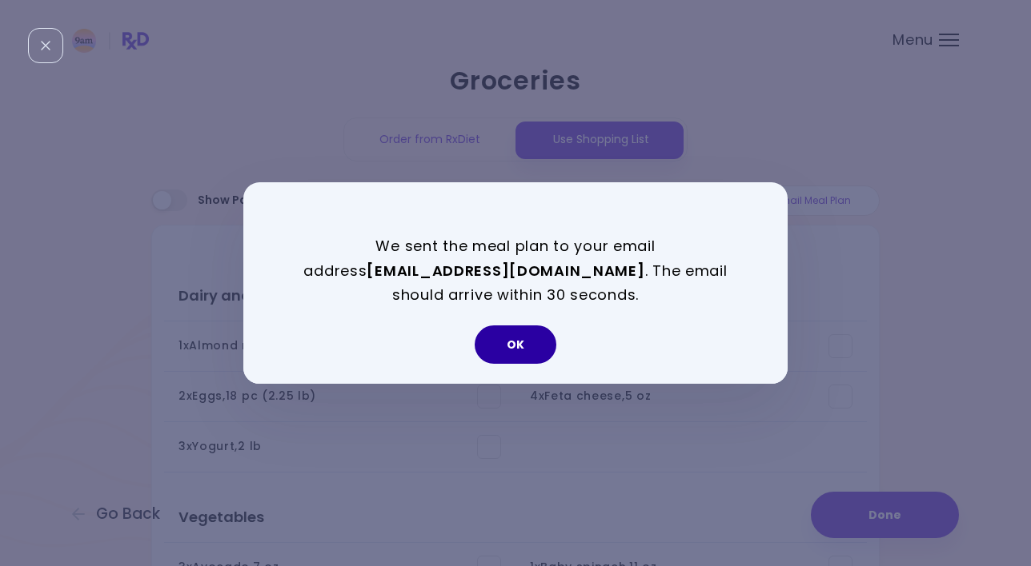
click at [537, 338] on button "OK" at bounding box center [515, 345] width 82 height 38
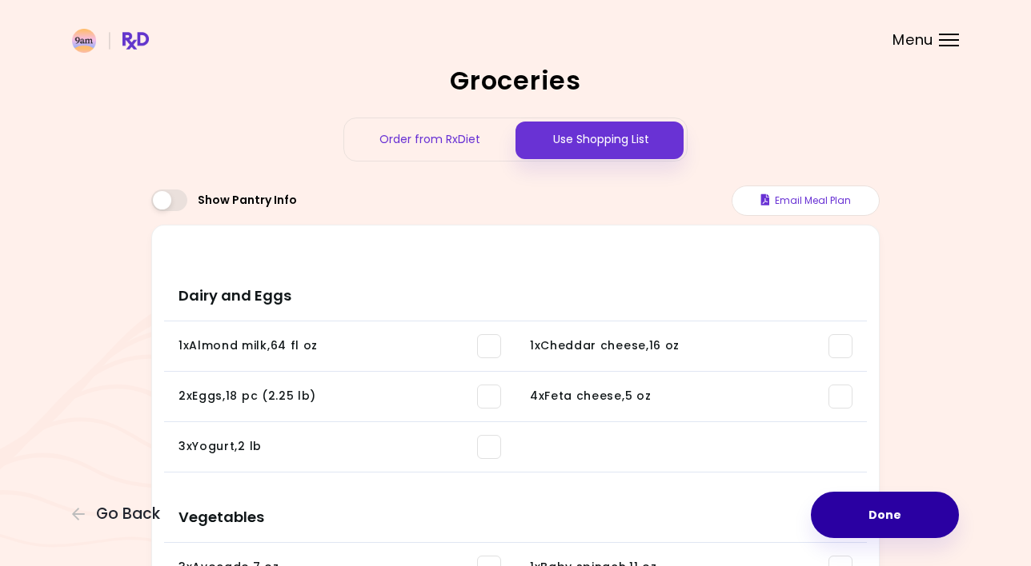
click at [899, 507] on button "Done" at bounding box center [885, 515] width 148 height 46
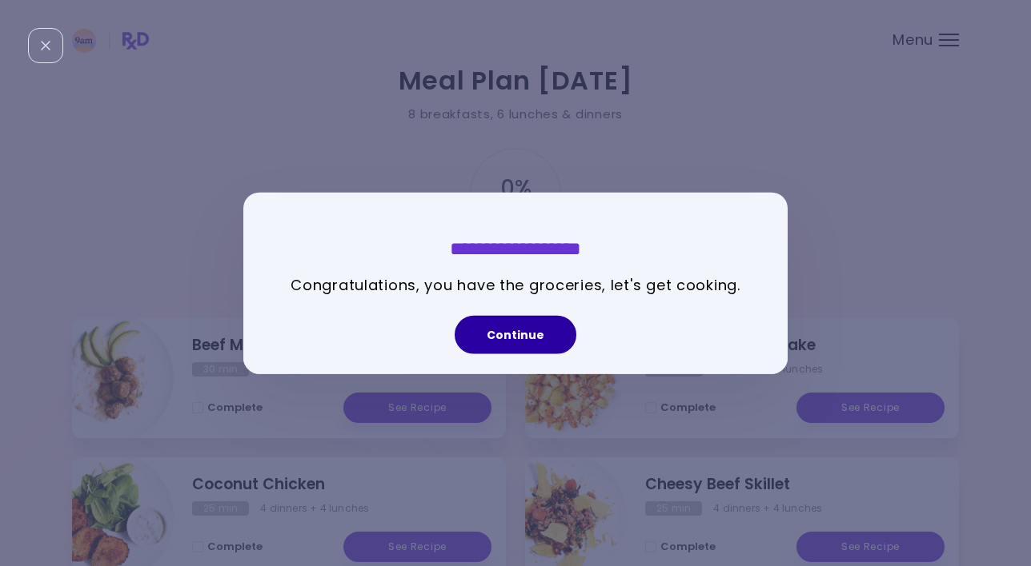
click at [521, 331] on button "Continue" at bounding box center [515, 334] width 122 height 38
